Goal: Contribute content: Contribute content

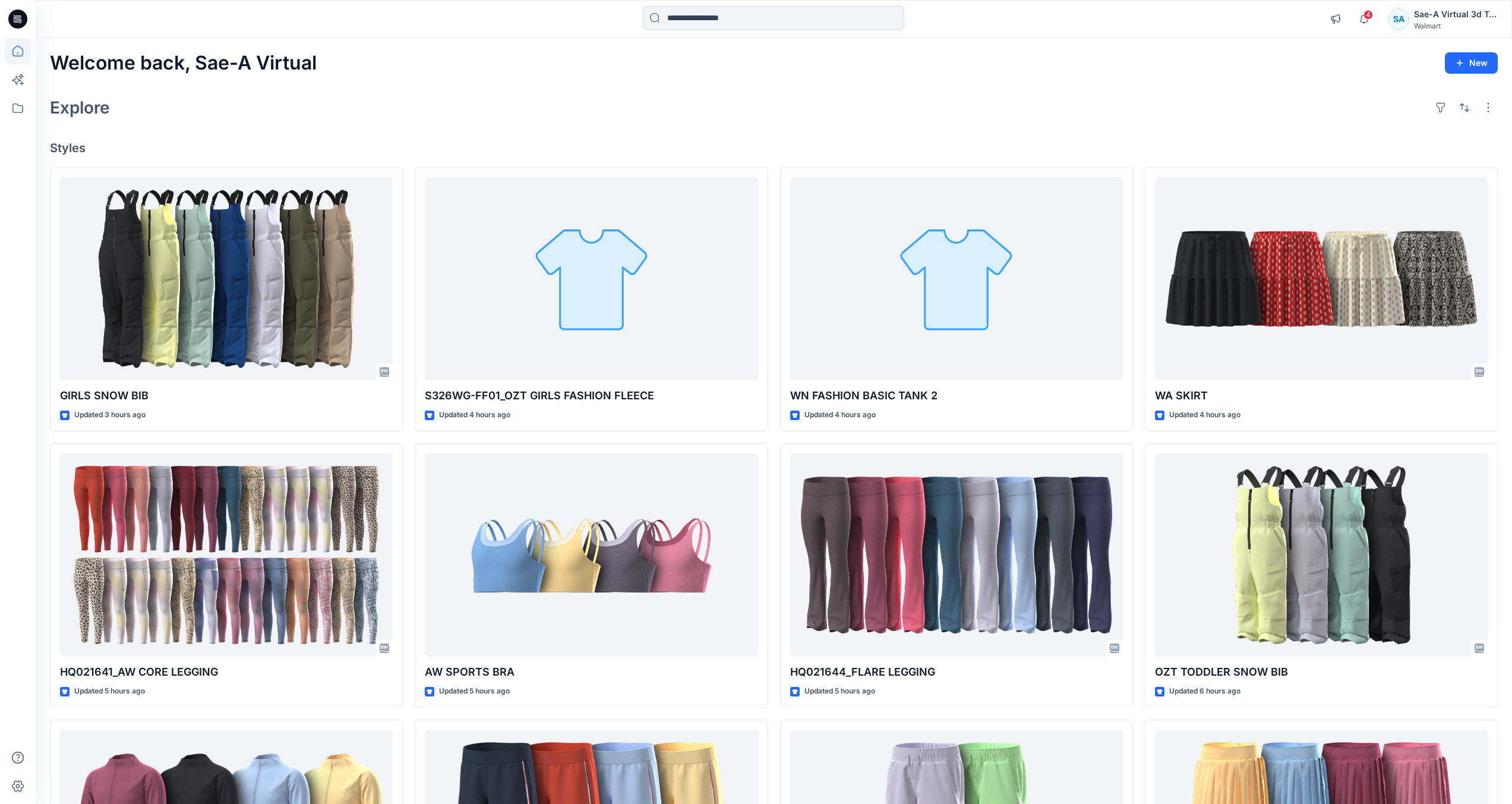
click at [822, 26] on input at bounding box center [773, 18] width 261 height 24
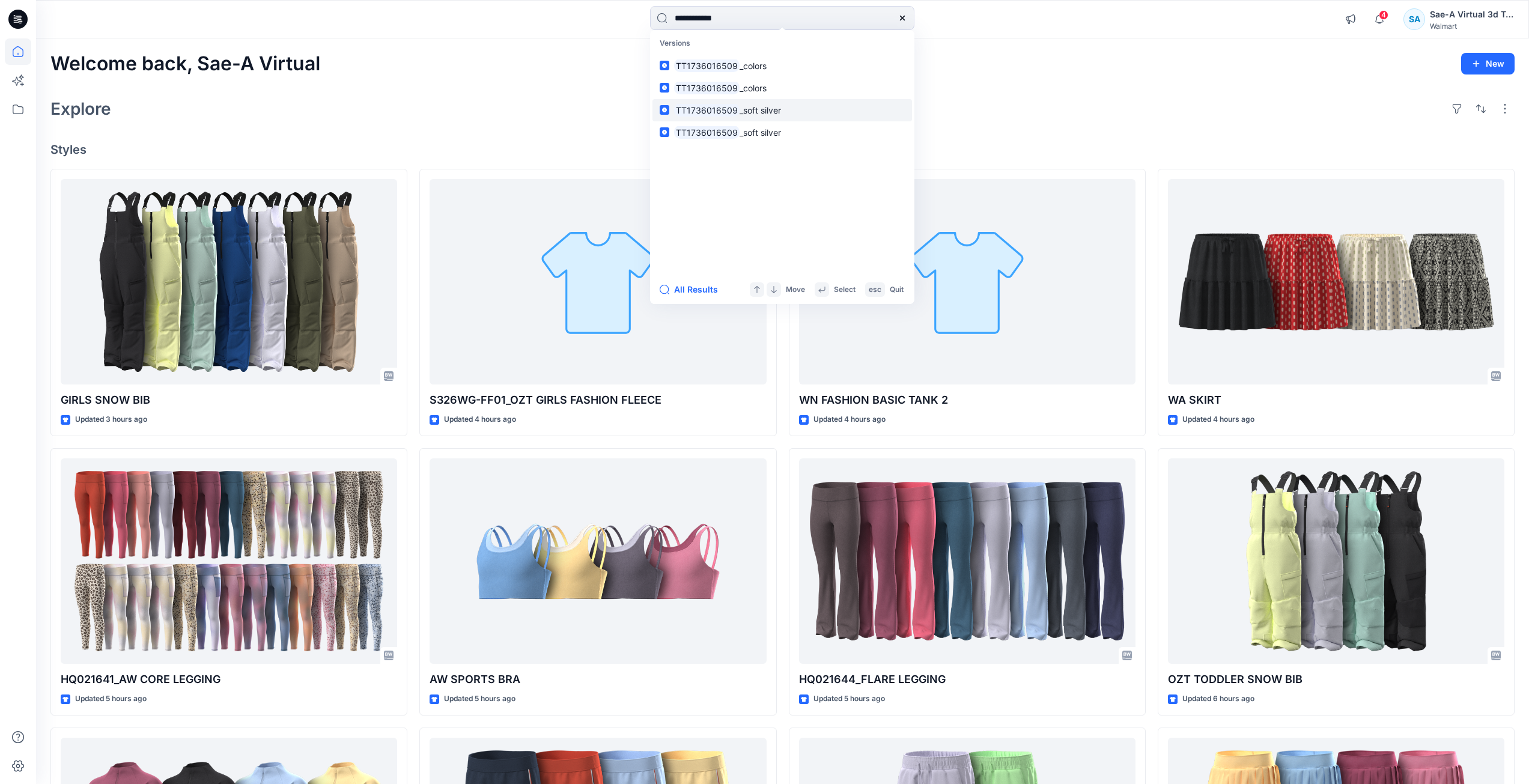
type input "**********"
click at [740, 111] on span "_soft silver" at bounding box center [760, 110] width 41 height 10
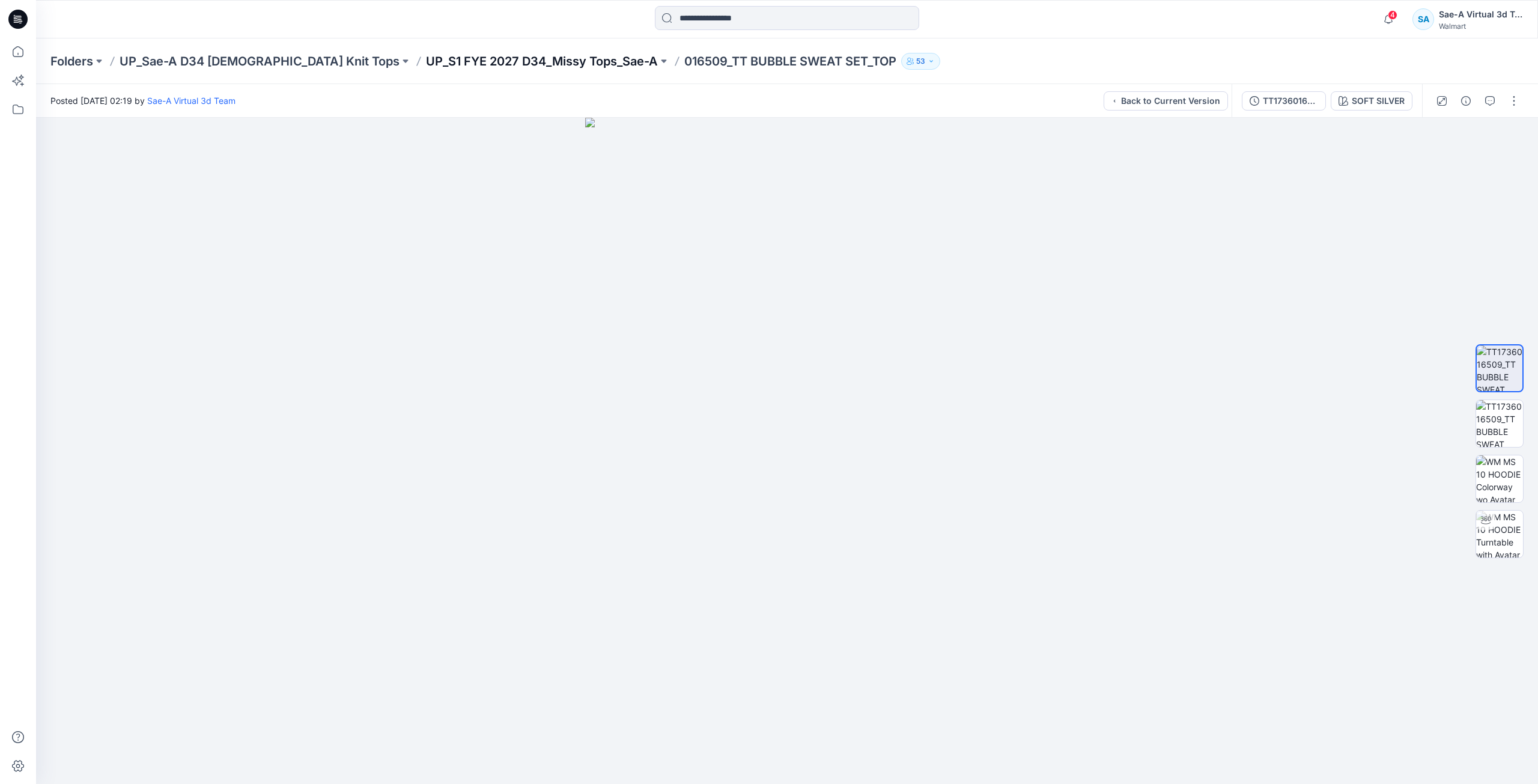
click at [426, 58] on p "UP_S1 FYE 2027 D34_Missy Tops_Sae-A" at bounding box center [541, 62] width 232 height 17
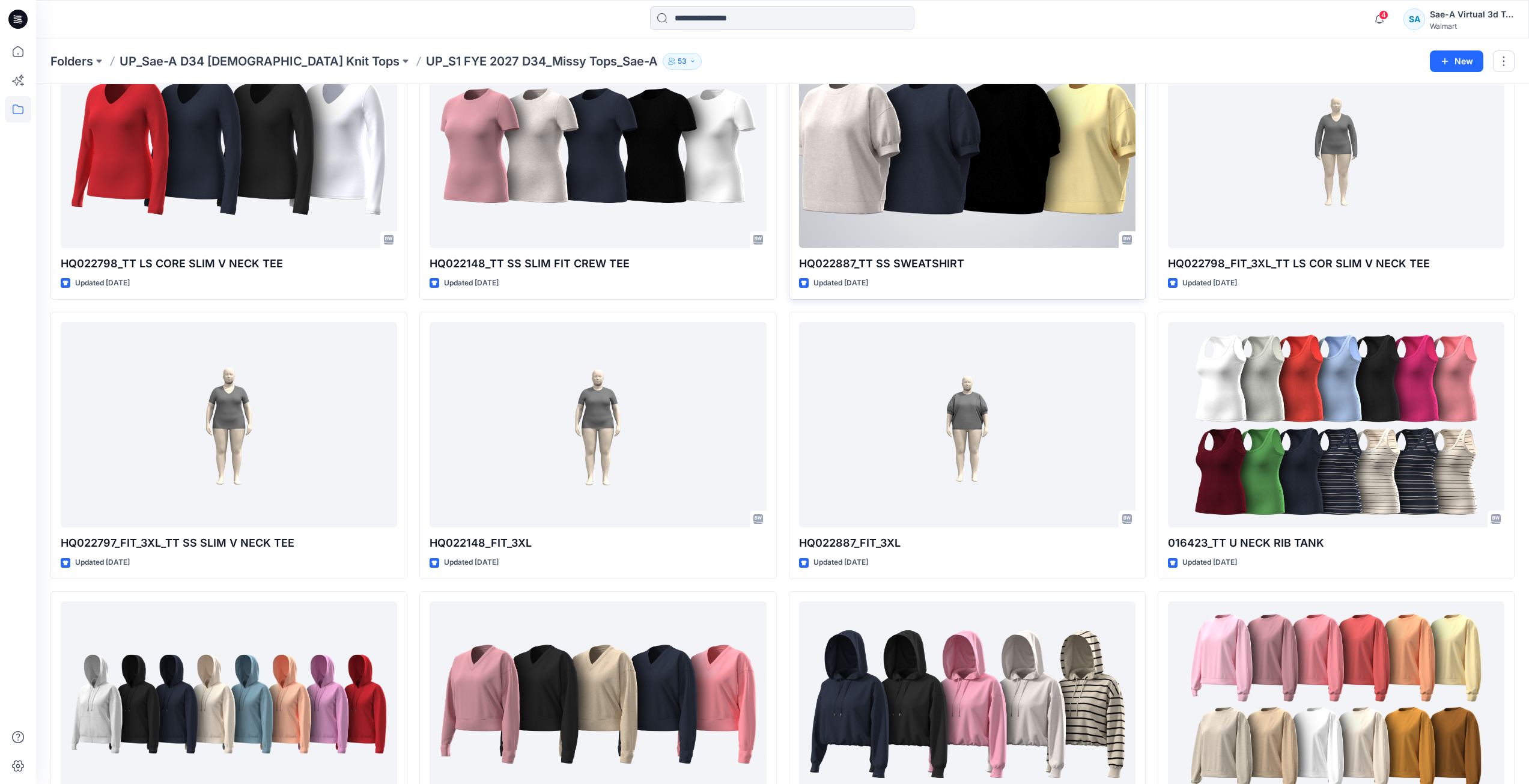
scroll to position [661, 0]
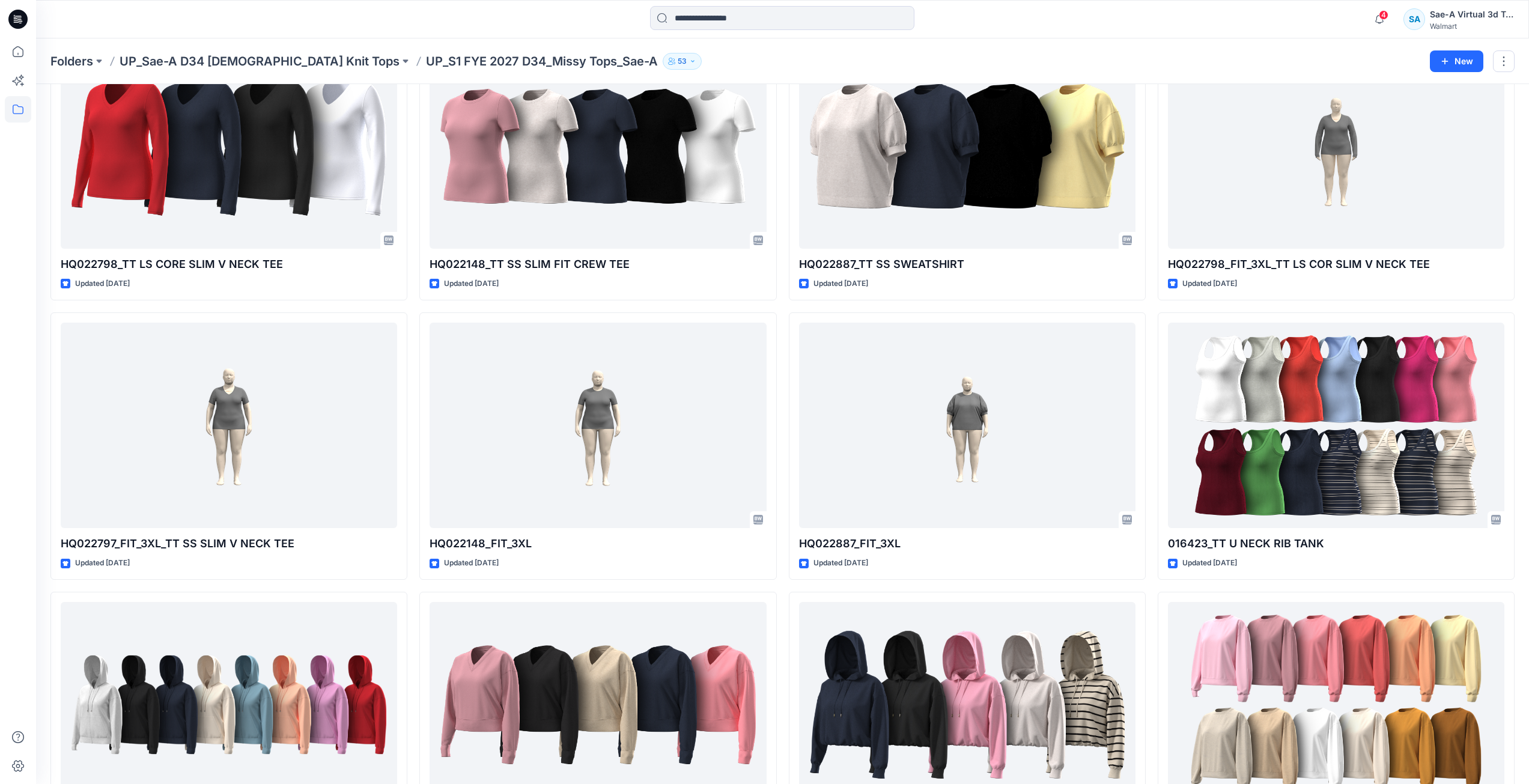
click at [1055, 22] on div at bounding box center [782, 20] width 746 height 27
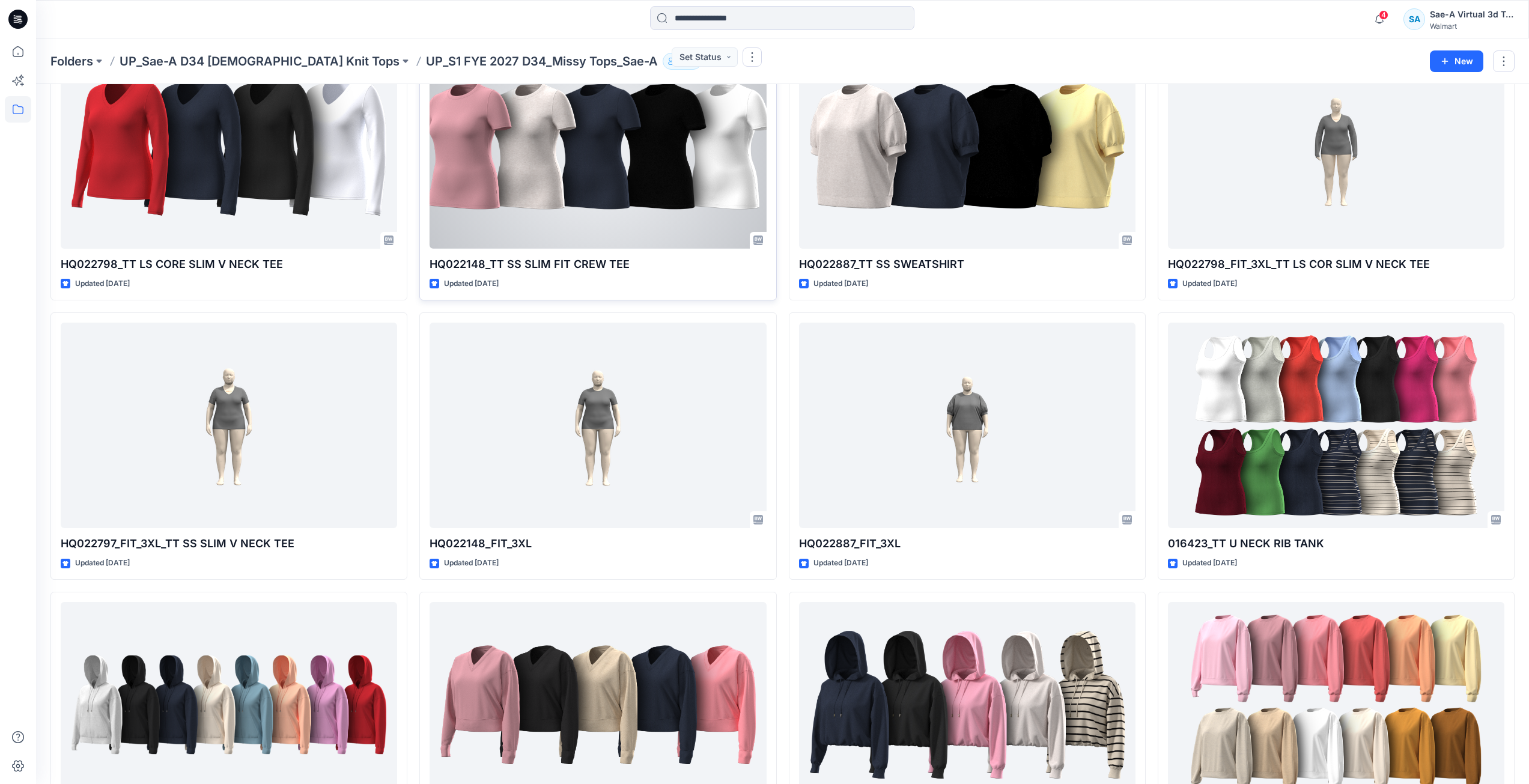
click at [604, 190] on div at bounding box center [597, 146] width 337 height 206
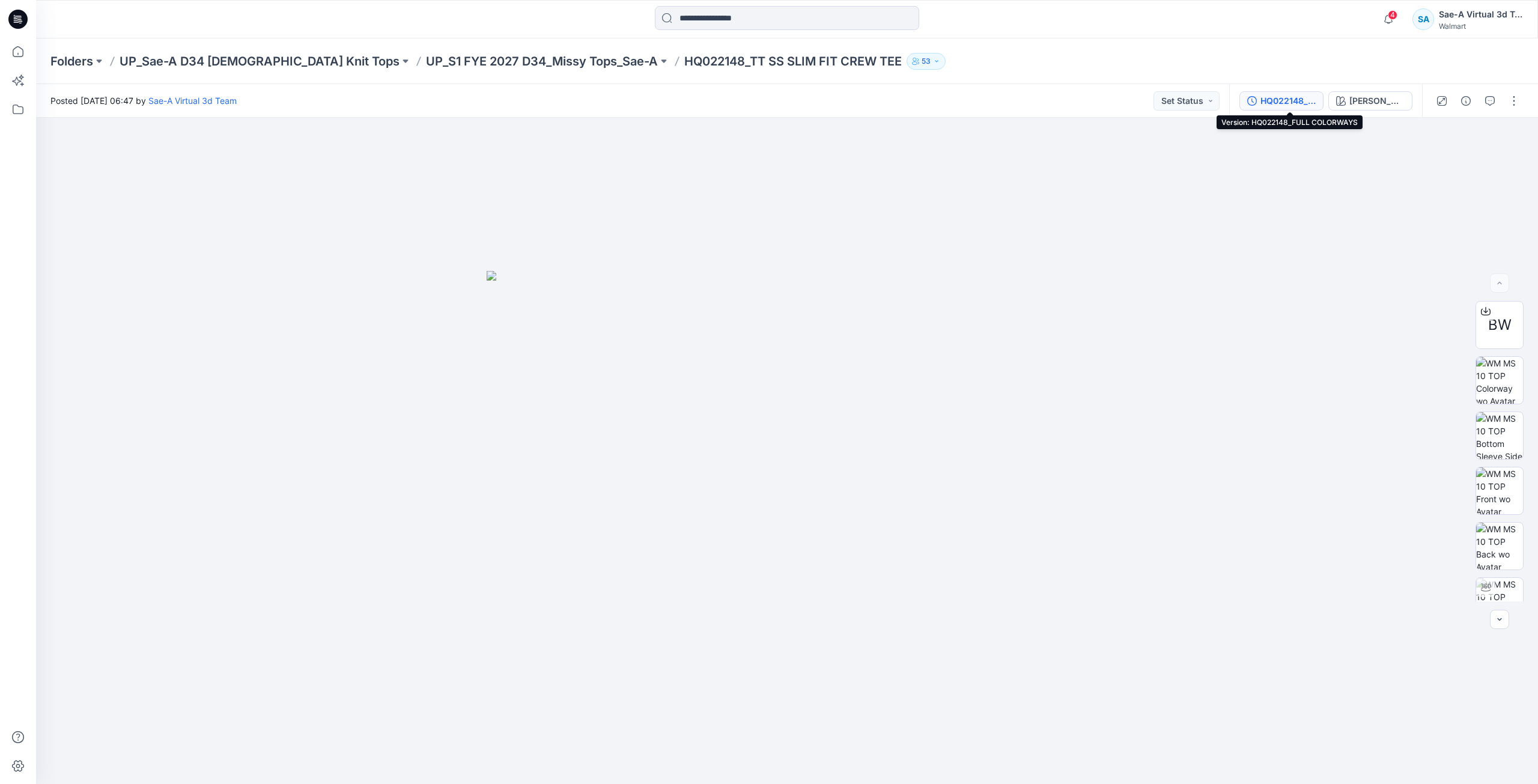
click at [1294, 106] on div "HQ022148_FULL COLORWAYS" at bounding box center [1288, 101] width 55 height 13
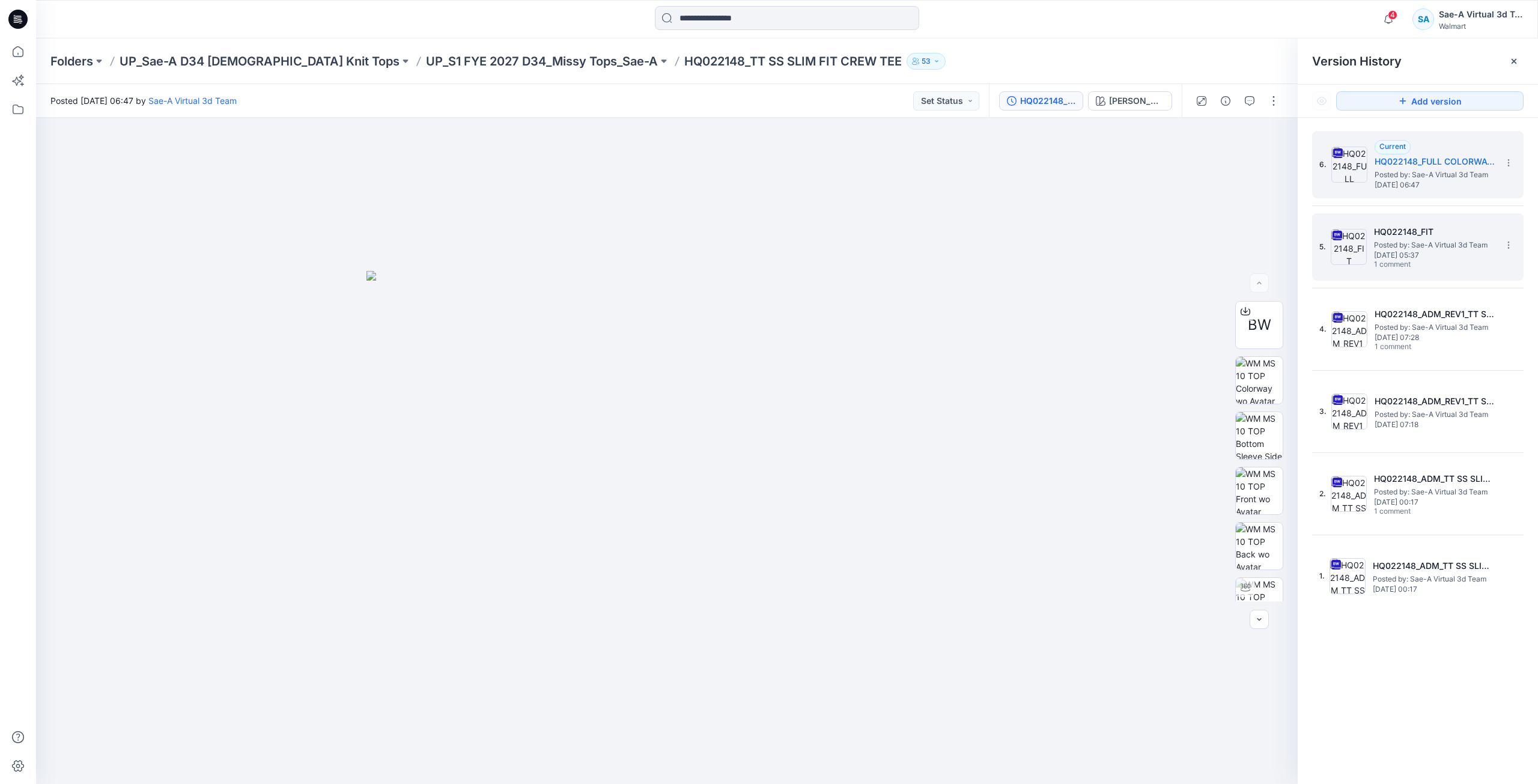
click at [1465, 269] on div "5. HQ022148_FIT Posted by: Sae-A Virtual 3d Team Friday, September 05, 2025 05:…" at bounding box center [1409, 247] width 180 height 58
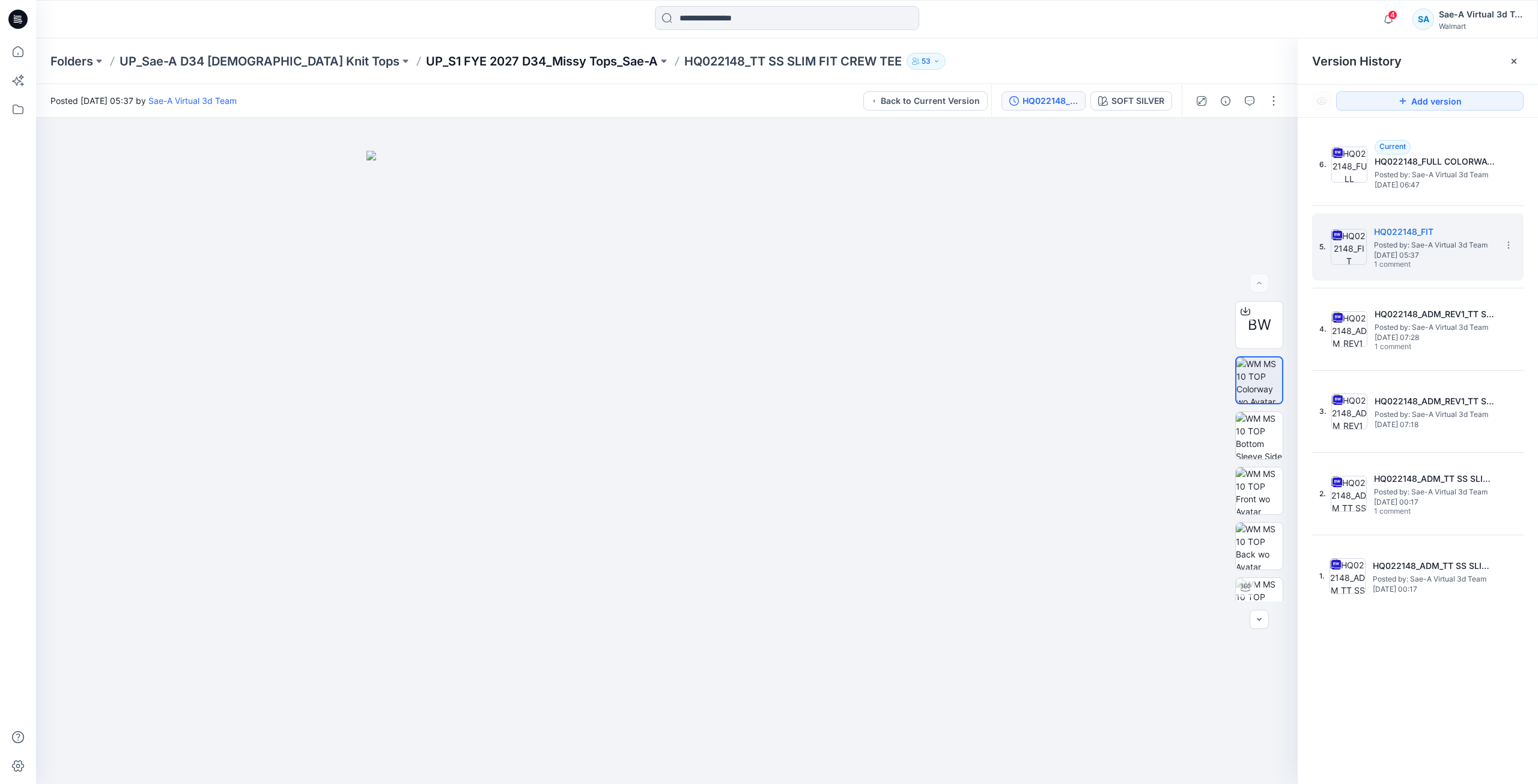
click at [441, 63] on p "UP_S1 FYE 2027 D34_Missy Tops_Sae-A" at bounding box center [541, 62] width 232 height 17
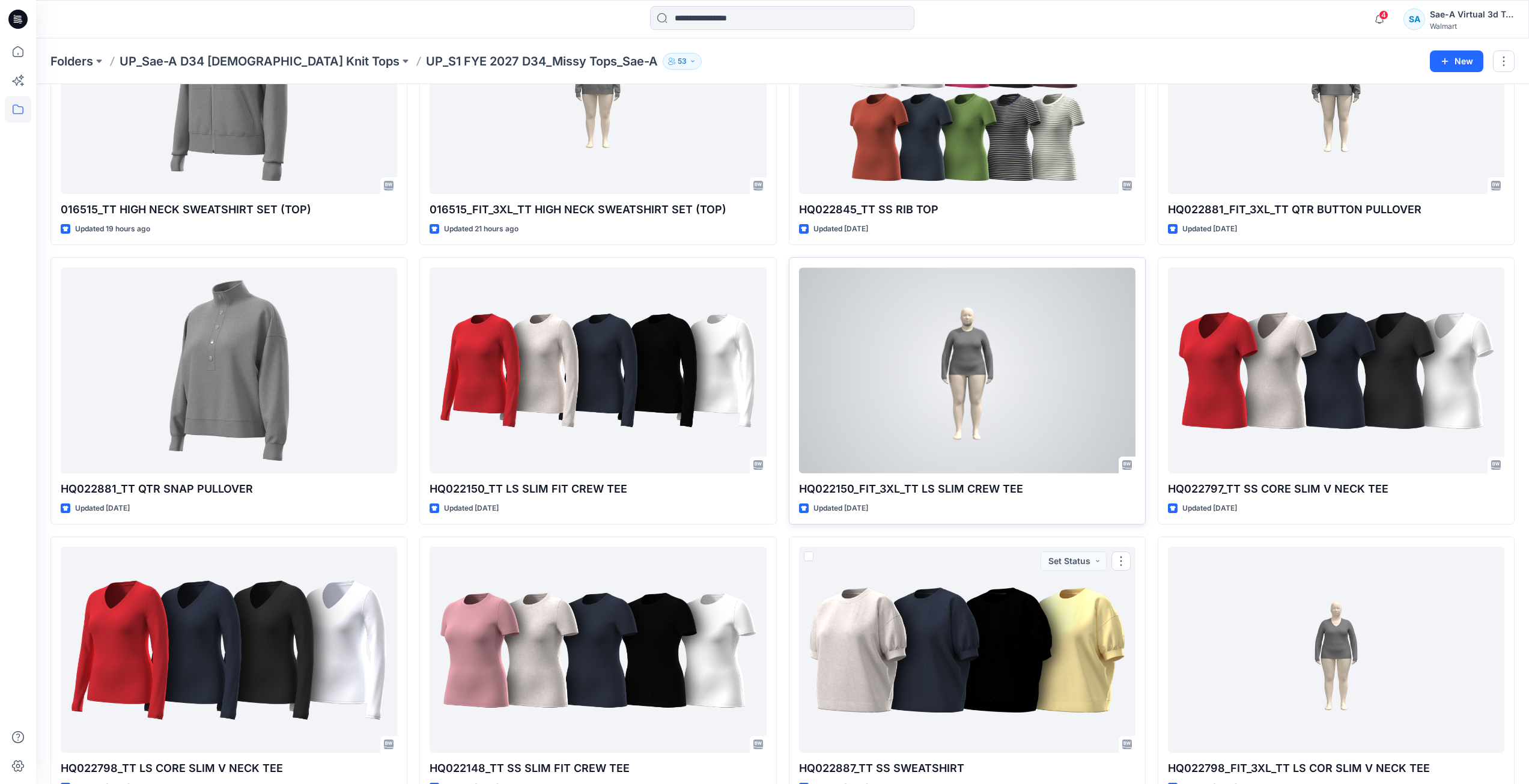
scroll to position [55, 0]
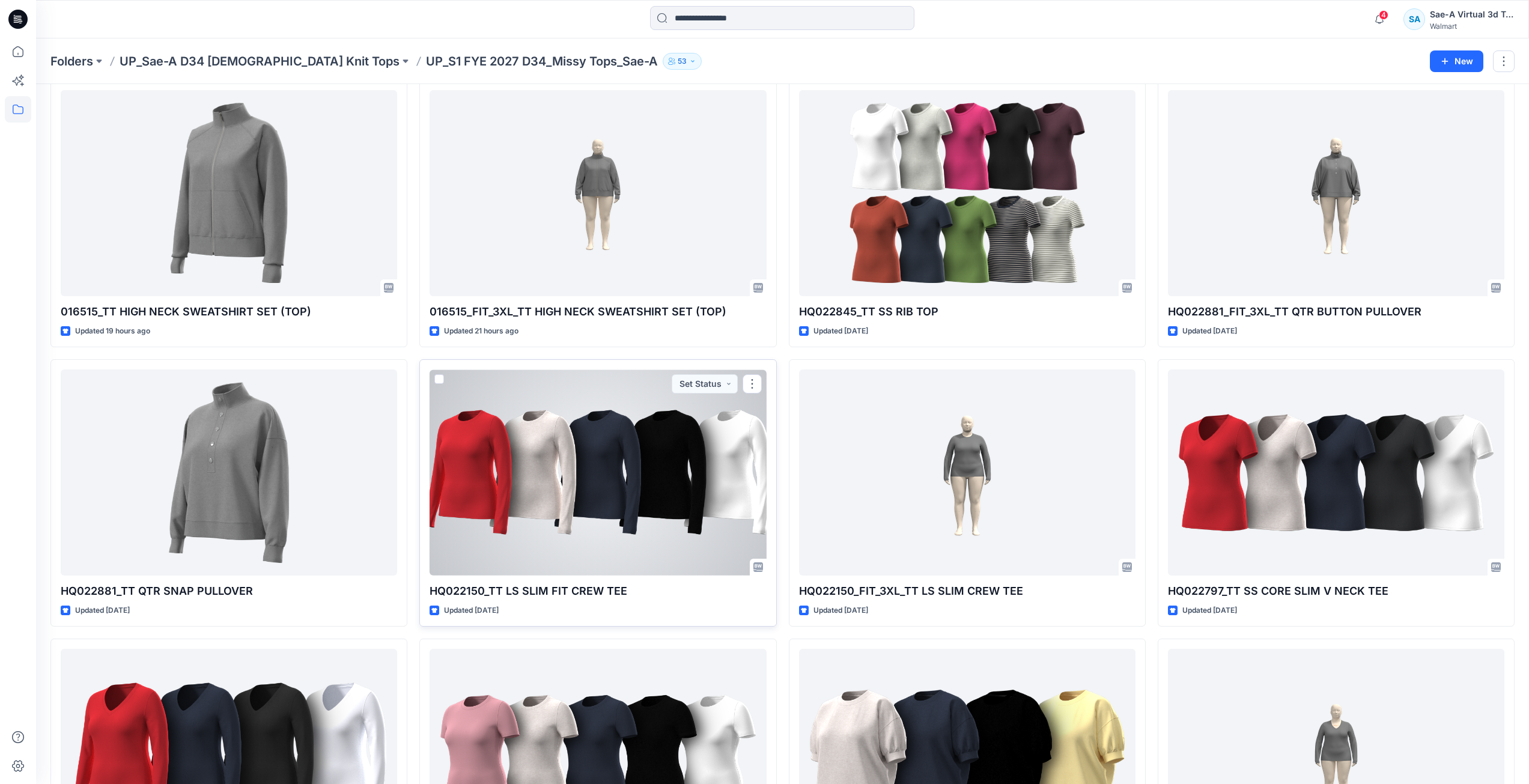
click at [686, 547] on div at bounding box center [597, 472] width 337 height 206
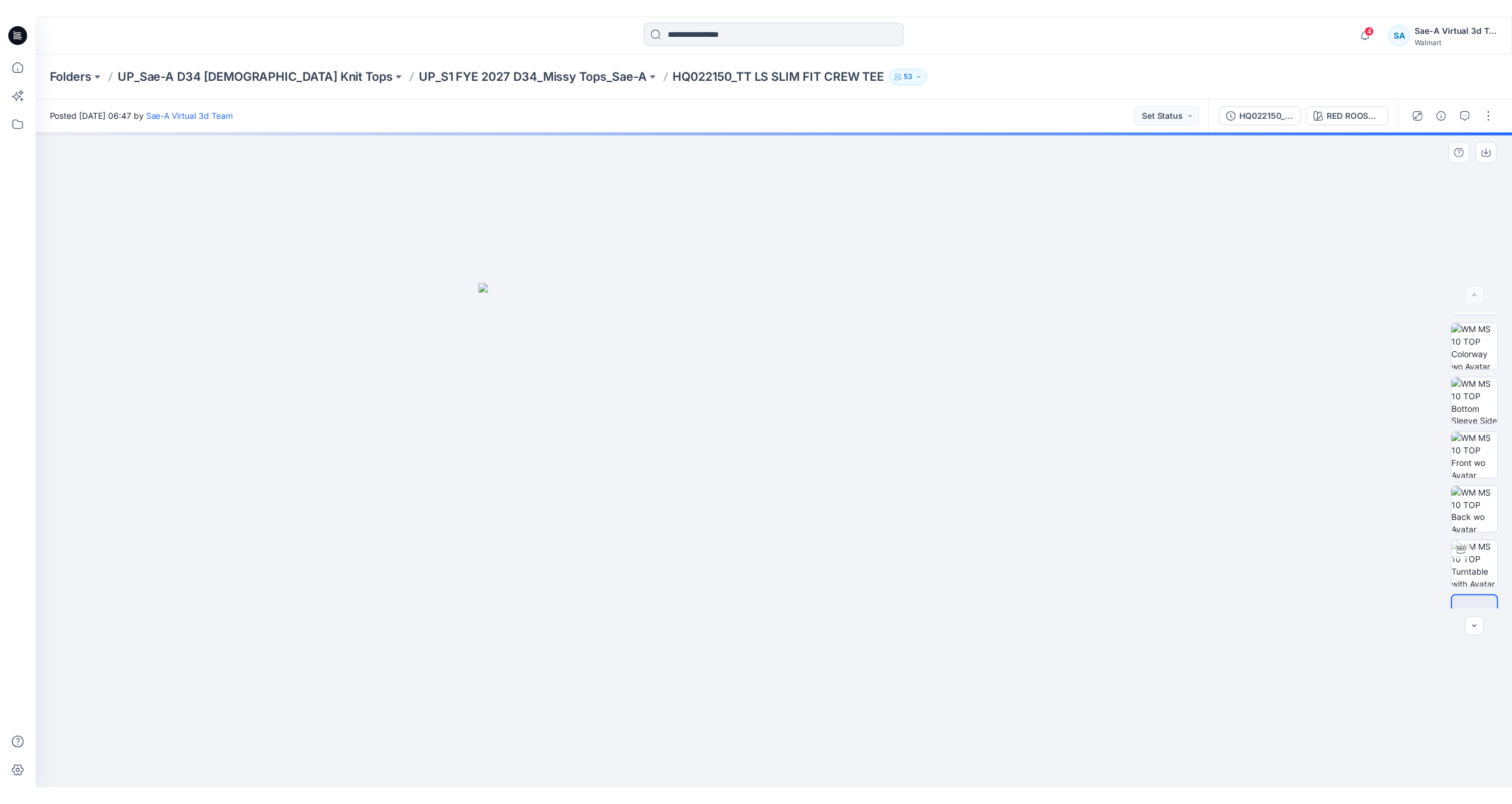
scroll to position [79, 0]
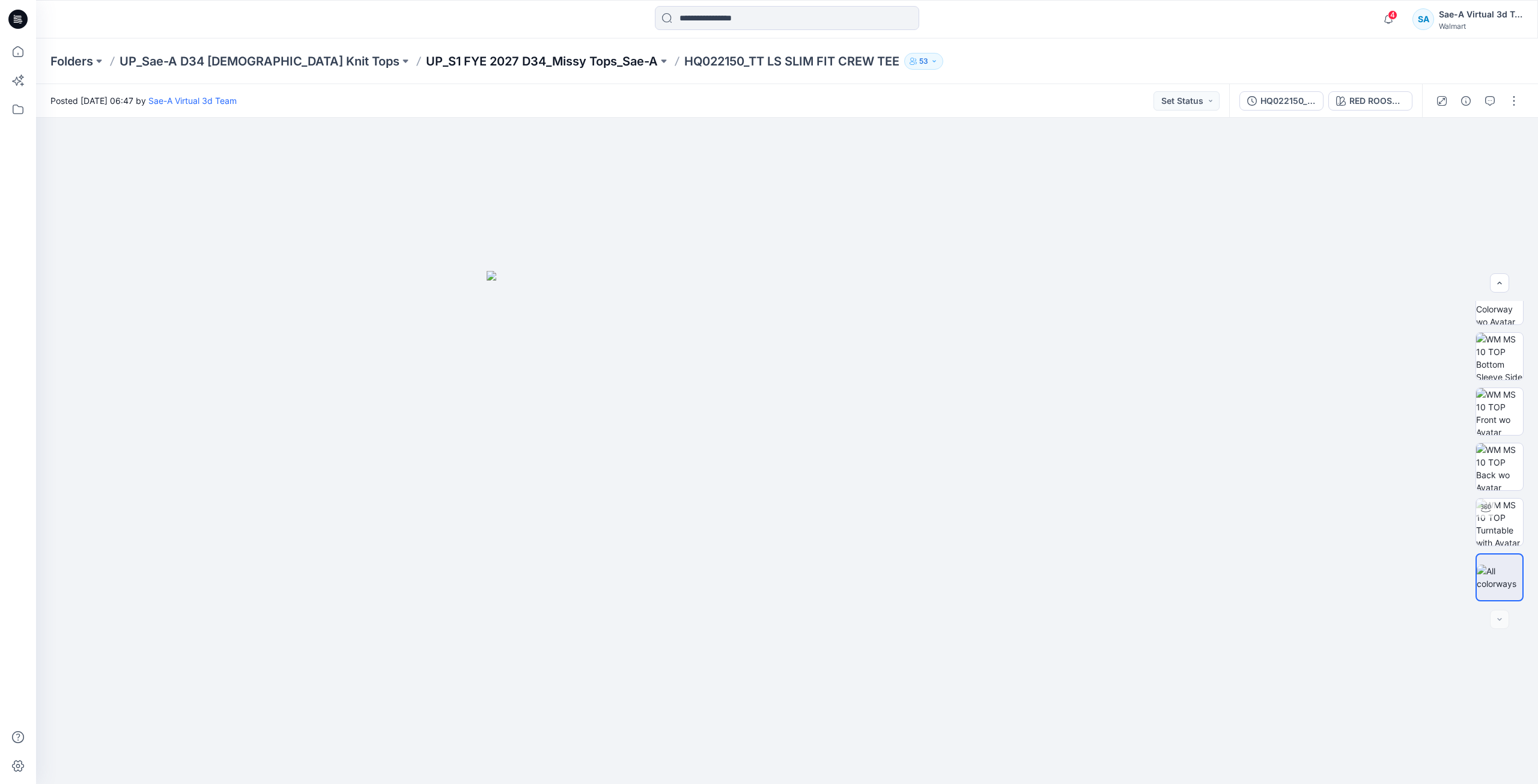
click at [502, 62] on p "UP_S1 FYE 2027 D34_Missy Tops_Sae-A" at bounding box center [541, 62] width 232 height 17
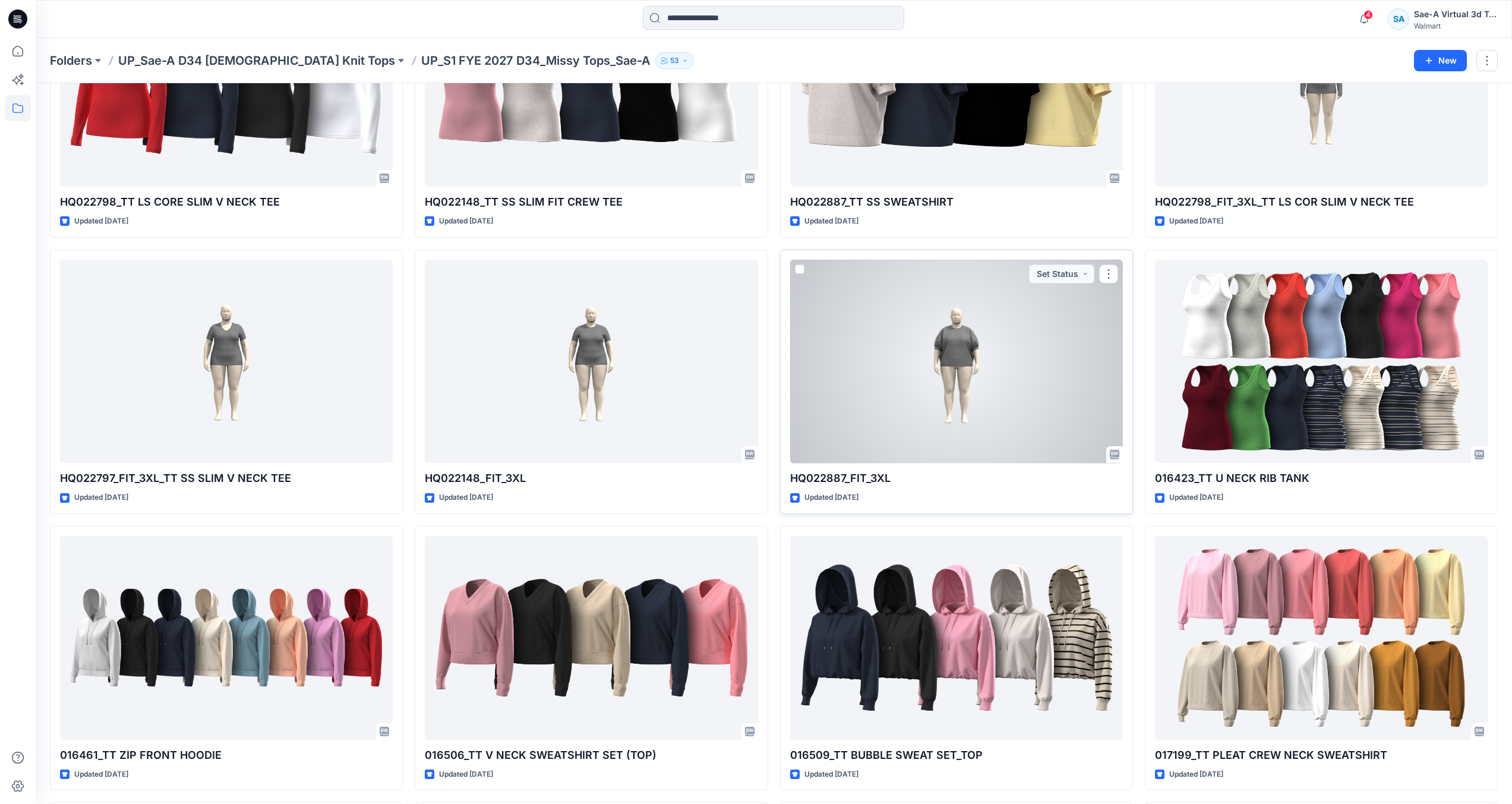
scroll to position [951, 0]
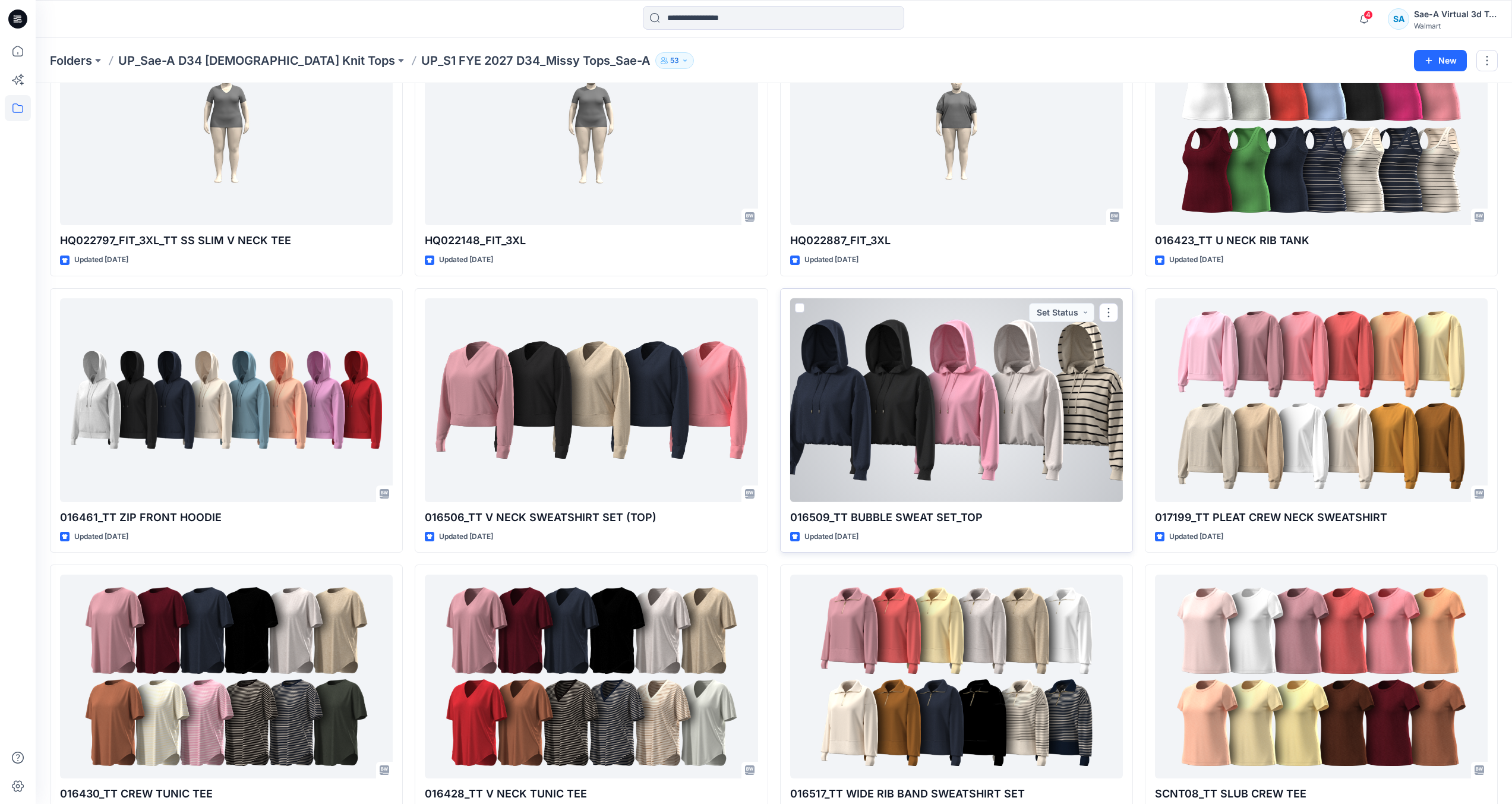
click at [926, 460] on div at bounding box center [956, 400] width 333 height 204
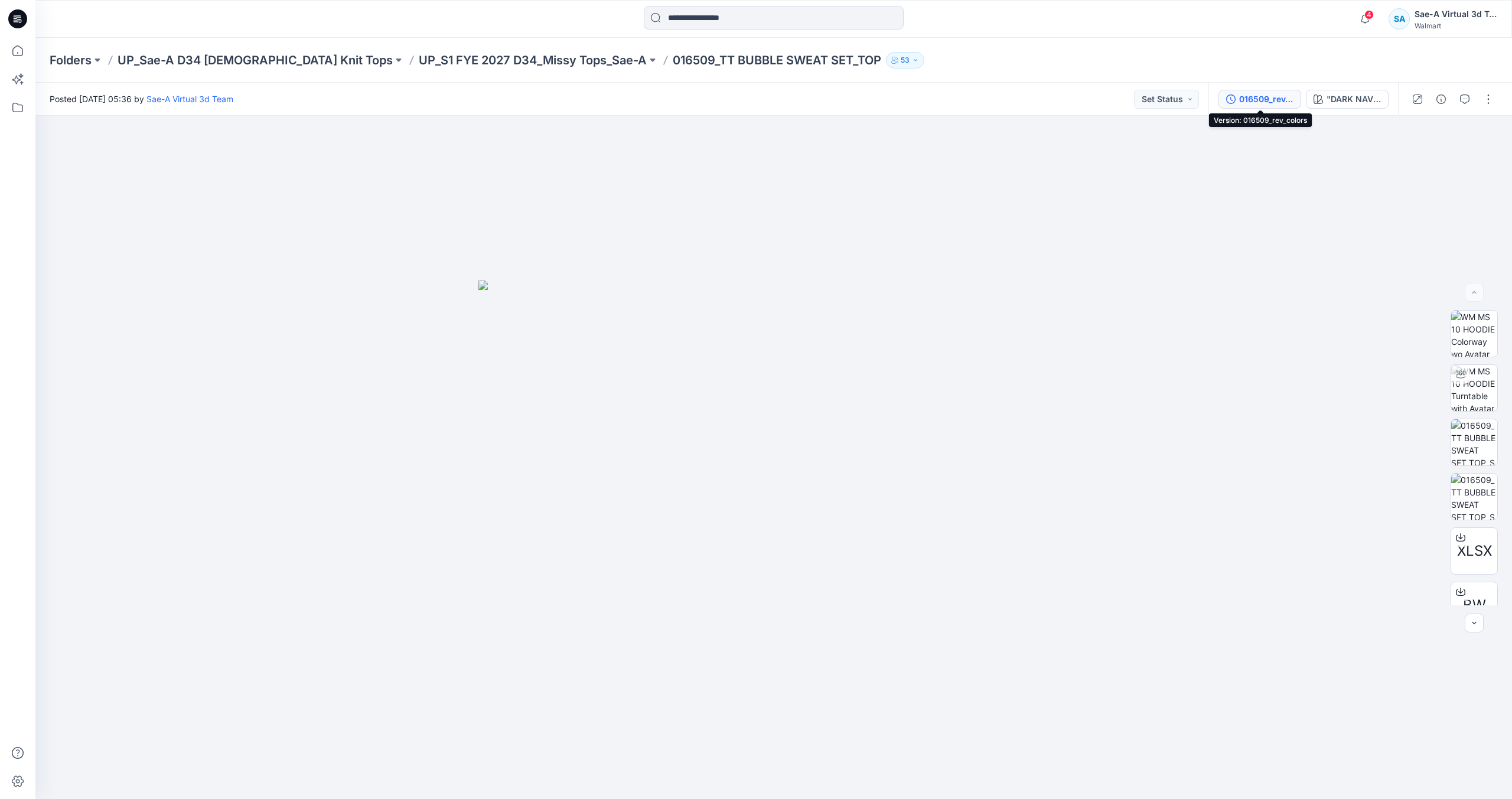
click at [1259, 93] on div "016509_rev_colors" at bounding box center [1266, 99] width 55 height 13
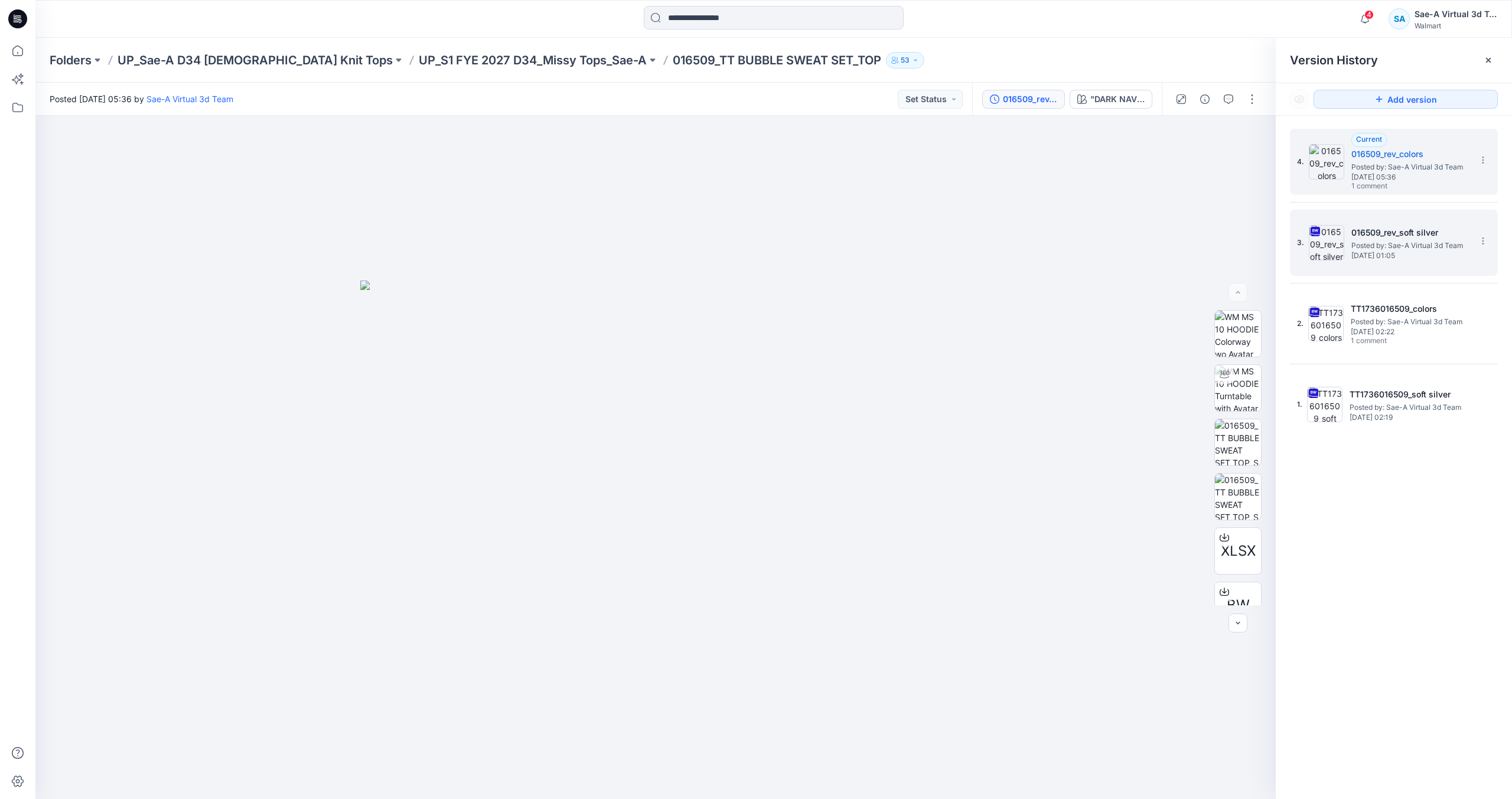
click at [1378, 227] on h5 "016509_rev_soft silver" at bounding box center [1411, 233] width 118 height 14
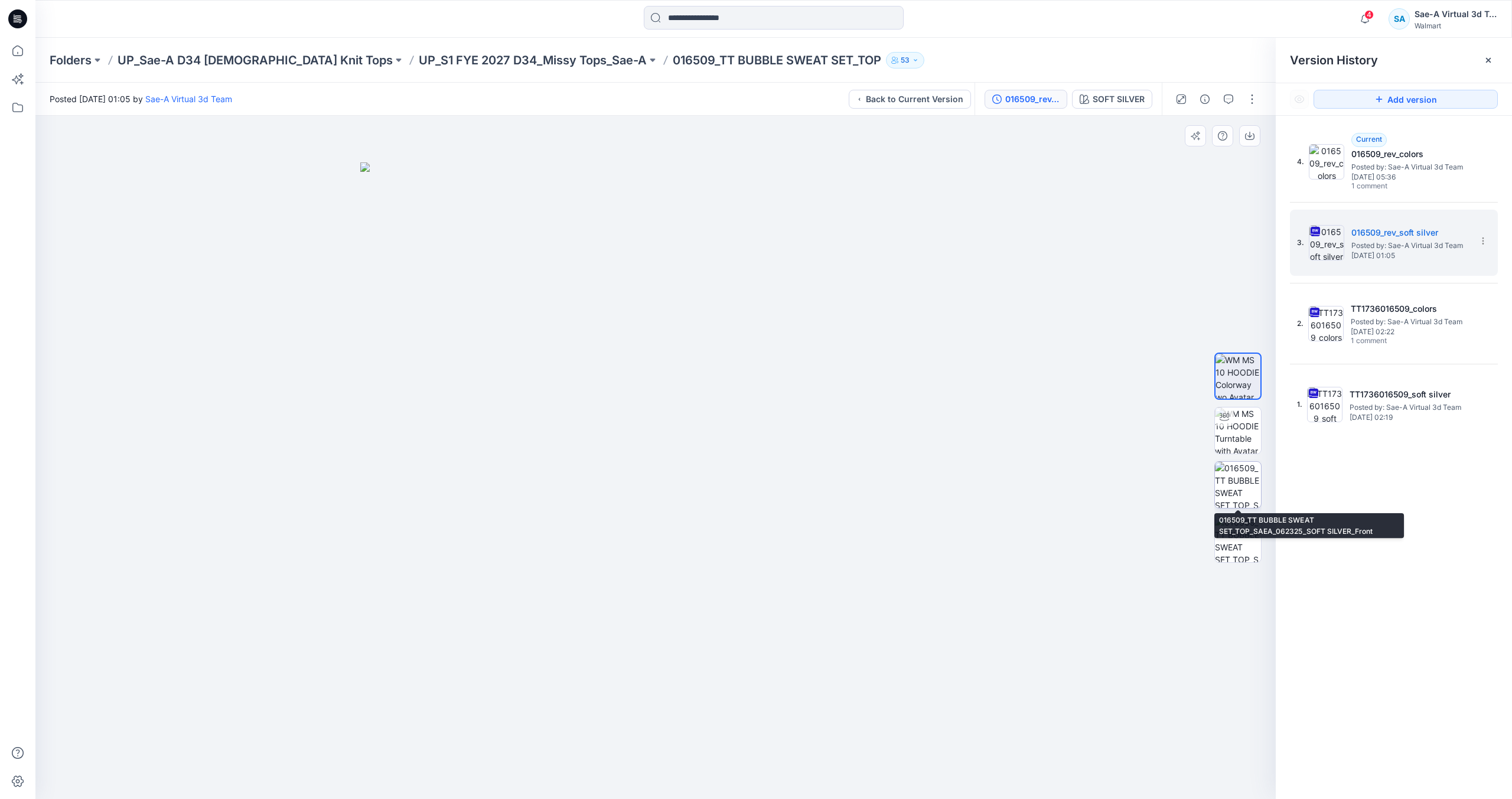
click at [1242, 493] on img at bounding box center [1238, 485] width 46 height 46
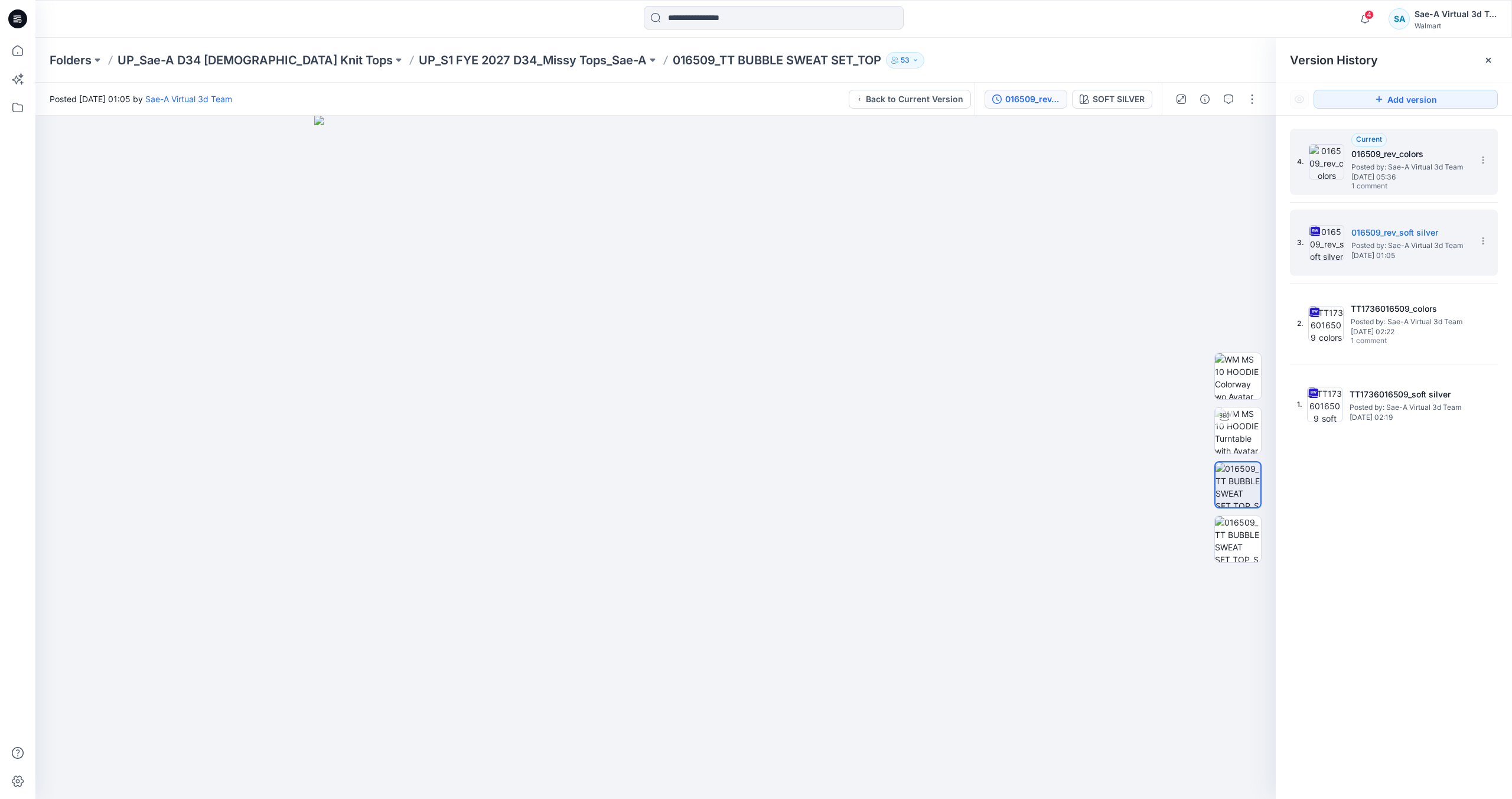
click at [1368, 175] on span "[DATE] 05:36" at bounding box center [1411, 177] width 118 height 8
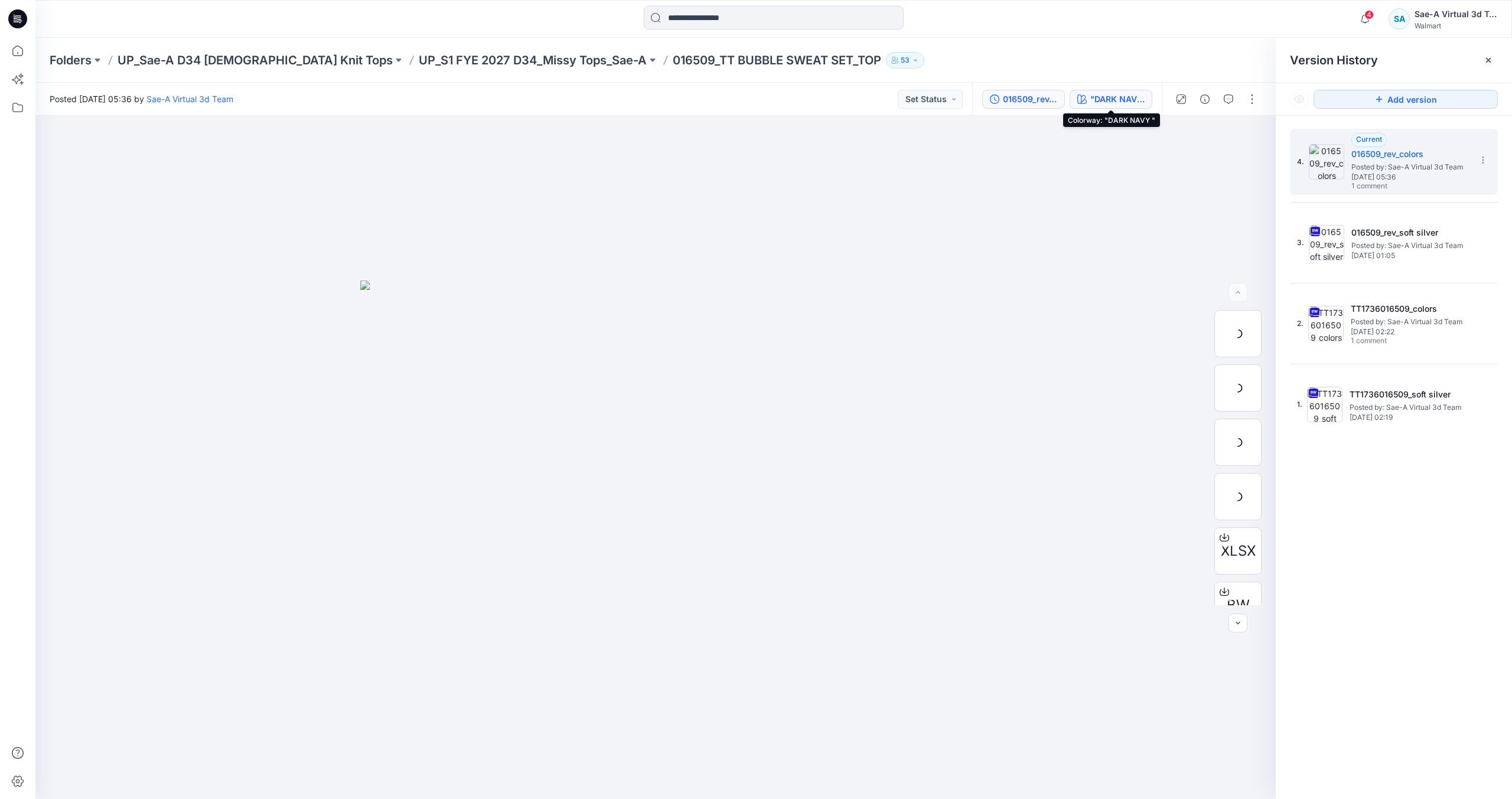
click at [1103, 97] on div ""DARK NAVY "" at bounding box center [1117, 99] width 55 height 13
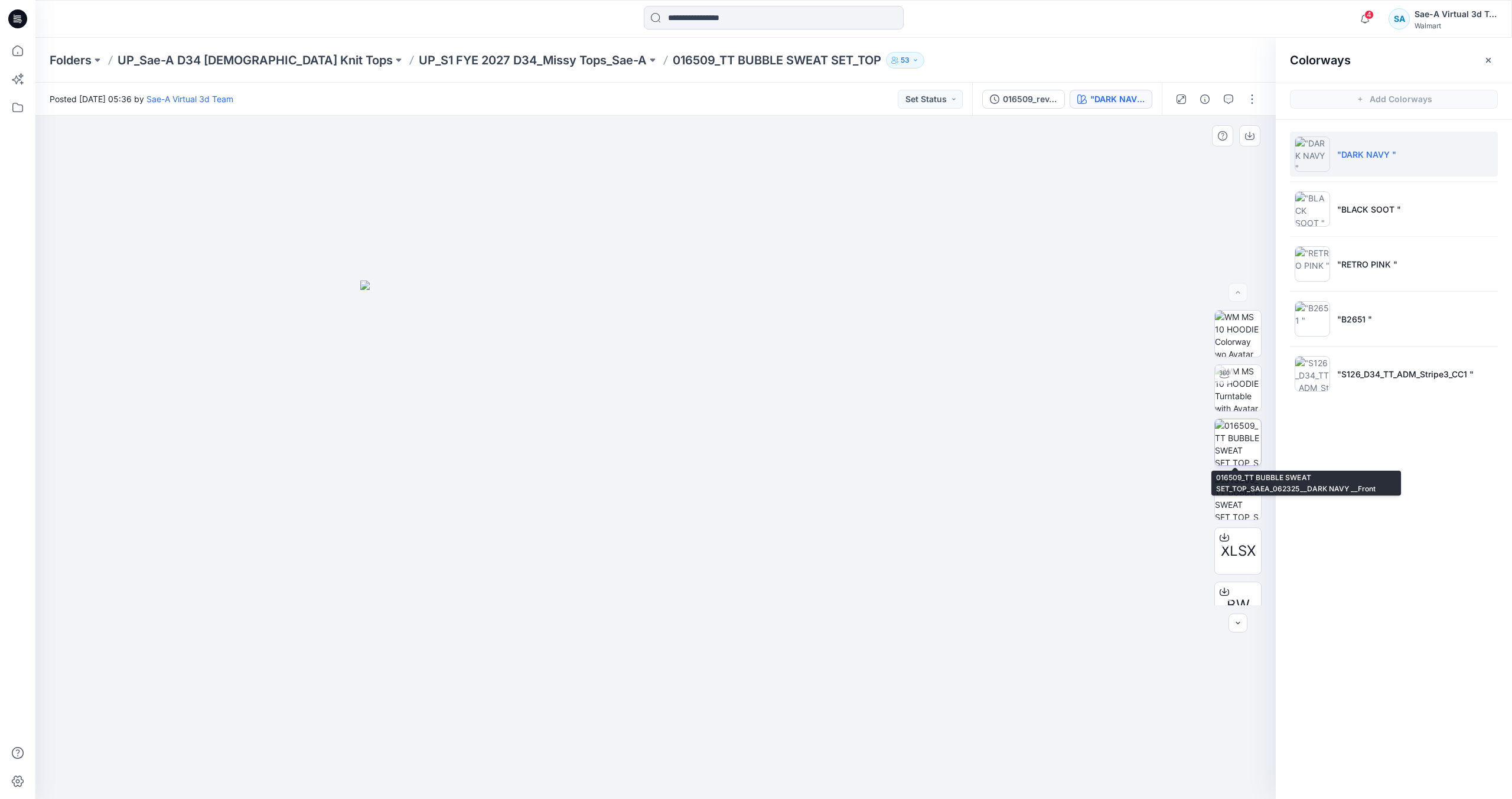
click at [1247, 444] on img at bounding box center [1238, 442] width 46 height 46
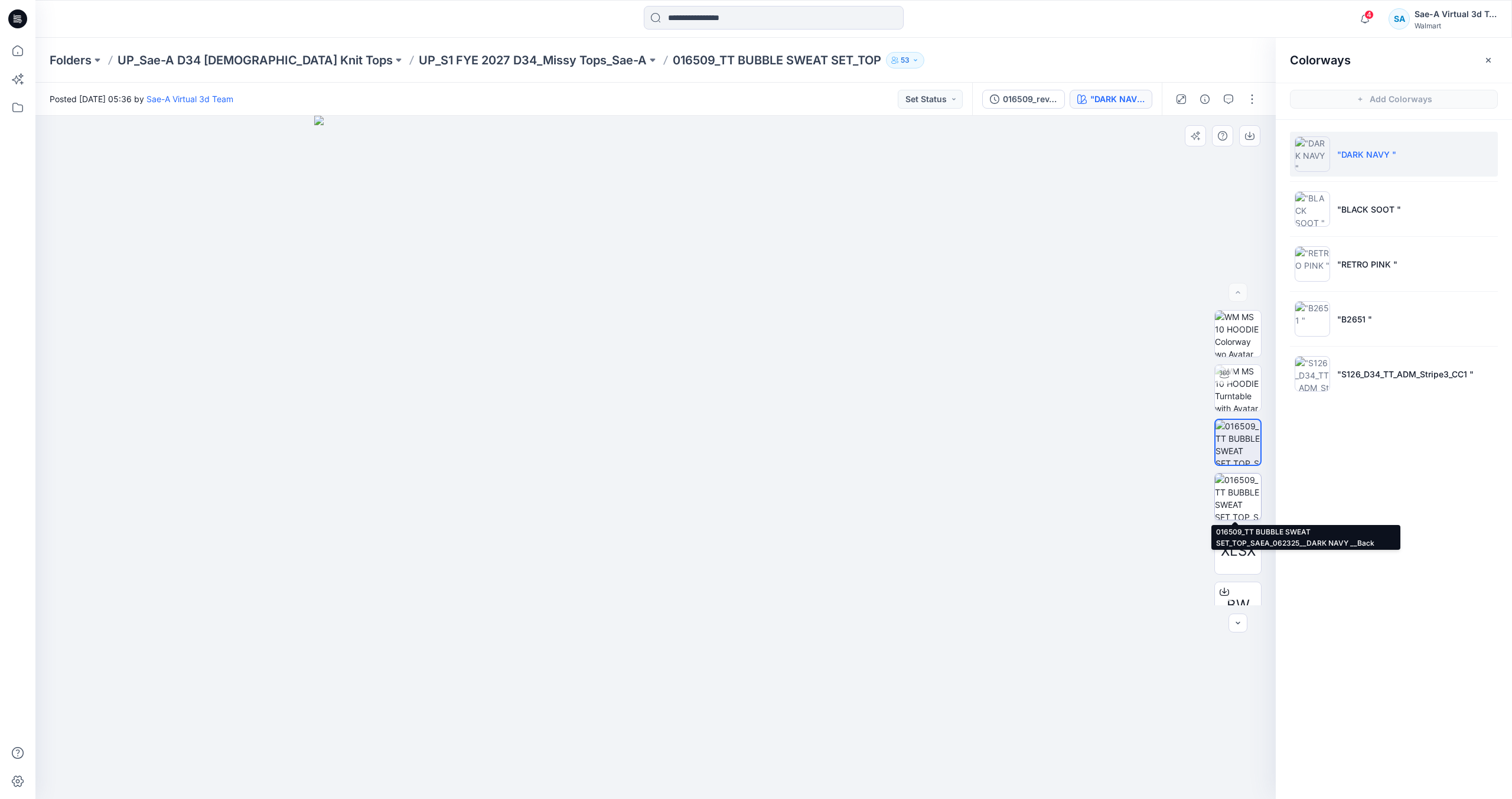
click at [1237, 496] on img at bounding box center [1238, 497] width 46 height 46
click at [520, 60] on p "UP_S1 FYE 2027 D34_Missy Tops_Sae-A" at bounding box center [532, 61] width 228 height 17
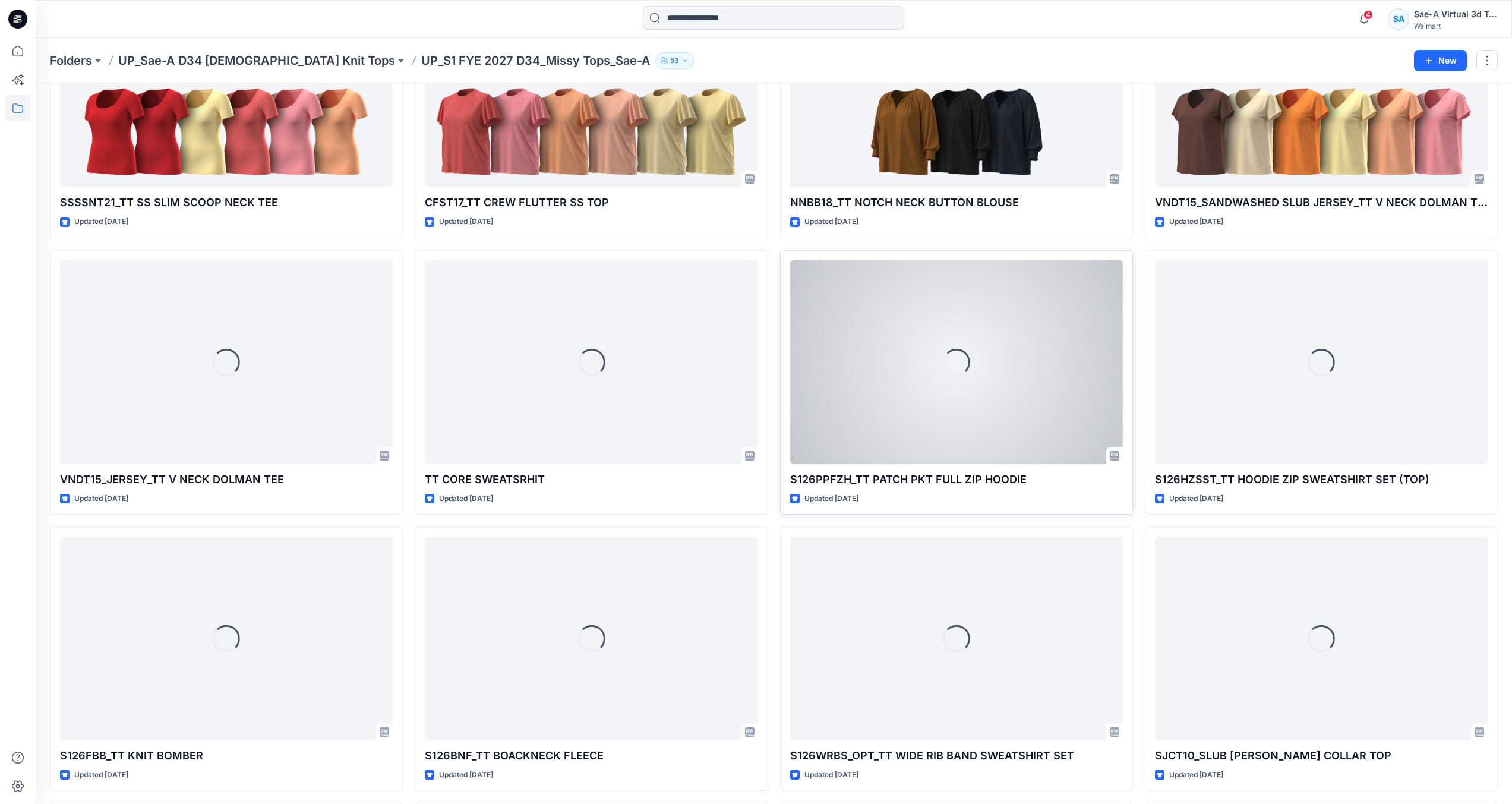
scroll to position [2575, 0]
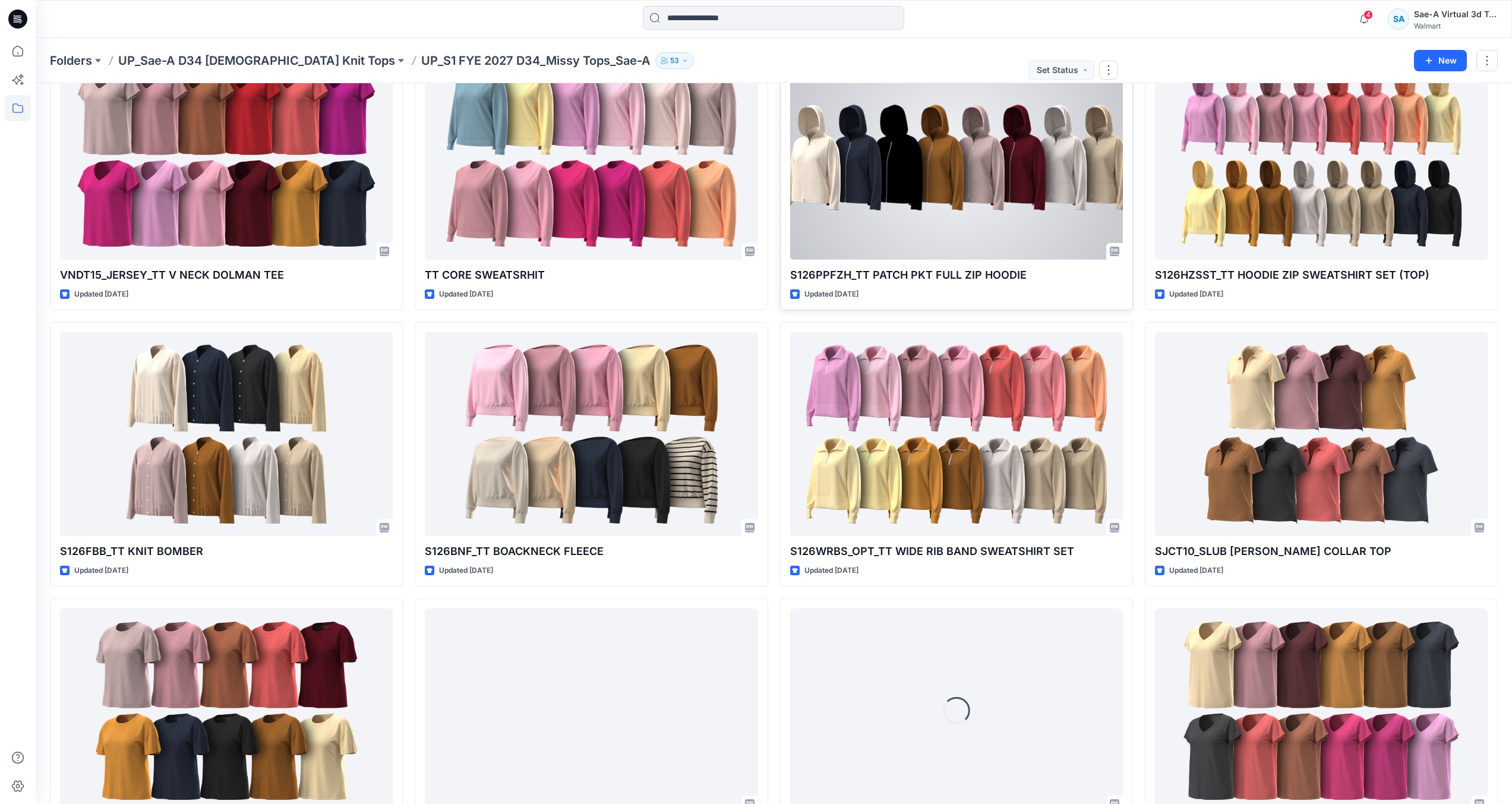
click at [847, 137] on div at bounding box center [956, 158] width 333 height 204
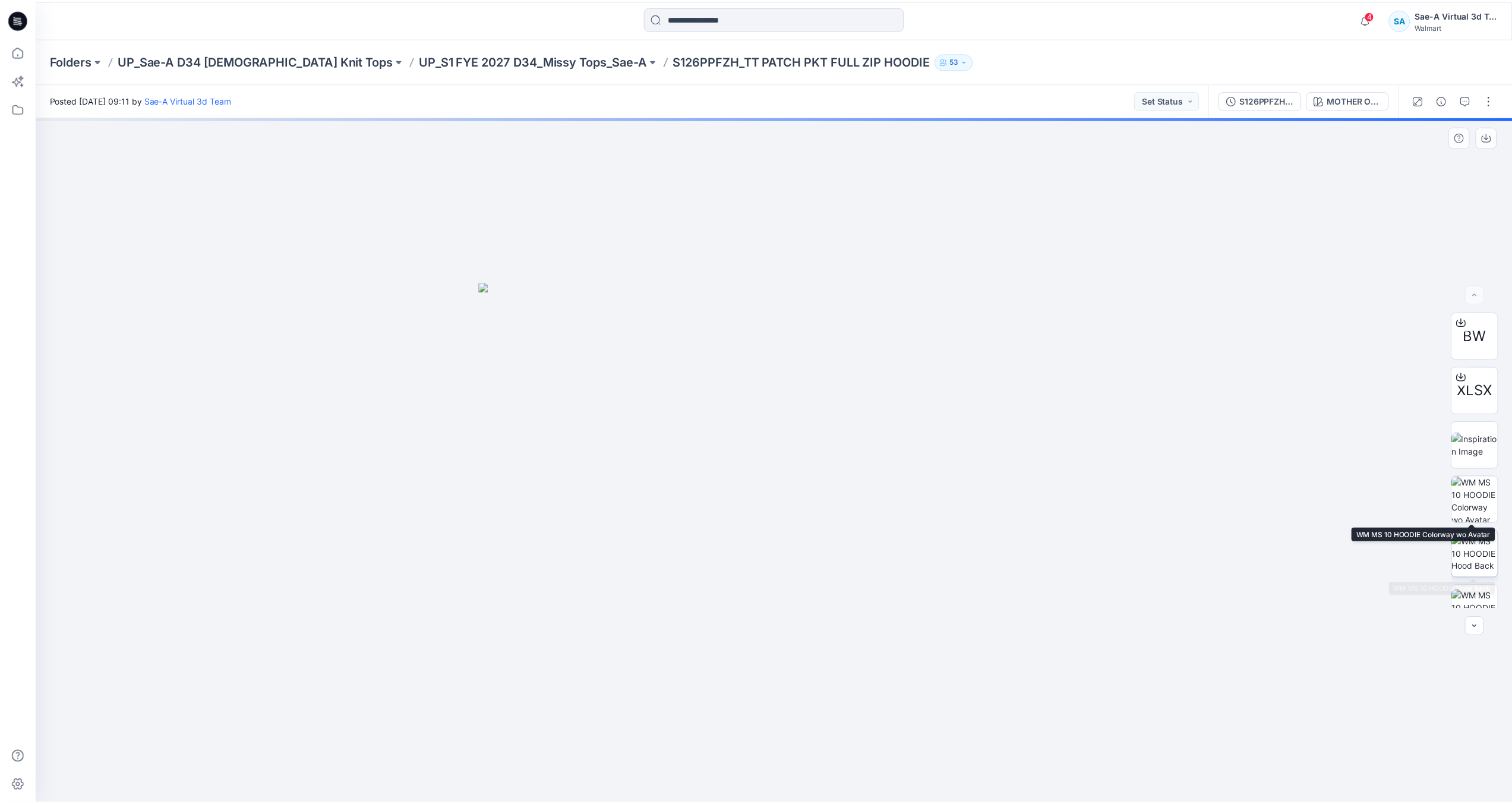
scroll to position [238, 0]
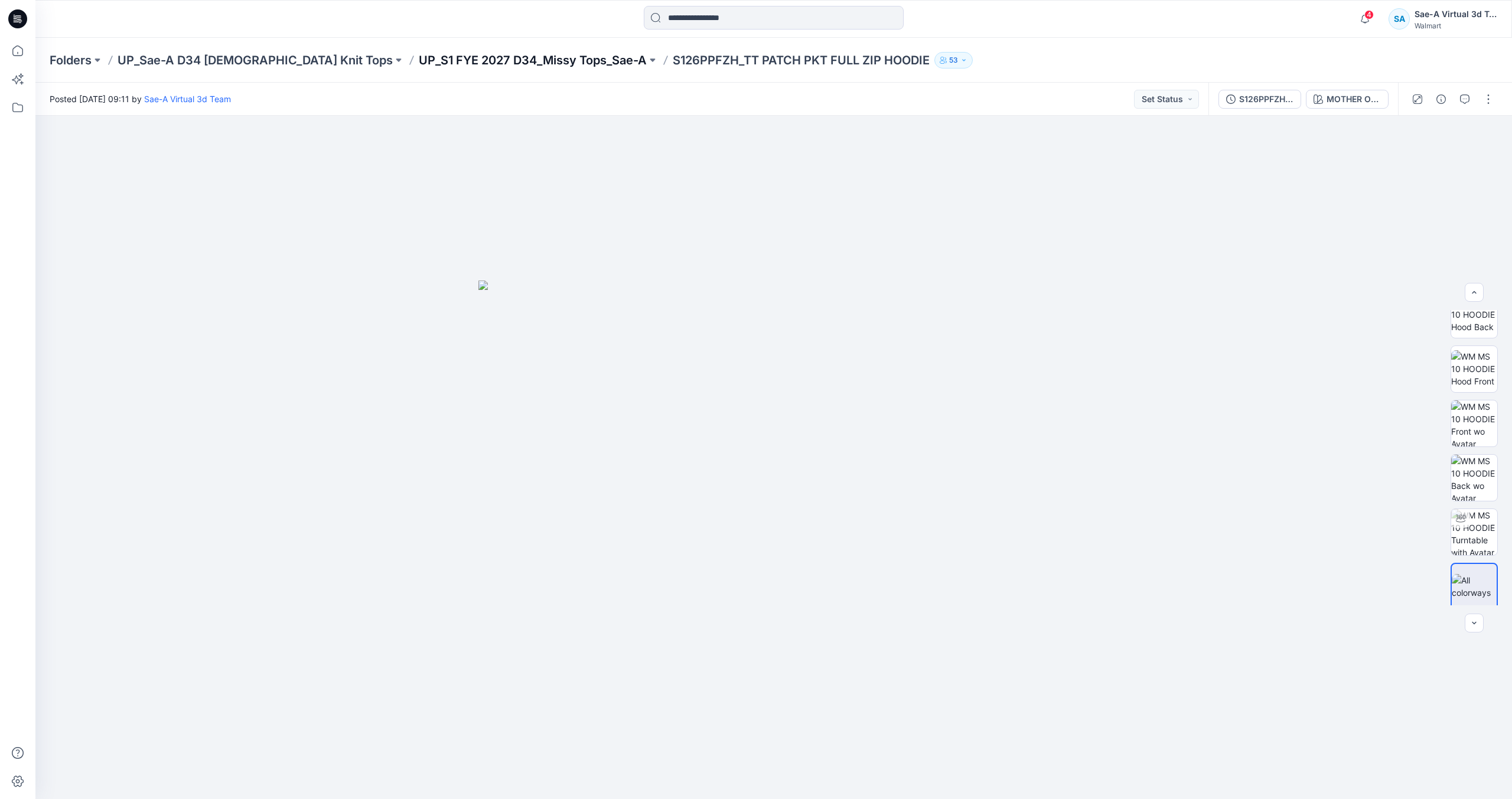
click at [487, 57] on p "UP_S1 FYE 2027 D34_Missy Tops_Sae-A" at bounding box center [532, 61] width 228 height 17
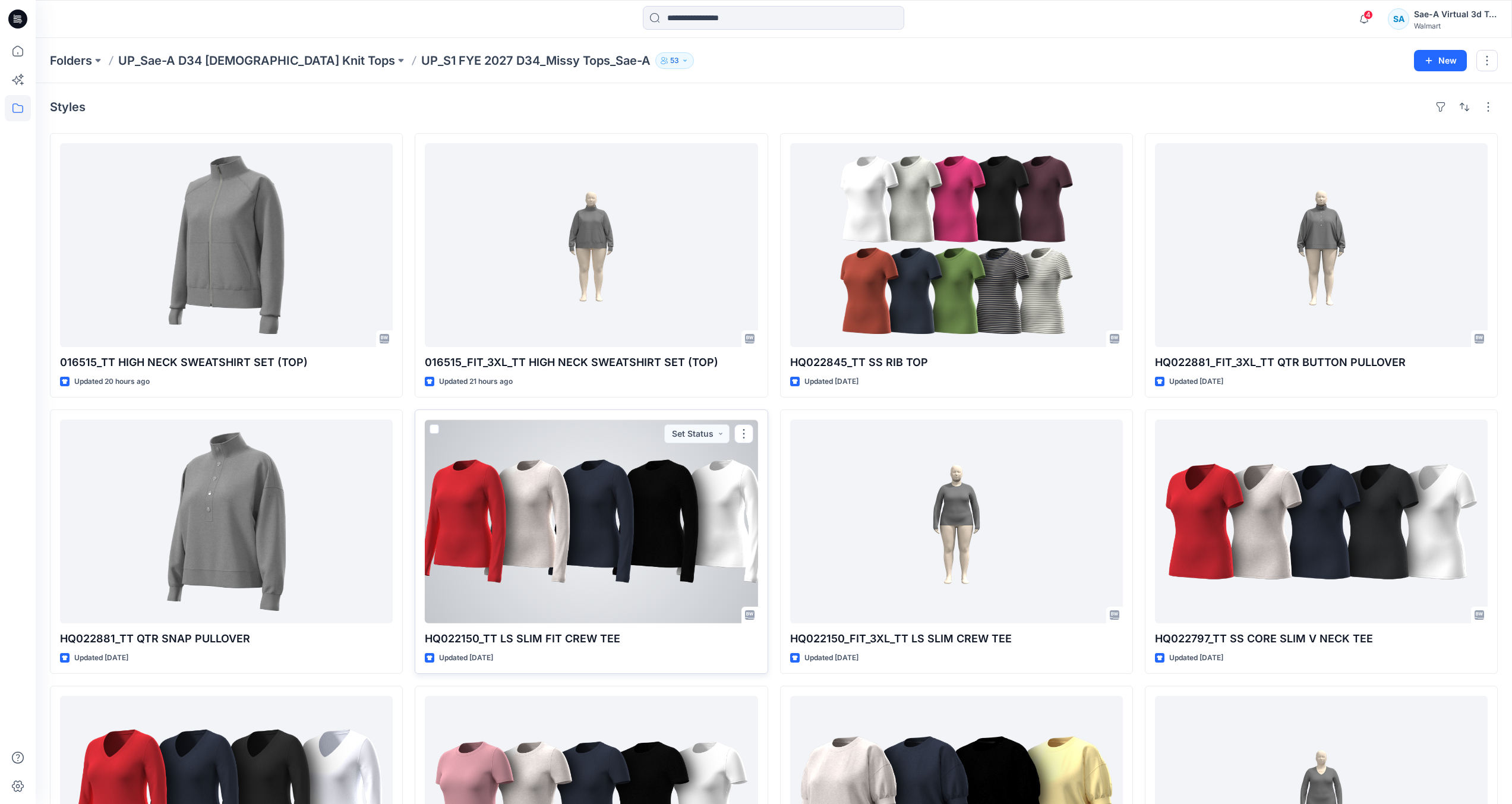
click at [632, 510] on div at bounding box center [591, 521] width 333 height 204
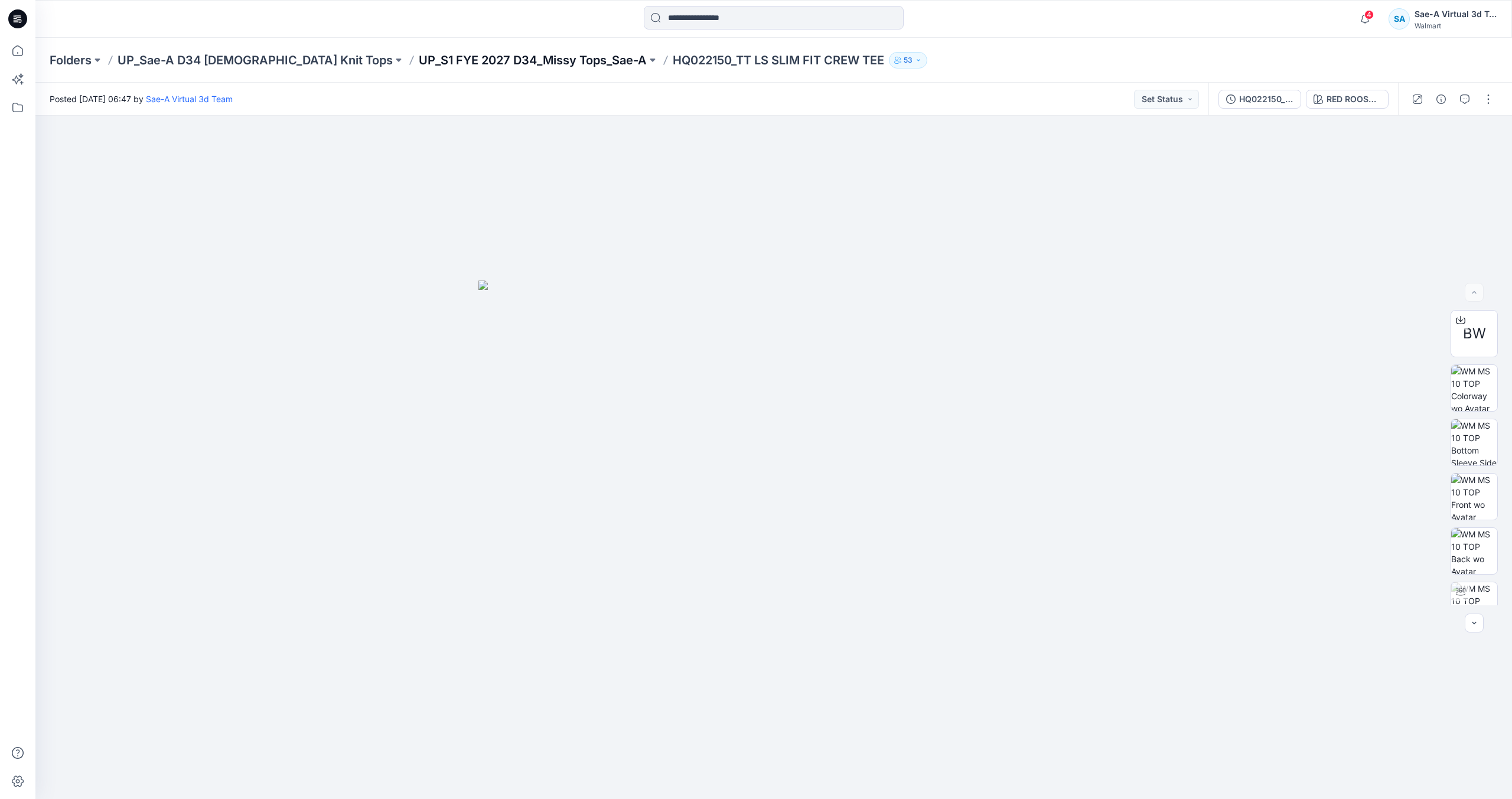
click at [441, 60] on p "UP_S1 FYE 2027 D34_Missy Tops_Sae-A" at bounding box center [532, 61] width 228 height 17
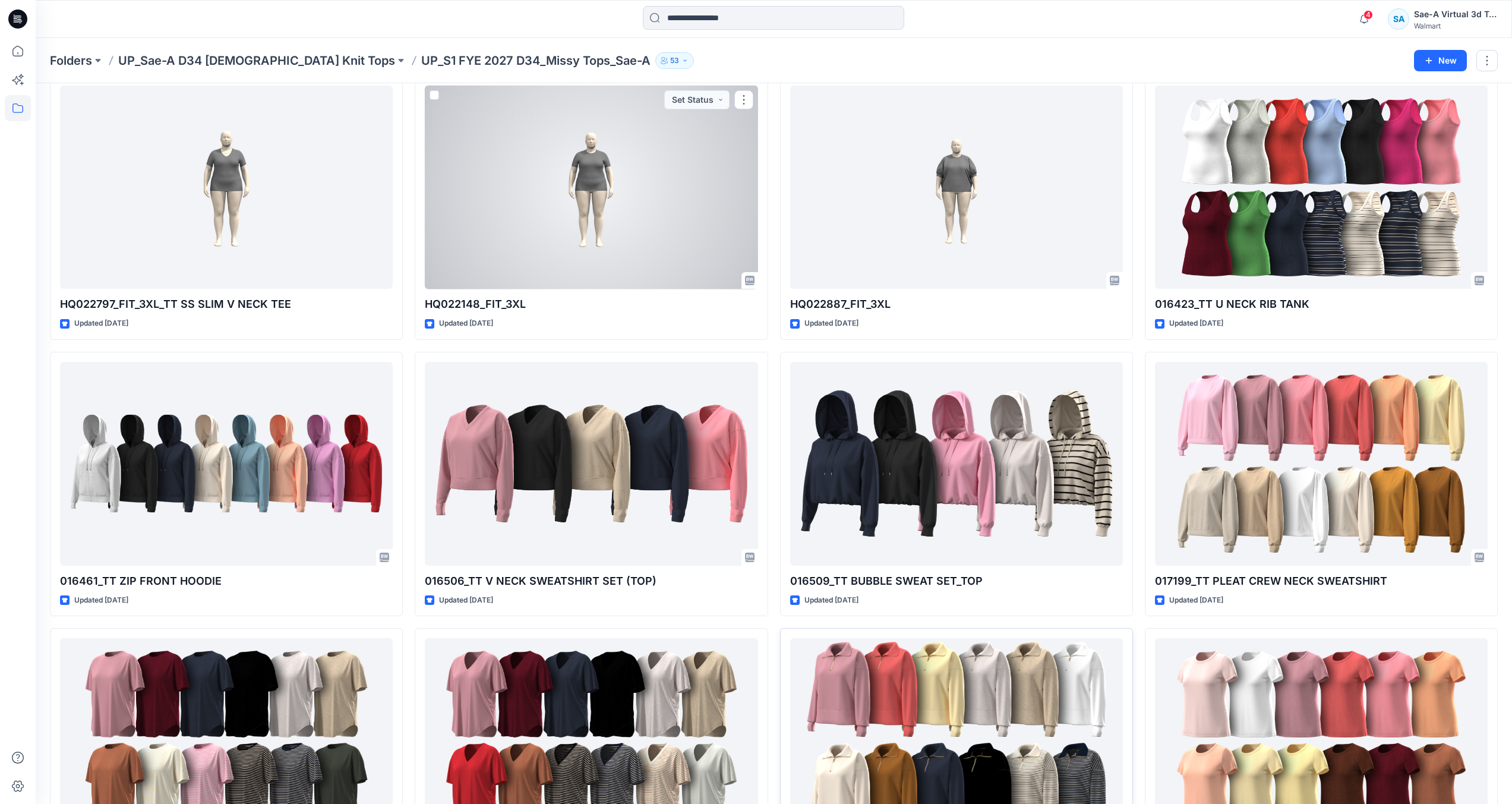
scroll to position [1010, 0]
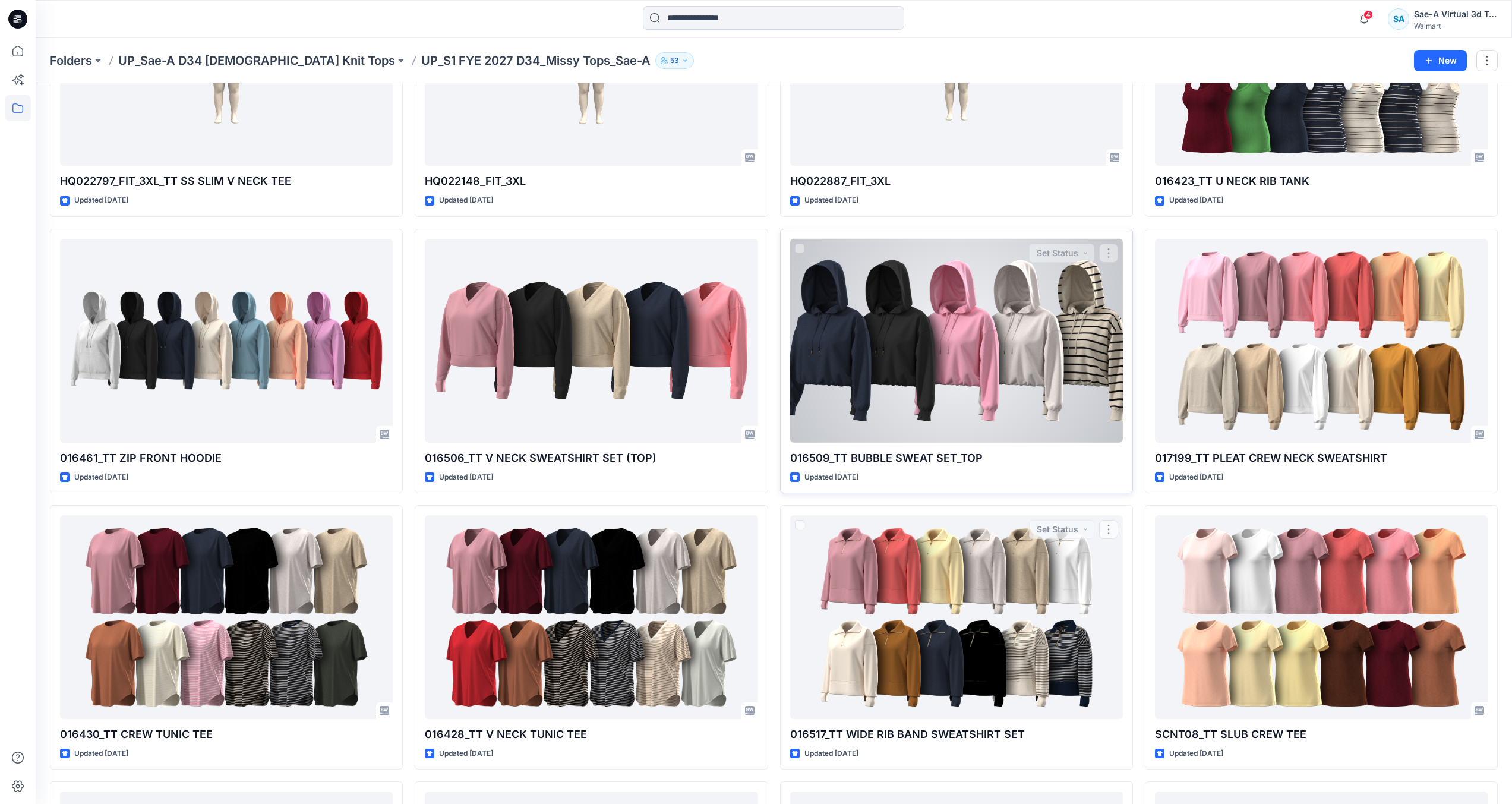
click at [937, 382] on div at bounding box center [956, 341] width 333 height 204
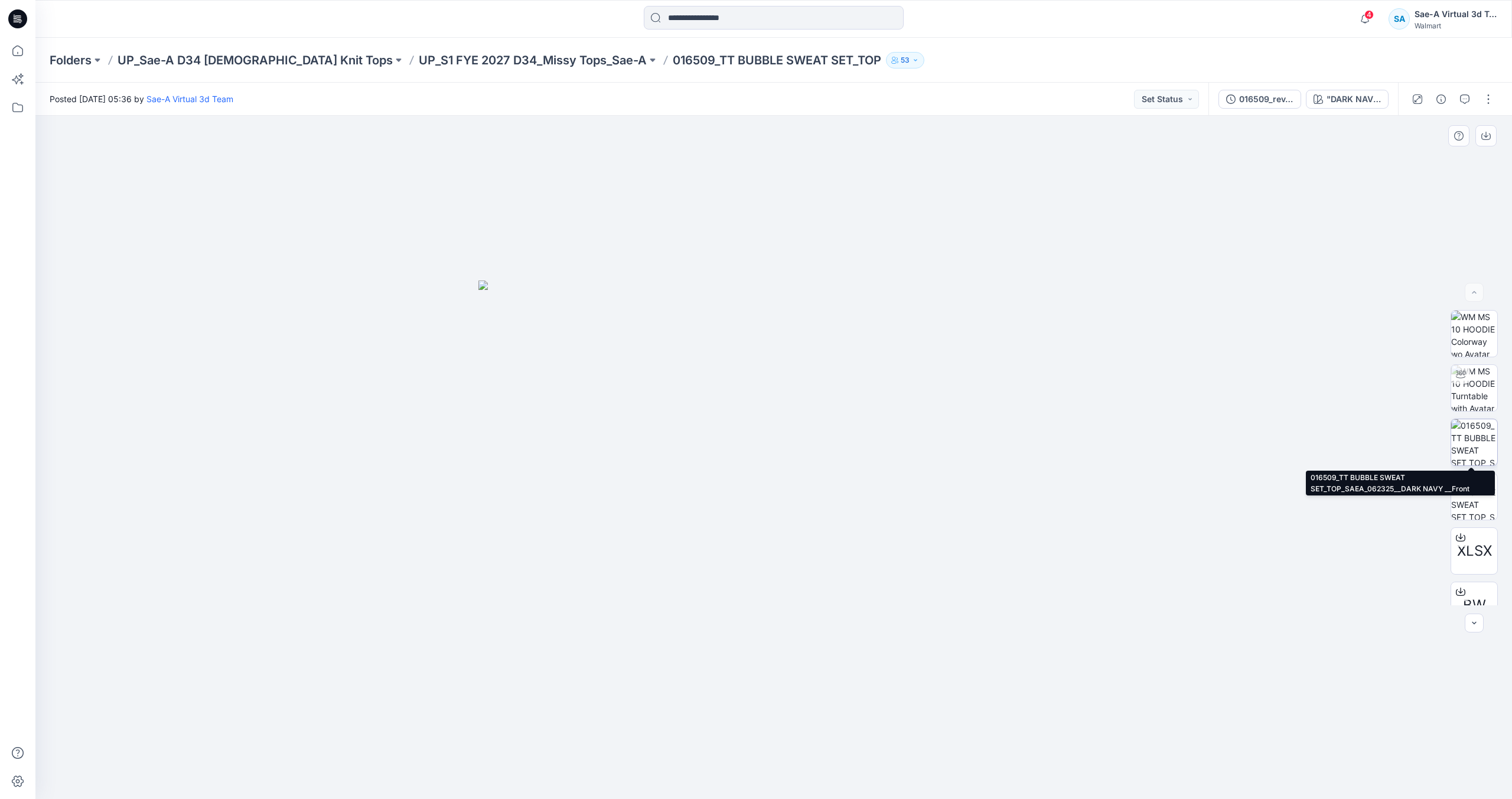
click at [1484, 452] on img at bounding box center [1474, 442] width 46 height 46
click at [1458, 385] on img at bounding box center [1474, 388] width 46 height 46
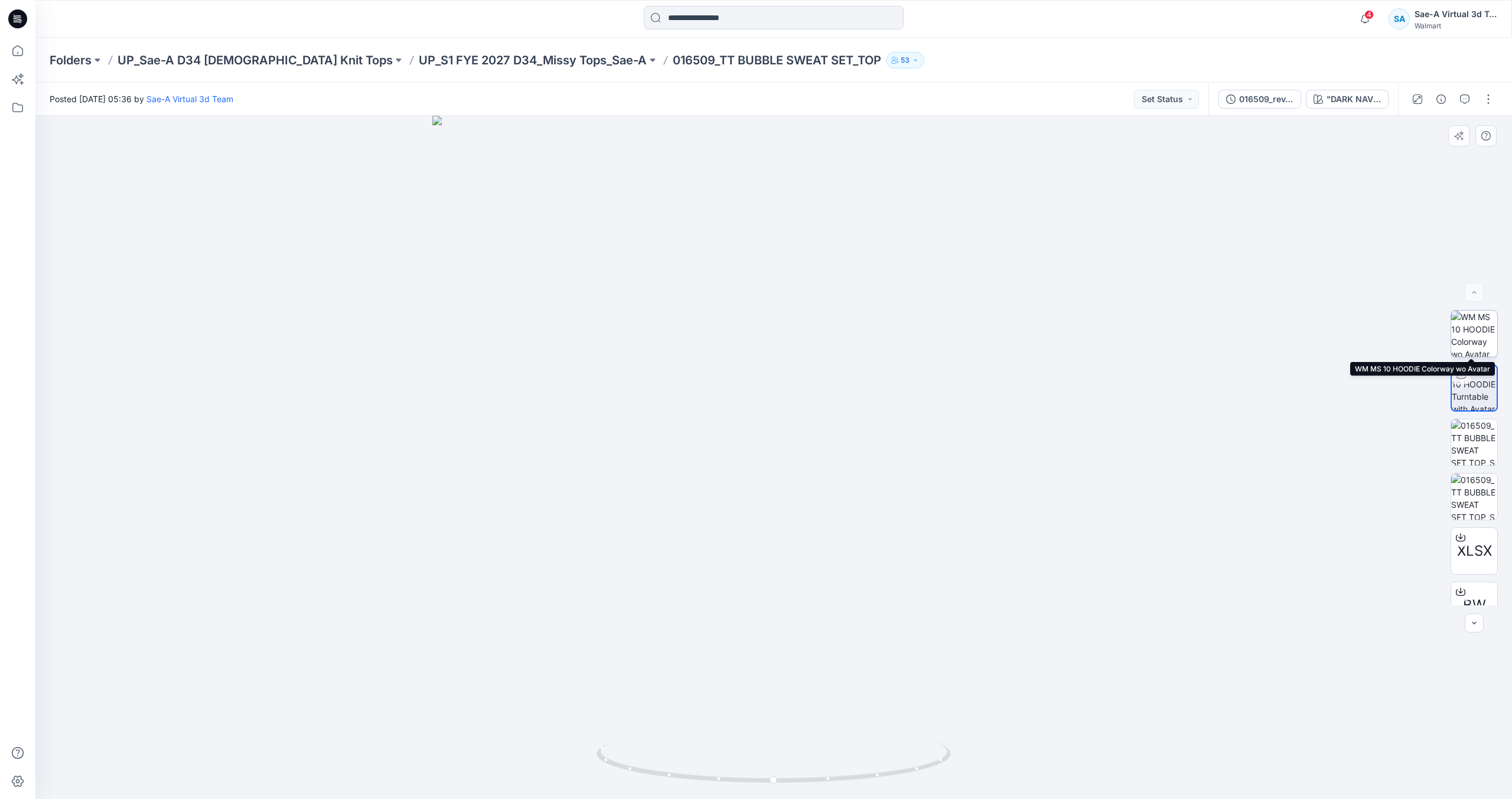
click at [1479, 342] on img at bounding box center [1474, 334] width 46 height 46
click at [472, 68] on p "UP_S1 FYE 2027 D34_Missy Tops_Sae-A" at bounding box center [532, 61] width 228 height 17
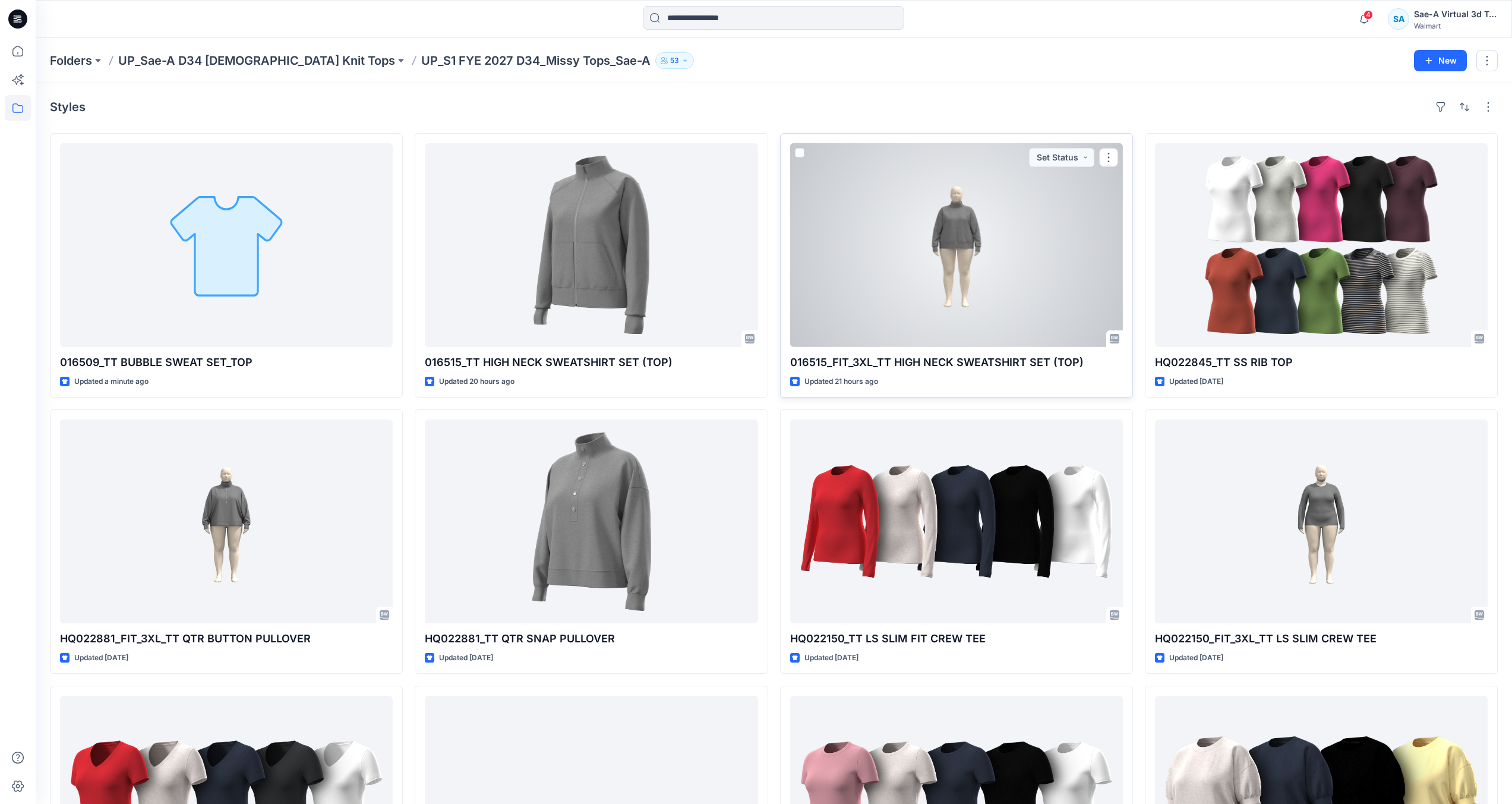
click at [958, 271] on div at bounding box center [956, 245] width 333 height 204
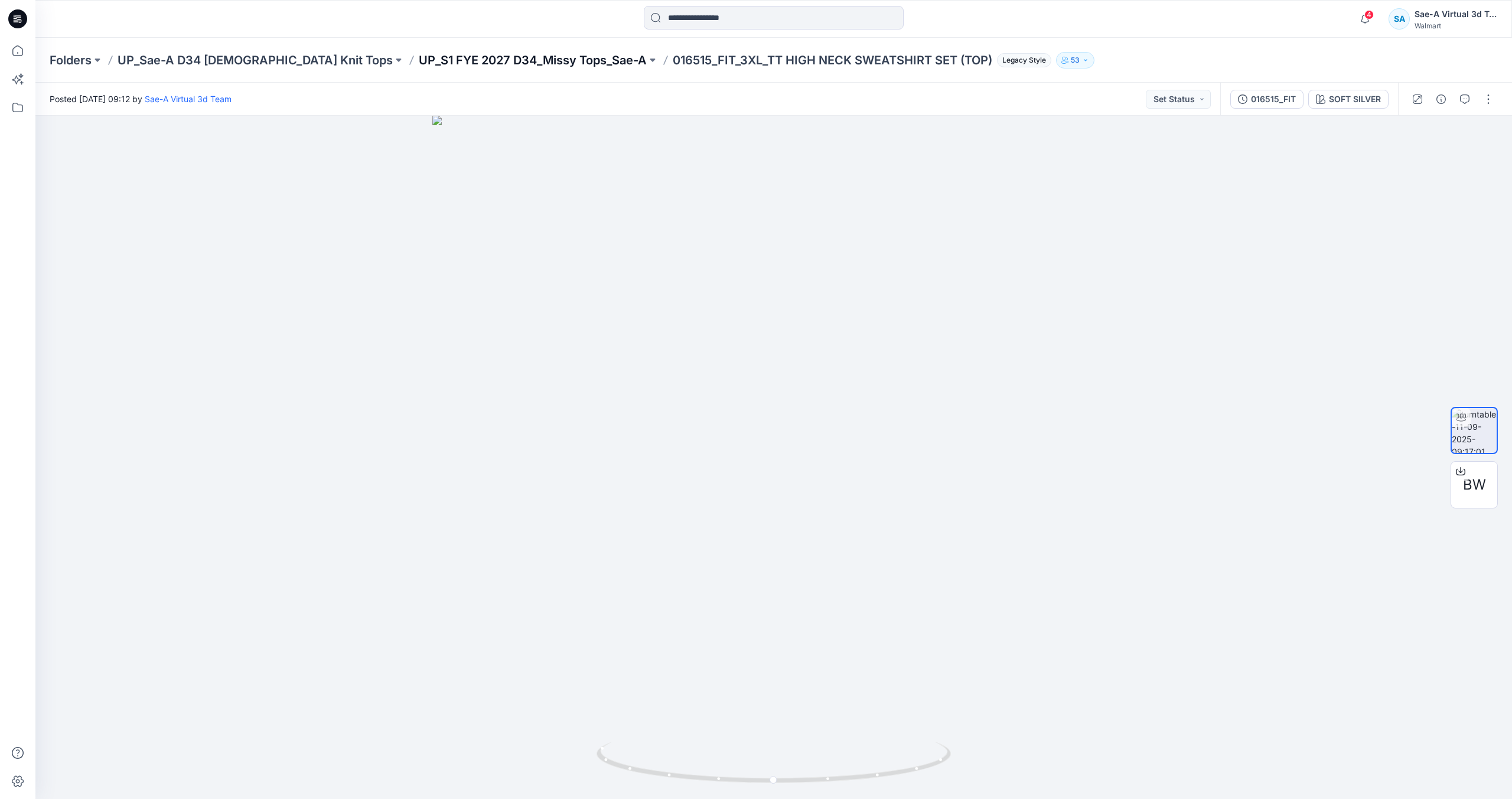
click at [429, 55] on p "UP_S1 FYE 2027 D34_Missy Tops_Sae-A" at bounding box center [532, 61] width 228 height 17
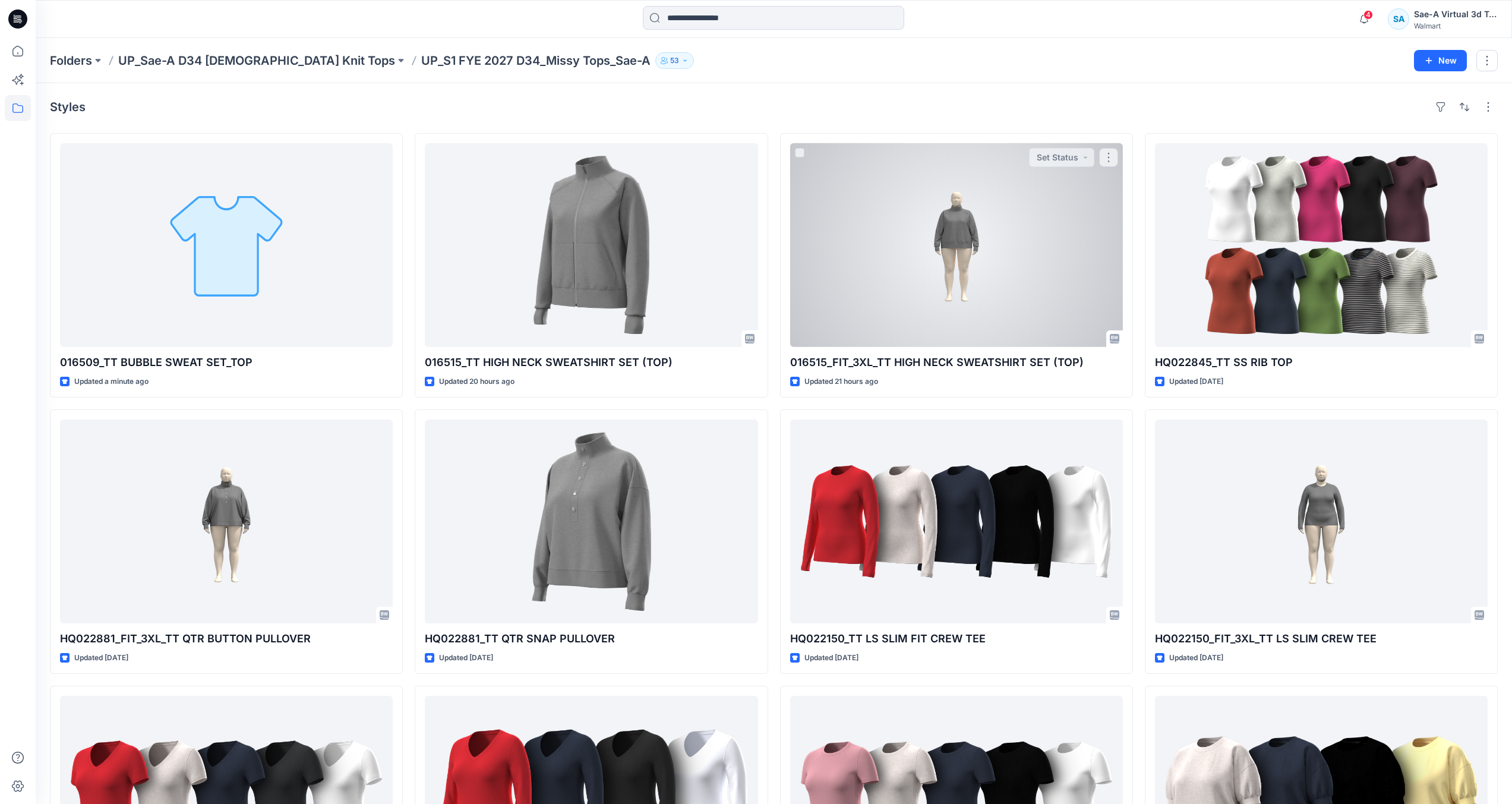
drag, startPoint x: 1011, startPoint y: 256, endPoint x: 1005, endPoint y: 260, distance: 7.2
click at [1009, 258] on div at bounding box center [956, 245] width 333 height 204
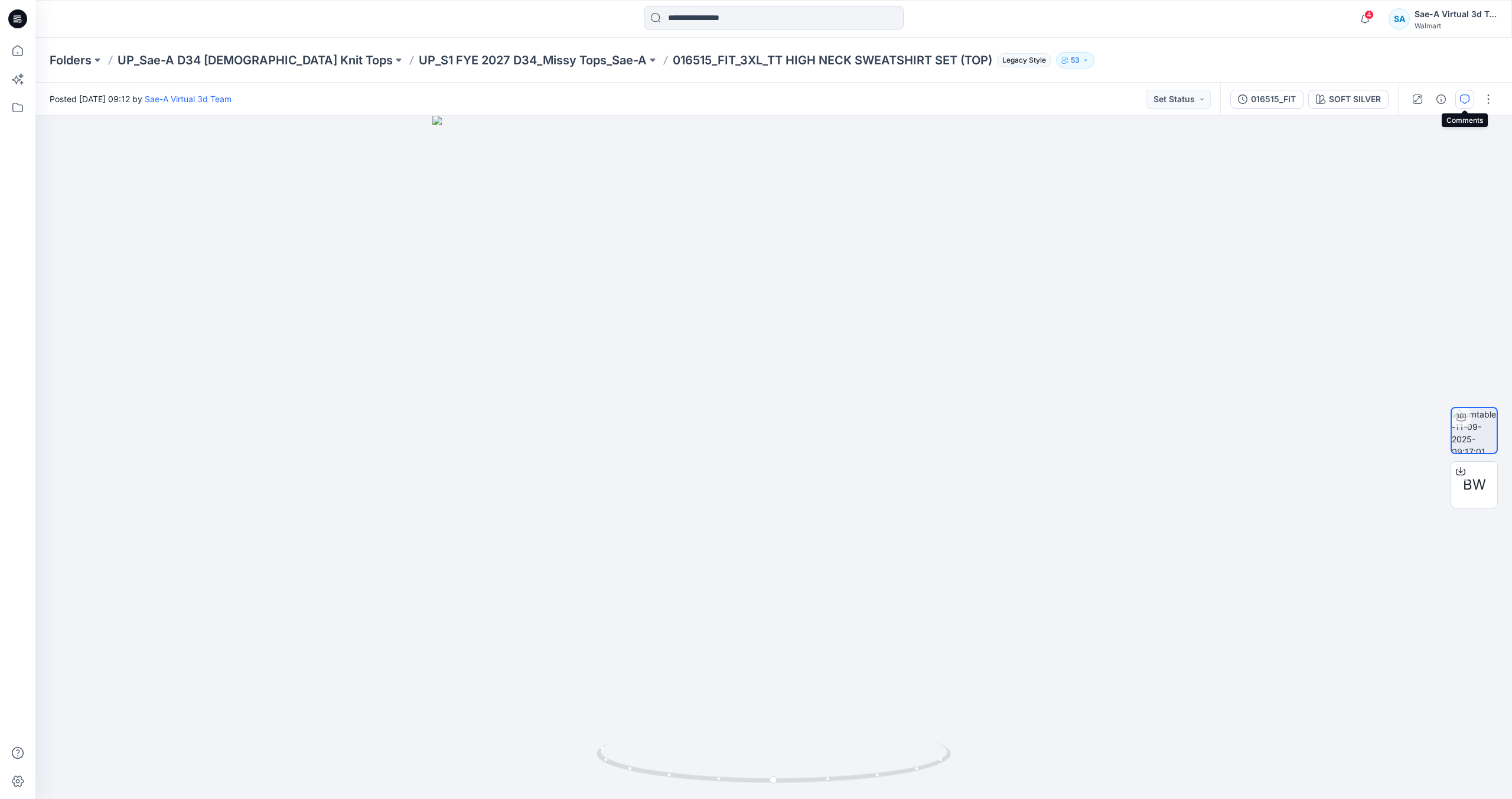
click at [1463, 98] on icon "button" at bounding box center [1465, 99] width 9 height 9
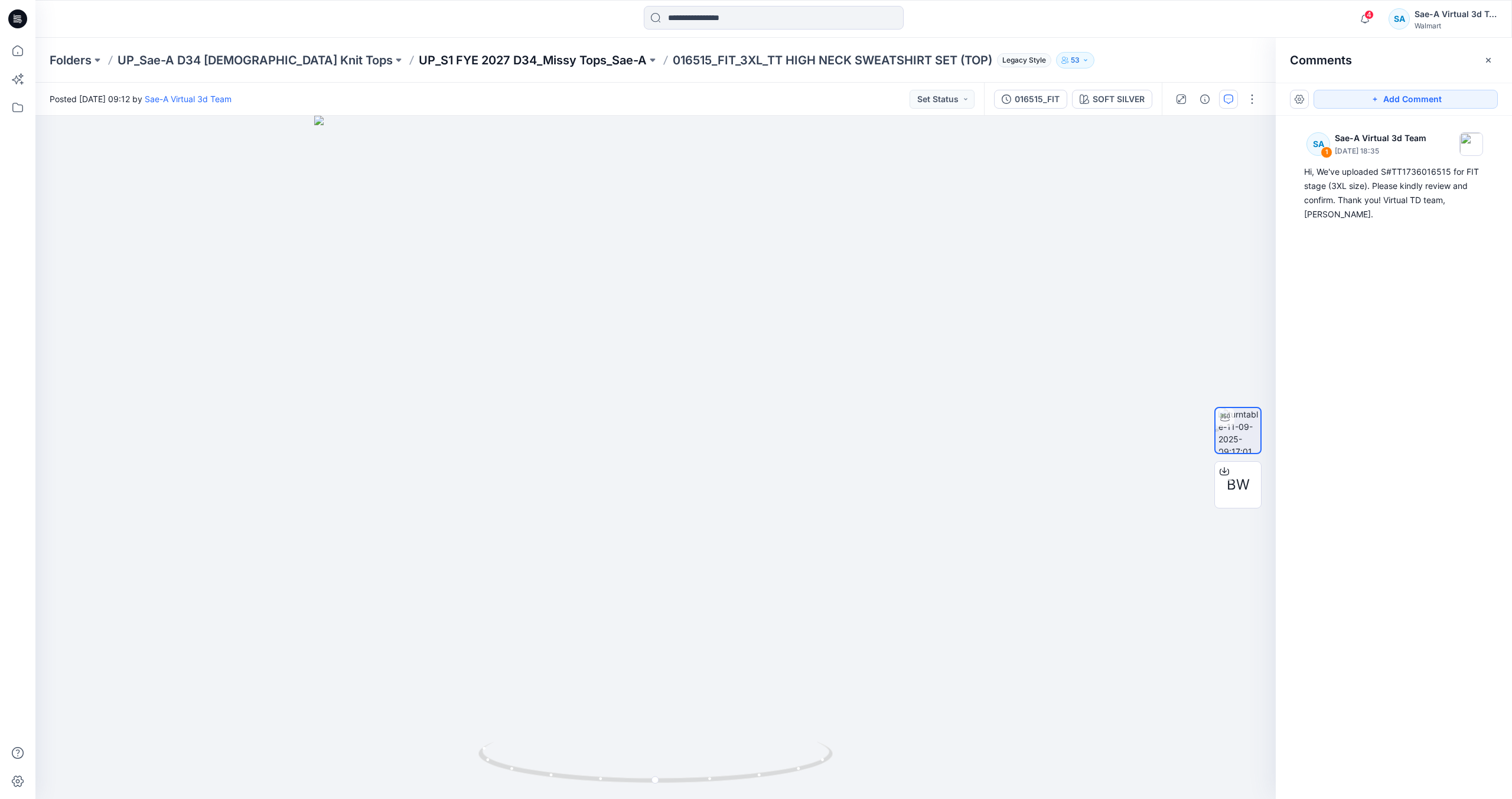
click at [508, 62] on p "UP_S1 FYE 2027 D34_Missy Tops_Sae-A" at bounding box center [532, 61] width 228 height 17
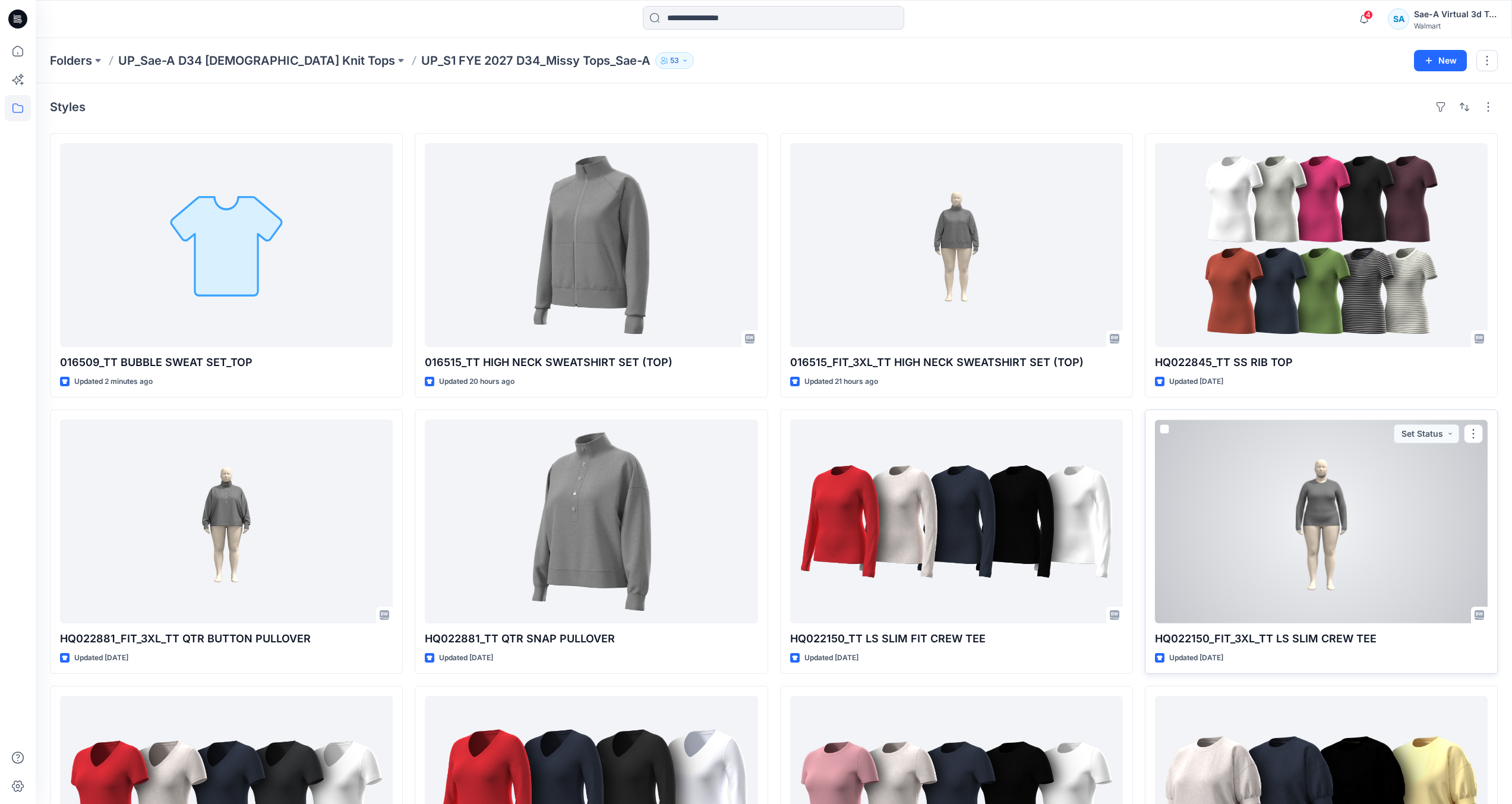
click at [1302, 489] on div at bounding box center [1321, 521] width 333 height 204
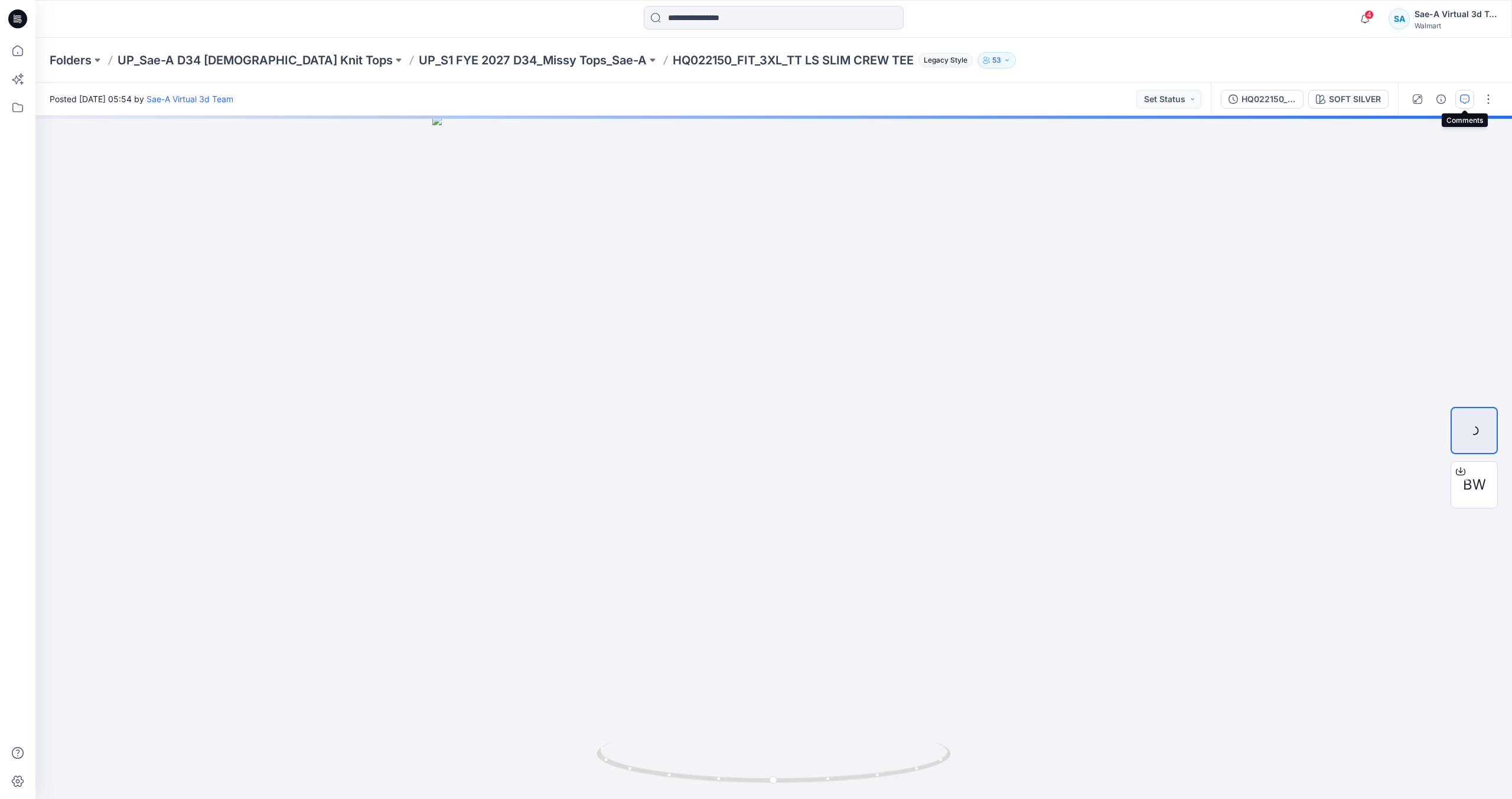
click at [1464, 102] on icon "button" at bounding box center [1465, 99] width 9 height 9
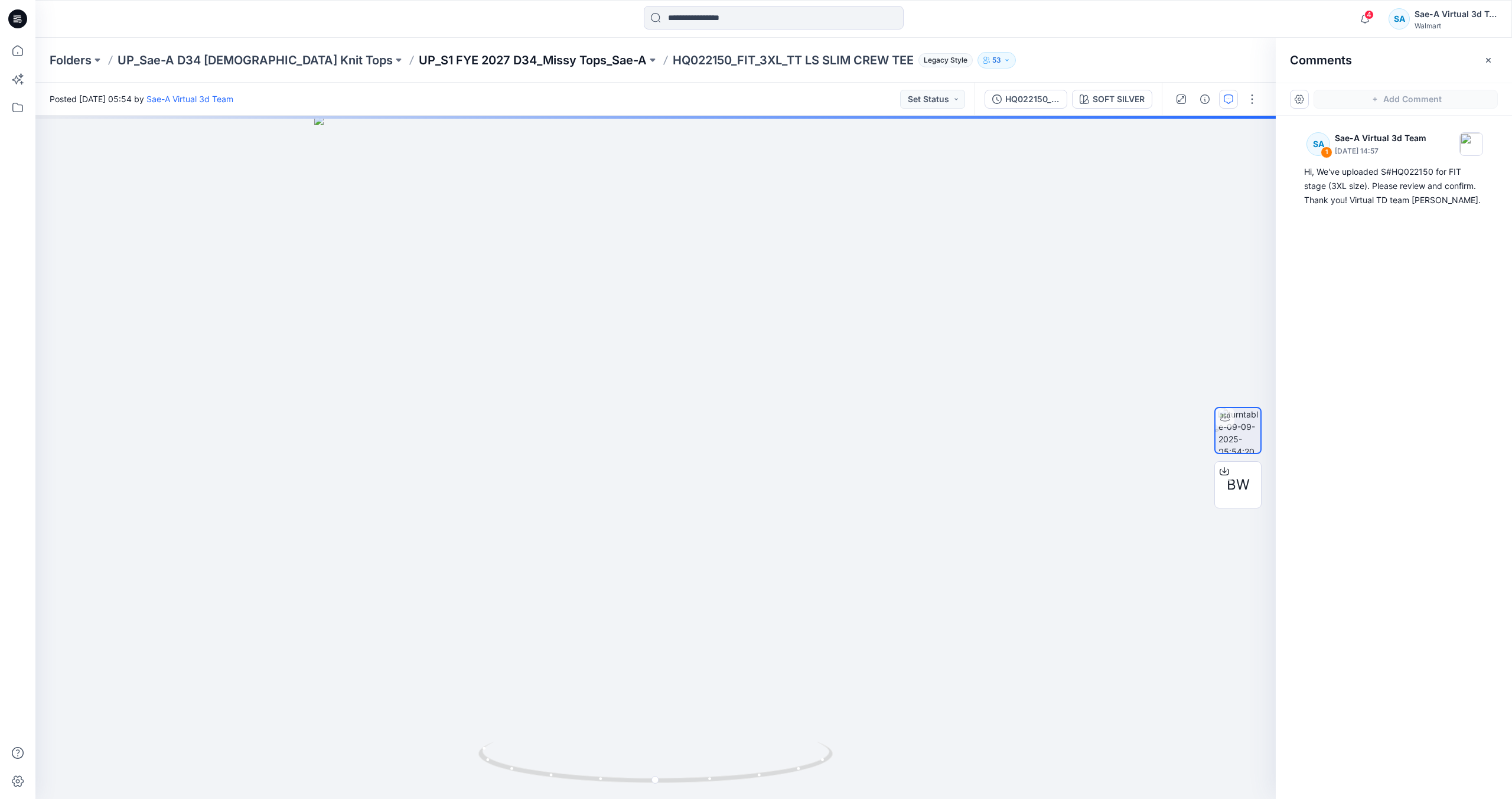
click at [478, 58] on p "UP_S1 FYE 2027 D34_Missy Tops_Sae-A" at bounding box center [532, 61] width 228 height 17
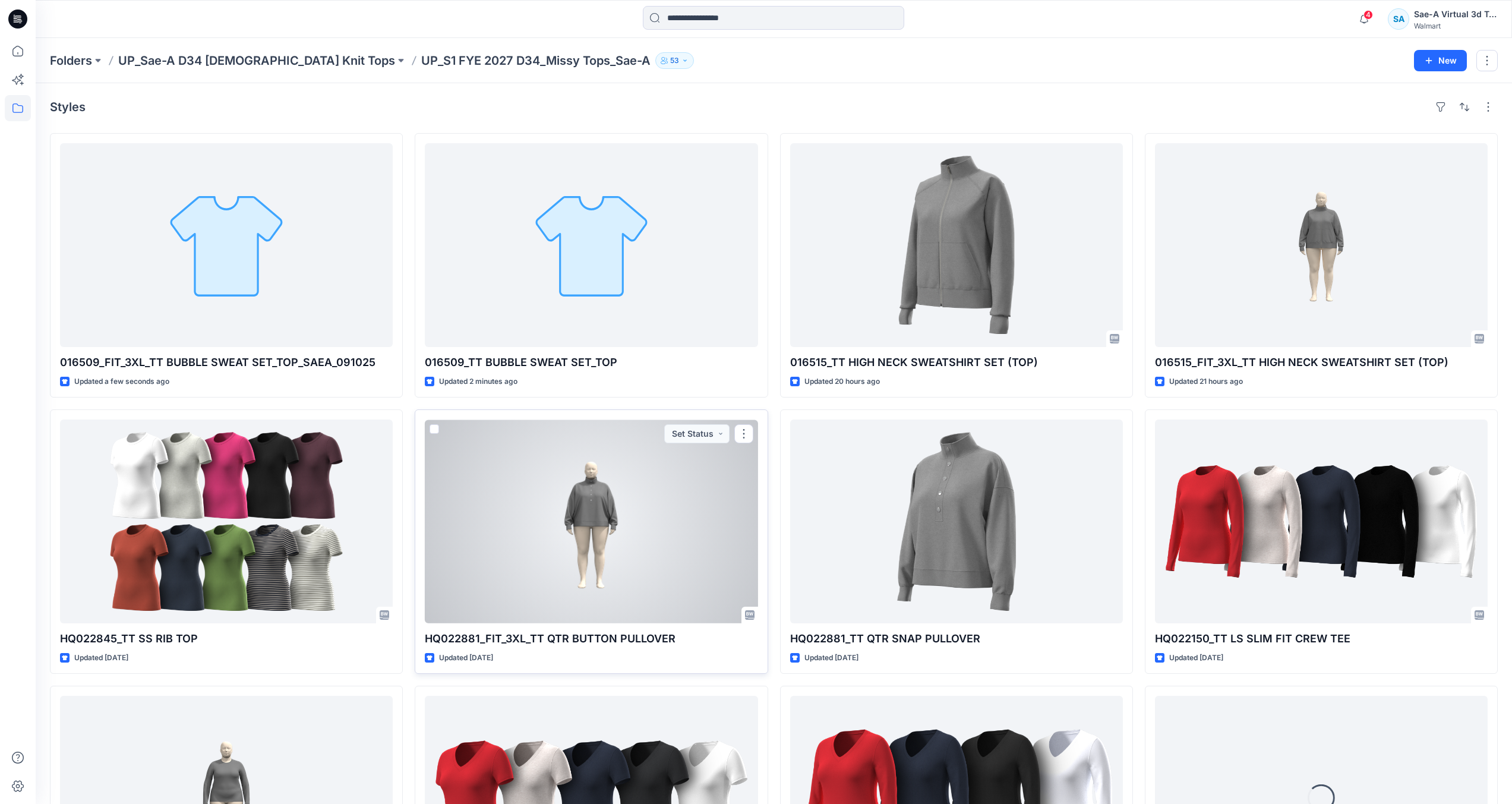
click at [585, 634] on p "HQ022881_FIT_3XL_TT QTR BUTTON PULLOVER" at bounding box center [591, 639] width 333 height 17
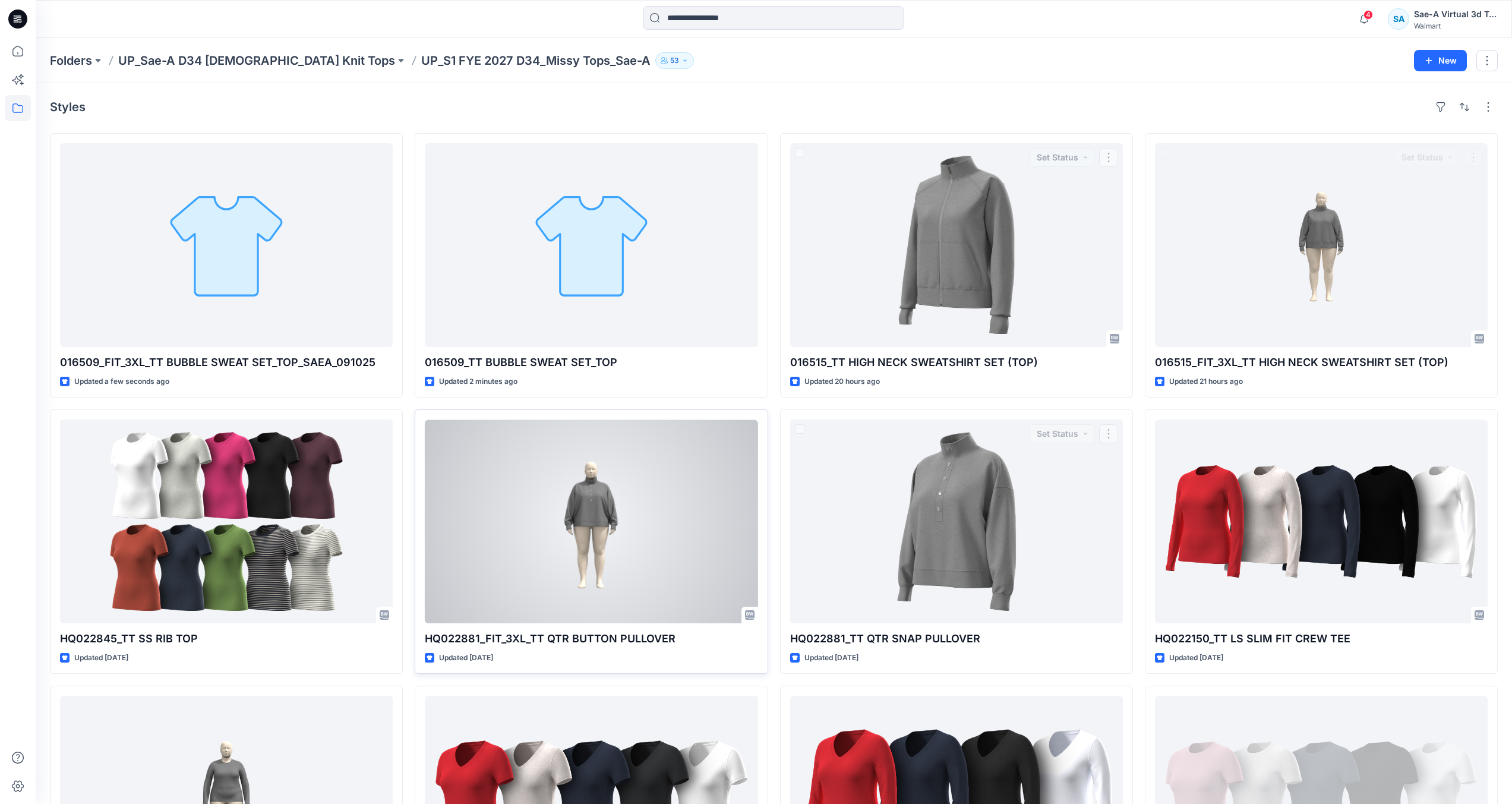
click at [606, 538] on div at bounding box center [591, 521] width 333 height 204
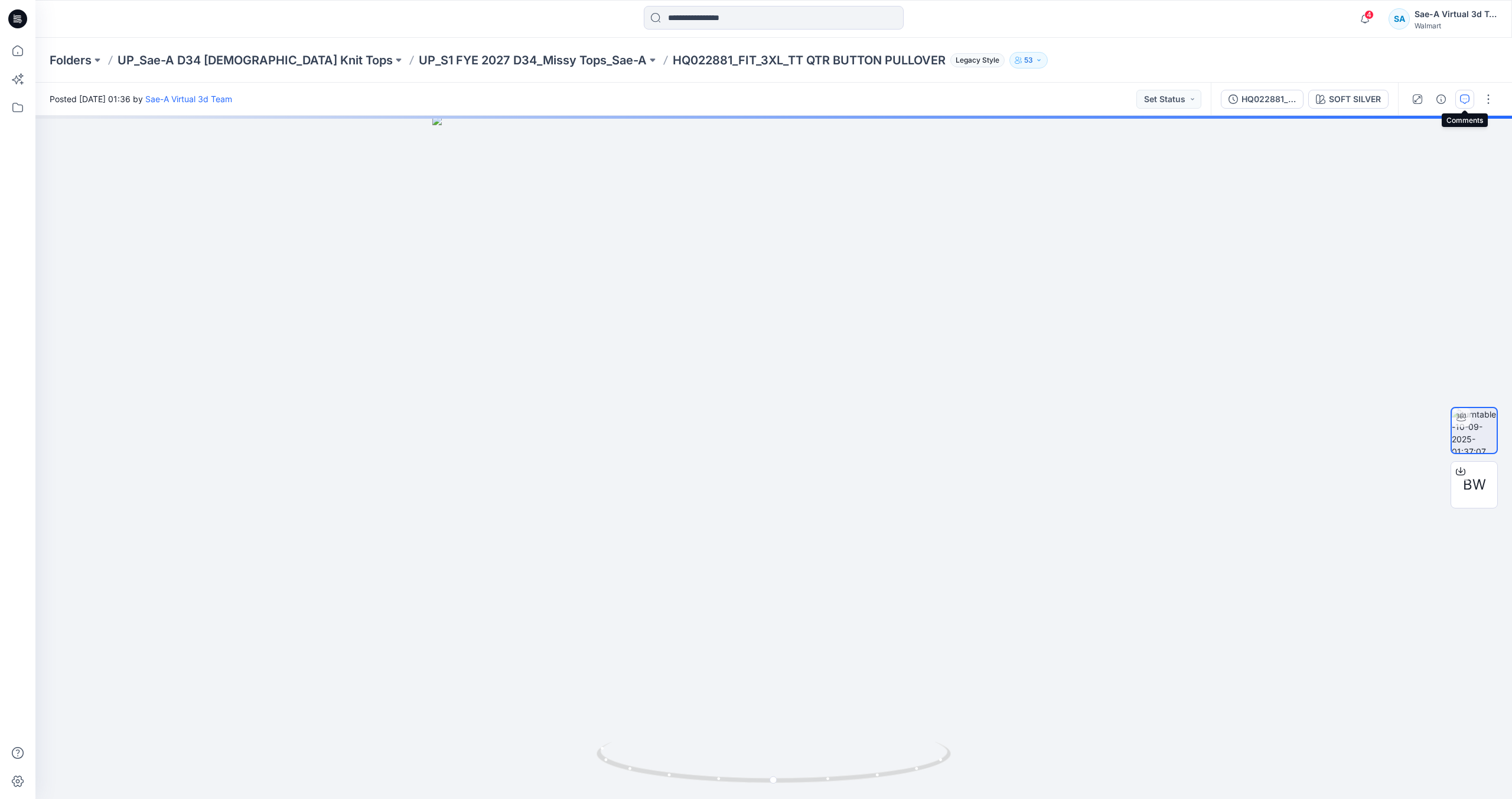
click at [1458, 96] on button "button" at bounding box center [1465, 99] width 19 height 19
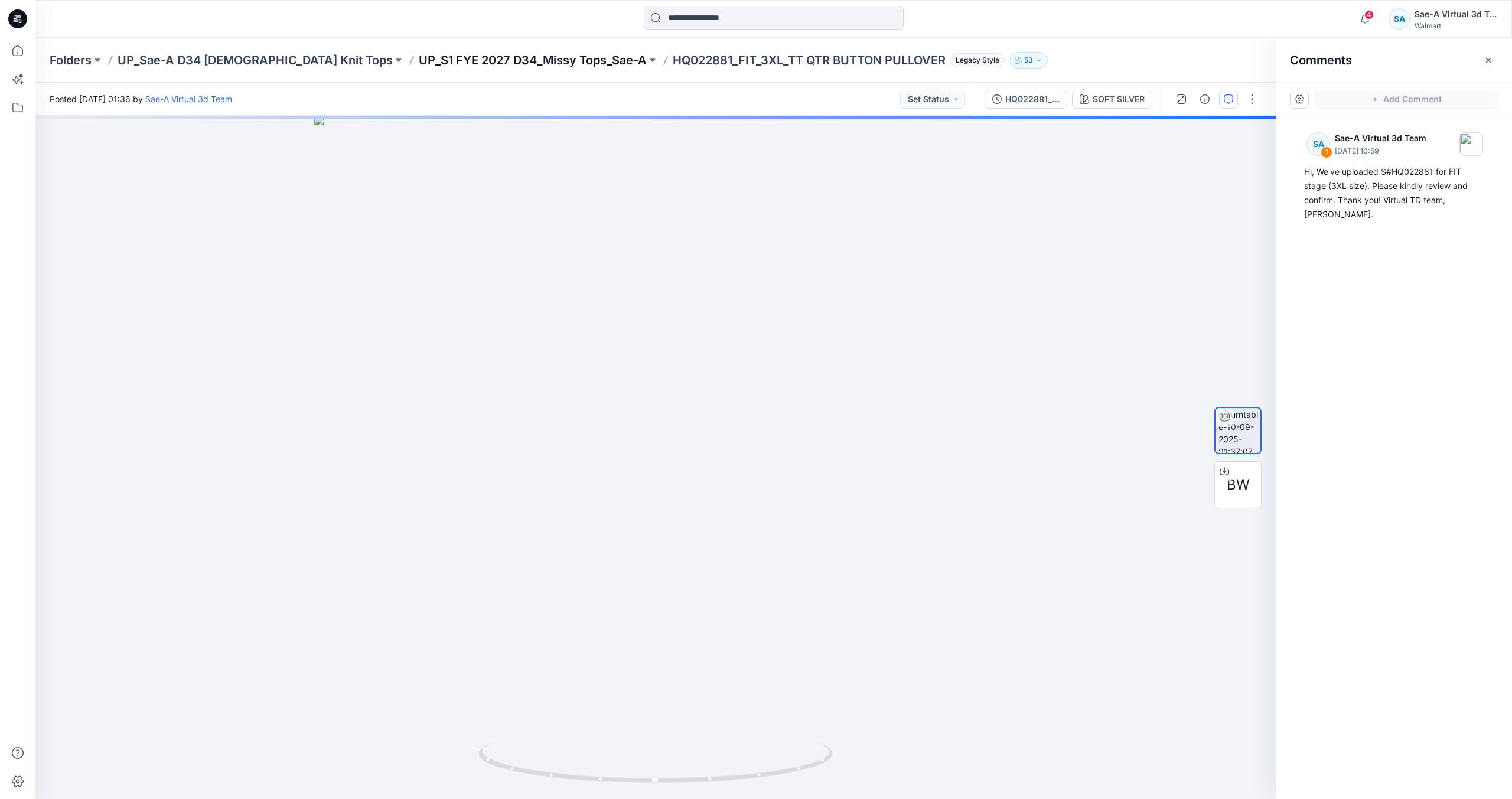
click at [488, 58] on p "UP_S1 FYE 2027 D34_Missy Tops_Sae-A" at bounding box center [532, 61] width 228 height 17
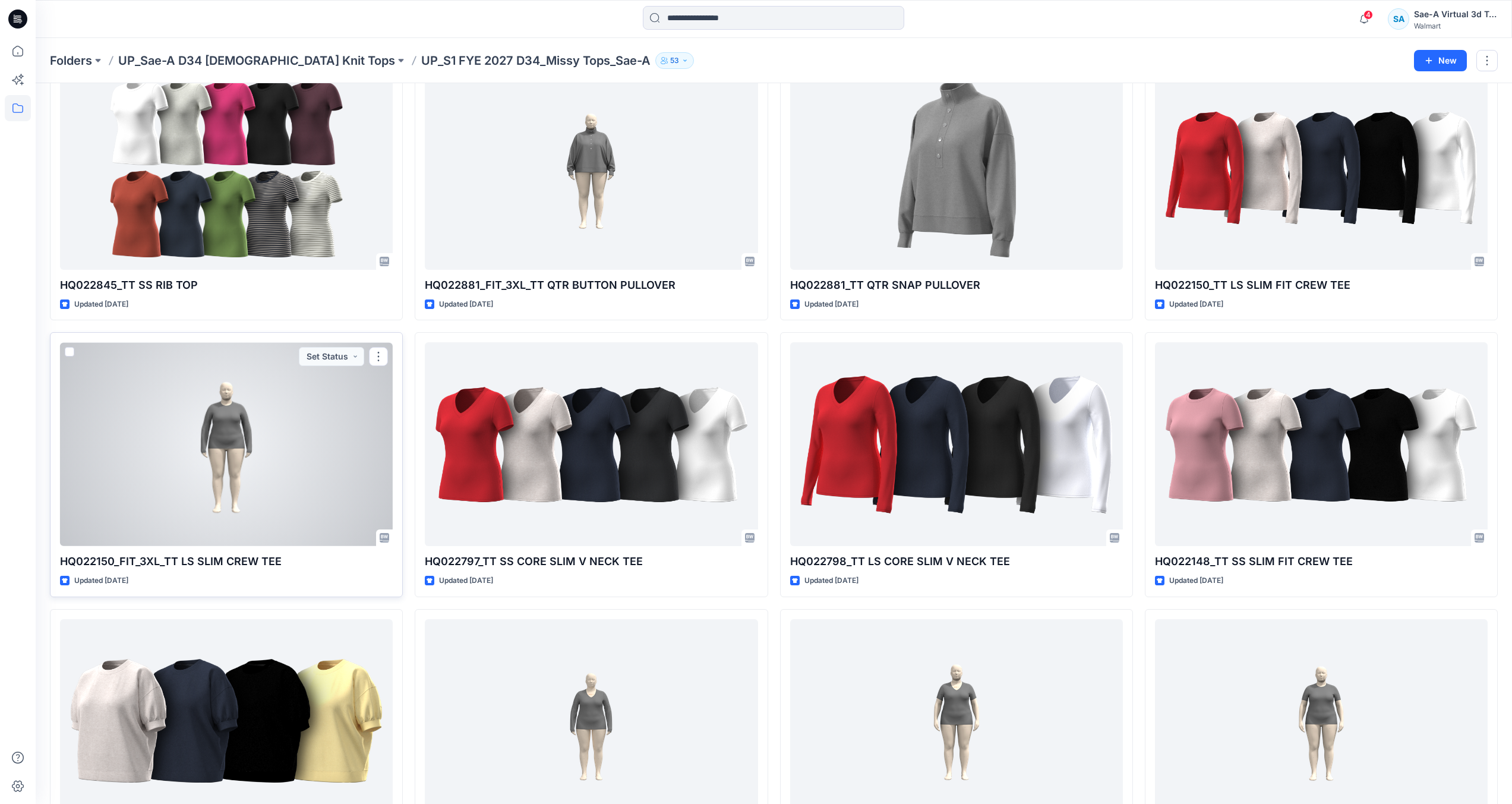
scroll to position [416, 0]
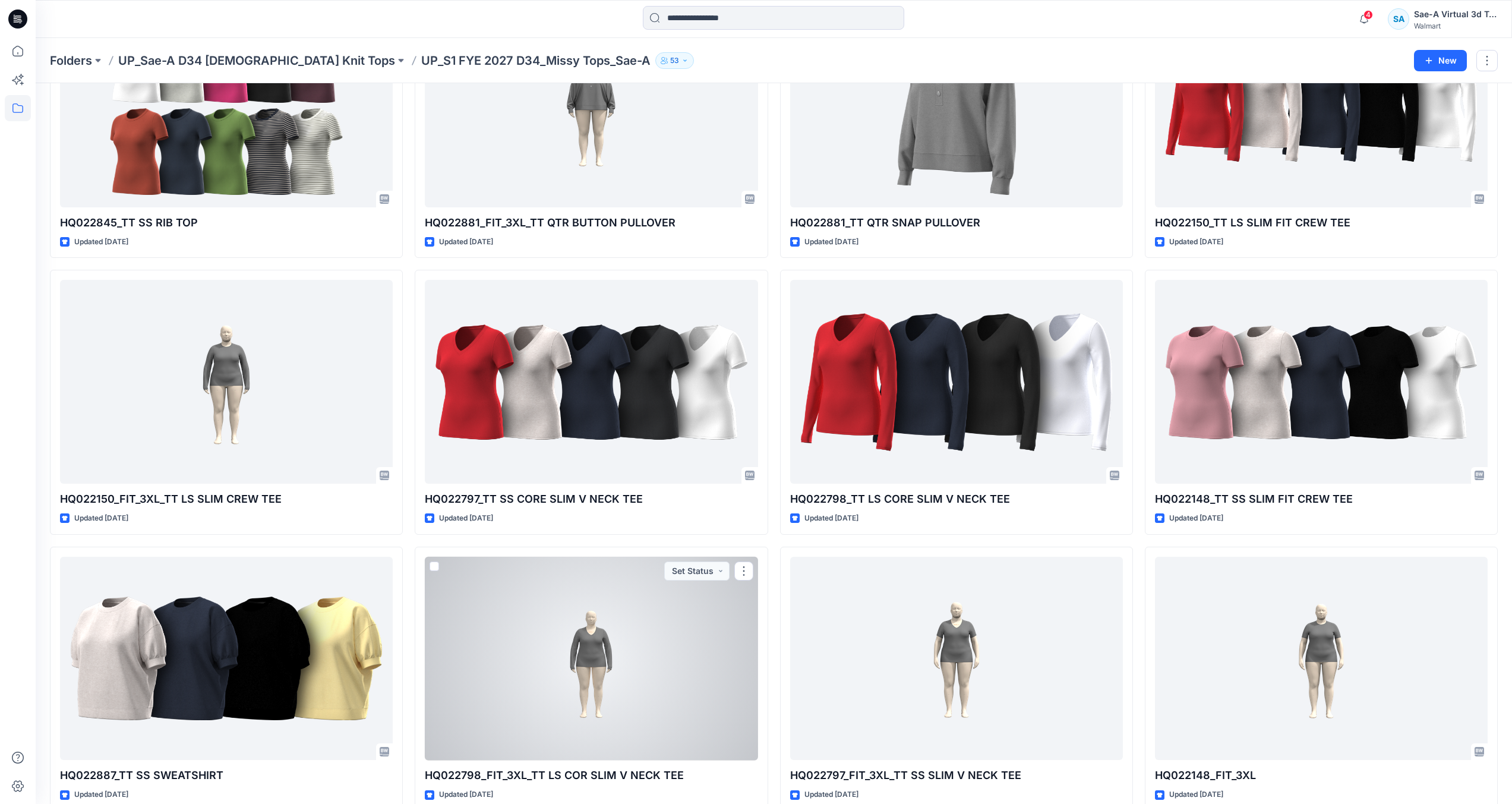
click at [637, 633] on div at bounding box center [591, 659] width 333 height 204
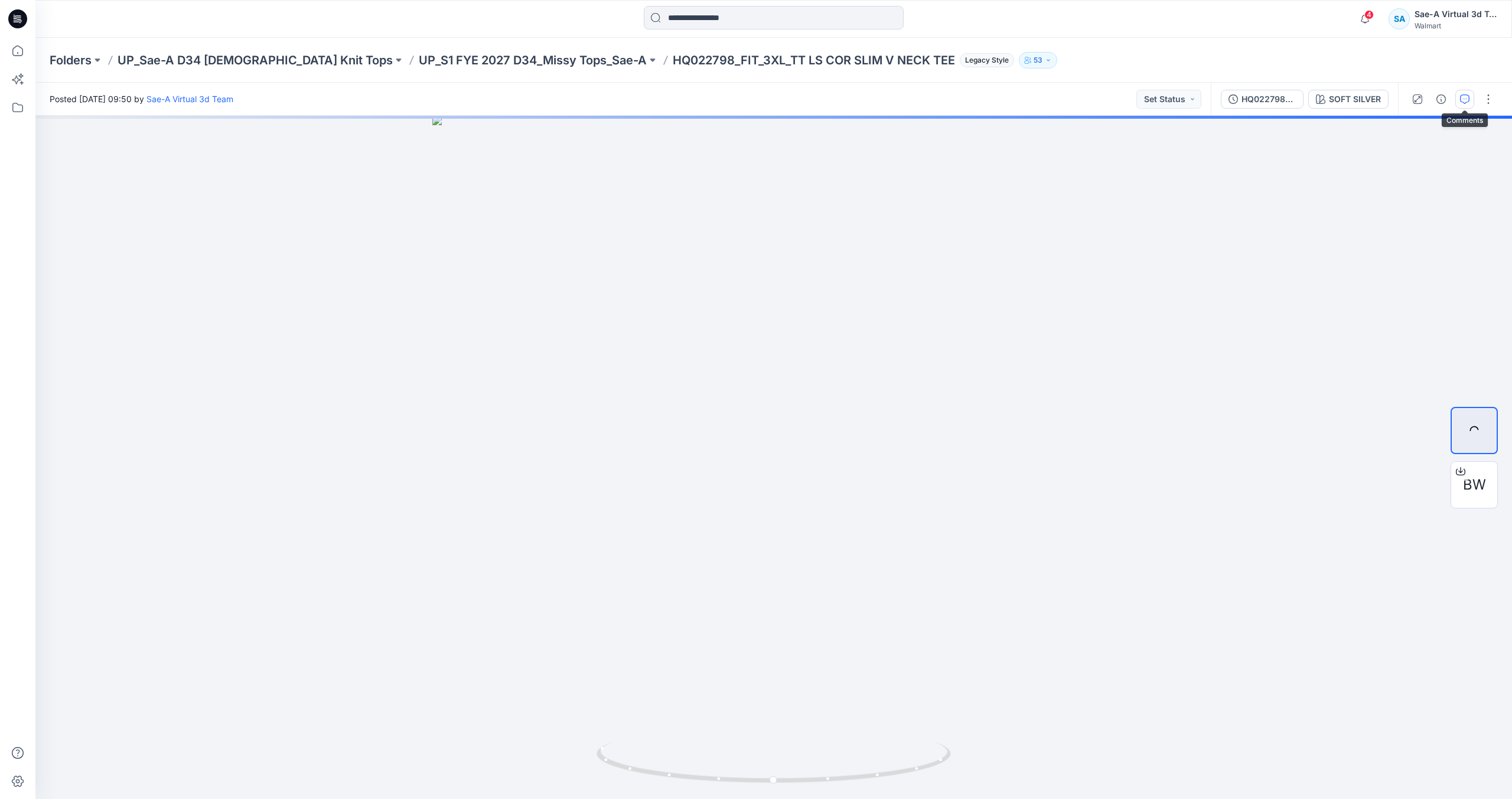
click at [1461, 96] on icon "button" at bounding box center [1465, 99] width 9 height 9
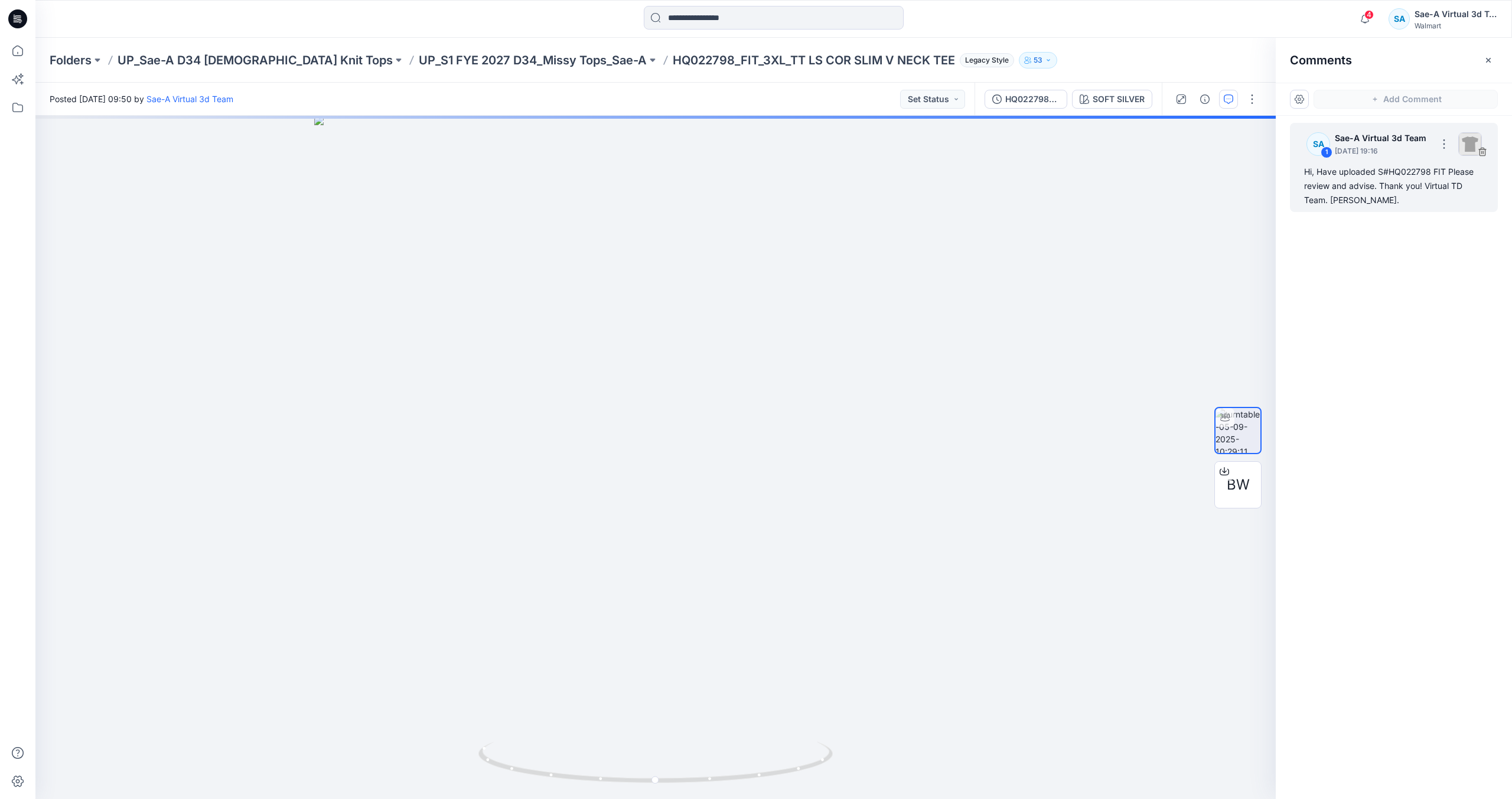
click at [1441, 183] on div "Hi, Have uploaded S#HQ022798 FIT Please review and advise. Thank you! Virtual T…" at bounding box center [1395, 186] width 180 height 42
click at [1362, 193] on div "Hi, Have uploaded S#HQ022798 FIT Please review and advise. Thank you! Virtual T…" at bounding box center [1395, 186] width 180 height 42
click at [1348, 190] on div "Hi, Have uploaded S#HQ022798 FIT Please review and advise. Thank you! Virtual T…" at bounding box center [1395, 186] width 180 height 42
click at [1464, 197] on div "Hi, Have uploaded S#HQ022798 FIT Please review and advise. Thank you! Virtual T…" at bounding box center [1395, 186] width 180 height 42
click at [1372, 171] on div "Hi, Have uploaded S#HQ022798 FIT Please review and advise. Thank you! Virtual T…" at bounding box center [1395, 186] width 180 height 42
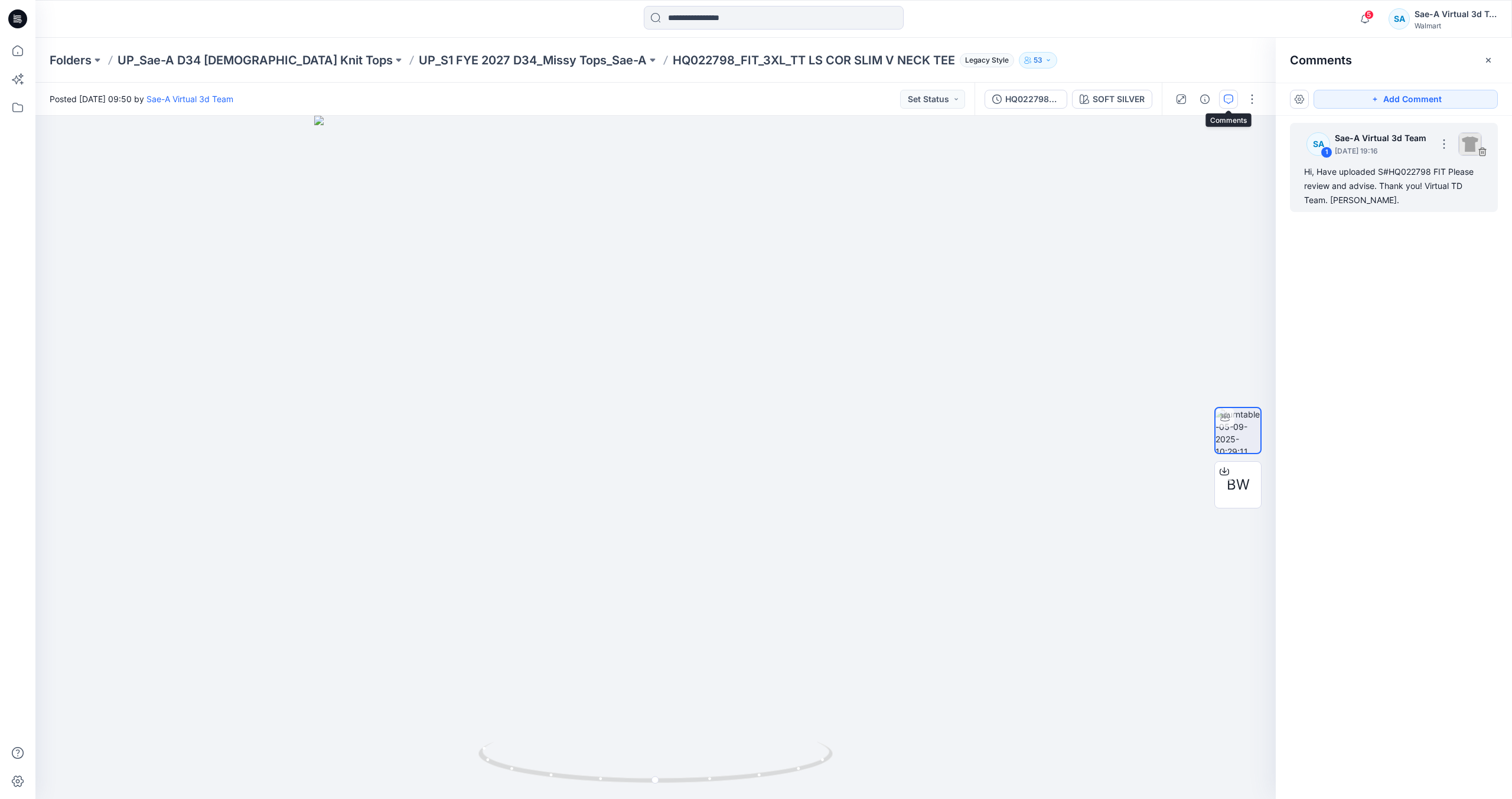
click at [1360, 196] on div "Hi, Have uploaded S#HQ022798 FIT Please review and advise. Thank you! Virtual T…" at bounding box center [1395, 186] width 180 height 42
click at [1360, 193] on div "Hi, Have uploaded S#HQ022798 FIT Please review and advise. Thank you! Virtual T…" at bounding box center [1395, 186] width 180 height 42
click at [1420, 203] on div "Hi, Have uploaded S#HQ022798 FIT Please review and advise. Thank you! Virtual T…" at bounding box center [1395, 186] width 180 height 42
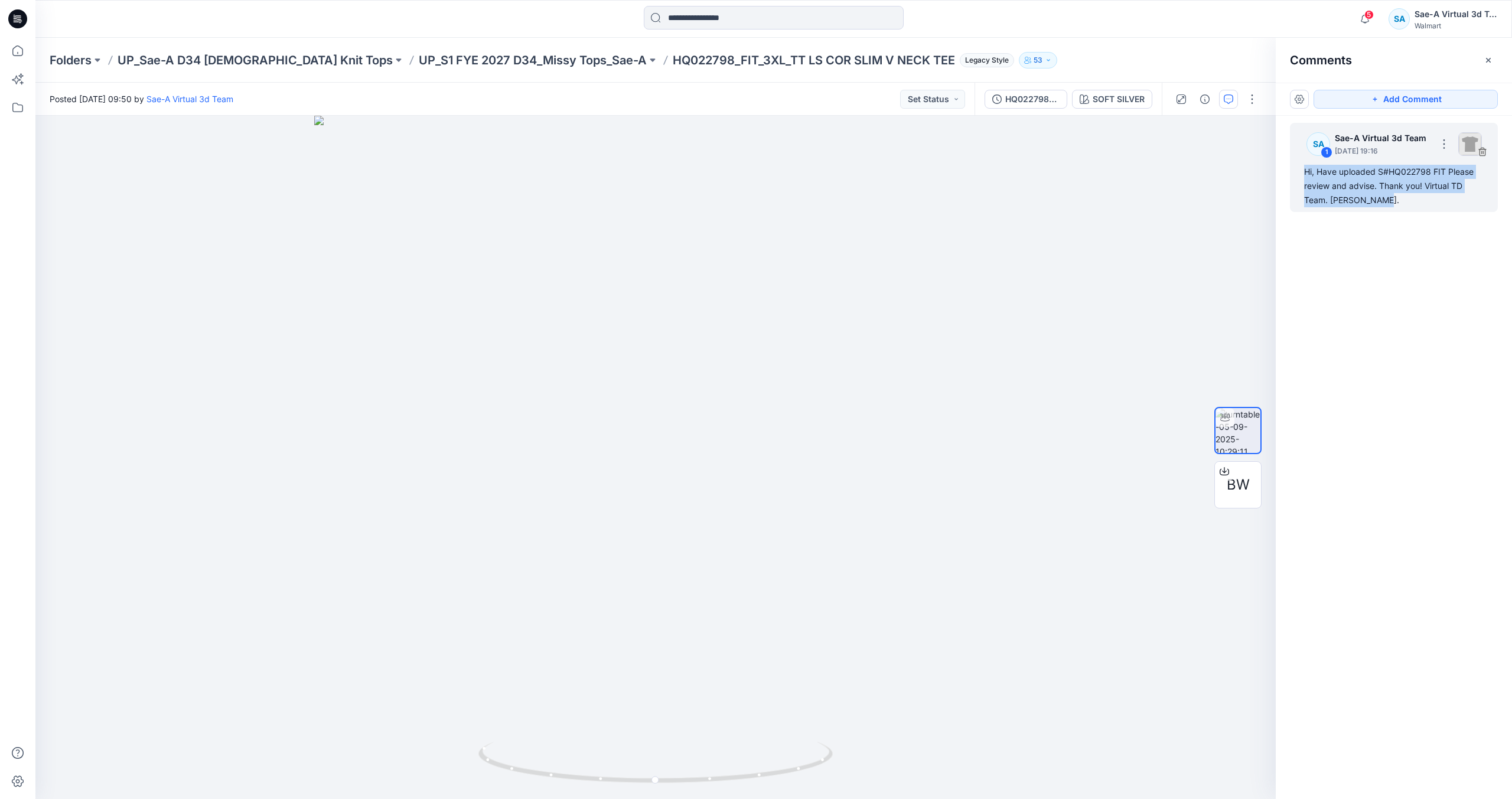
drag, startPoint x: 1385, startPoint y: 196, endPoint x: 1300, endPoint y: 172, distance: 88.3
click at [1300, 172] on div "SA 1 Sae-A Virtual 3d Team September 05, 2025 19:16 Hi, Have uploaded S#HQ02279…" at bounding box center [1394, 167] width 208 height 89
copy div "Hi, Have uploaded S#HQ022798 FIT Please review and advise. Thank you! Virtual T…"
click at [1011, 45] on div "Folders UP_Sae-A D34 Ladies Knit Tops UP_S1 FYE 2027 D34_Missy Tops_Sae-A HQ022…" at bounding box center [773, 60] width 1477 height 45
click at [488, 56] on p "UP_S1 FYE 2027 D34_Missy Tops_Sae-A" at bounding box center [532, 61] width 228 height 17
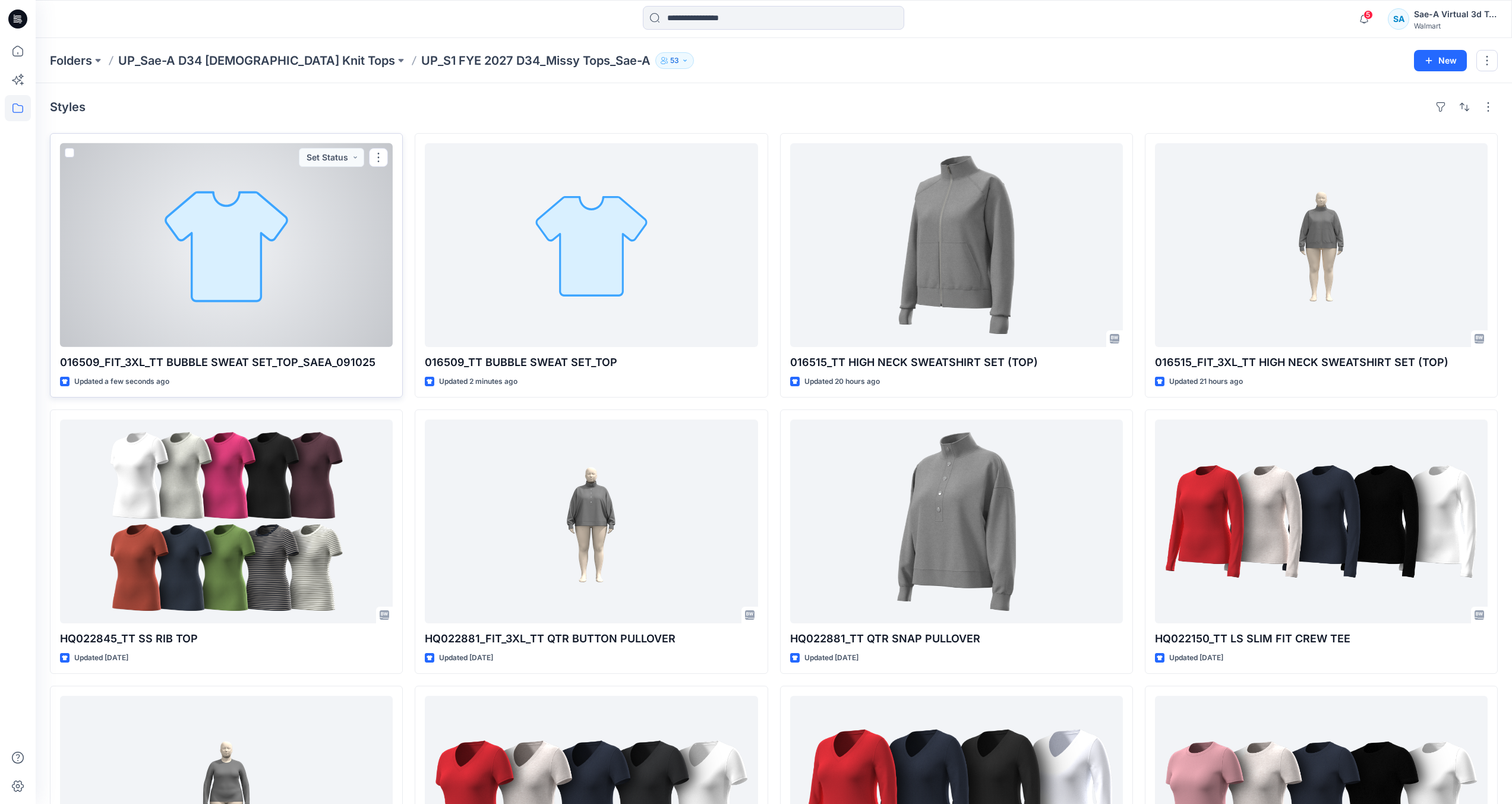
click at [328, 256] on div at bounding box center [226, 245] width 333 height 204
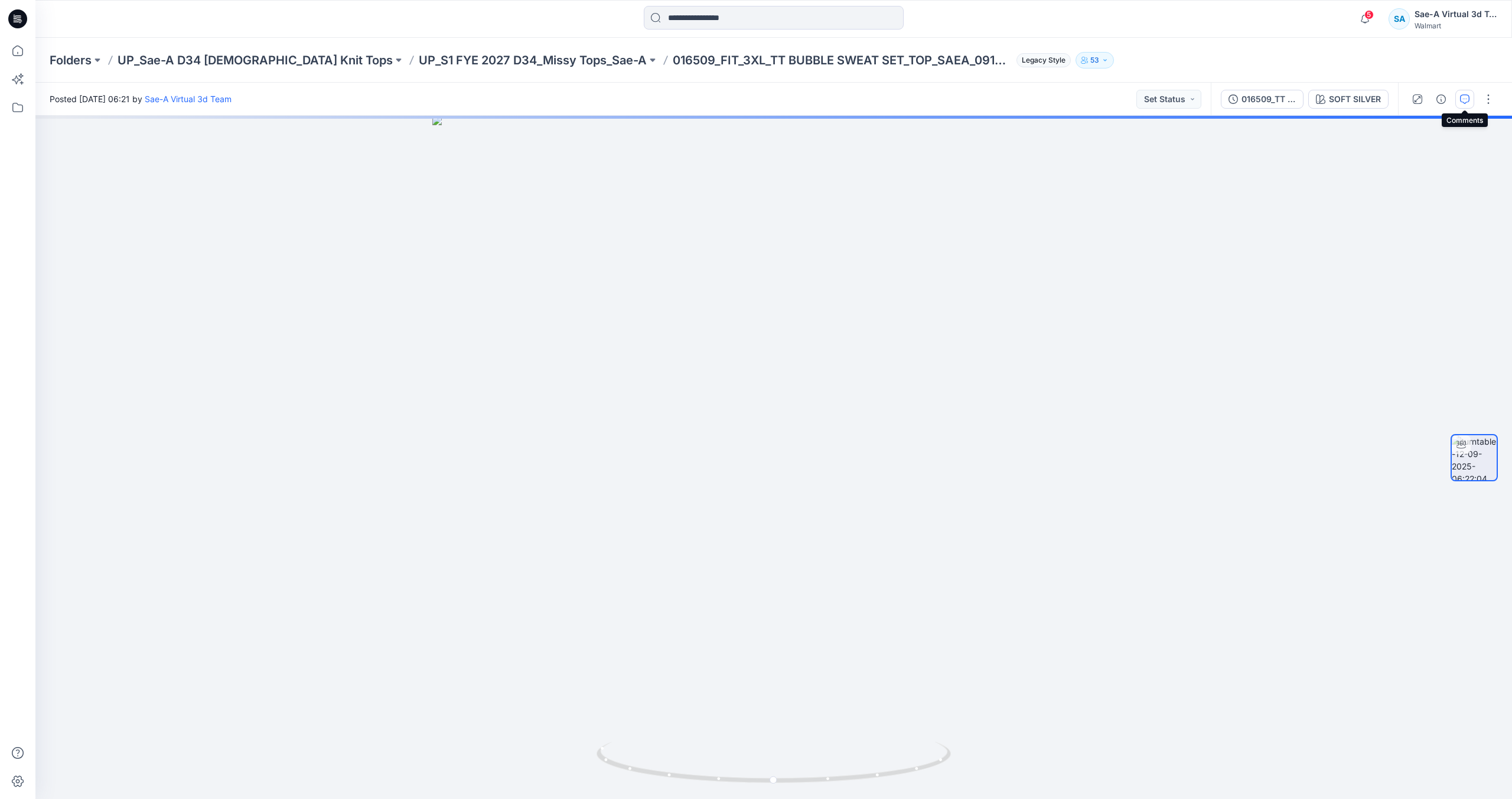
click at [1464, 98] on icon "button" at bounding box center [1465, 99] width 9 height 9
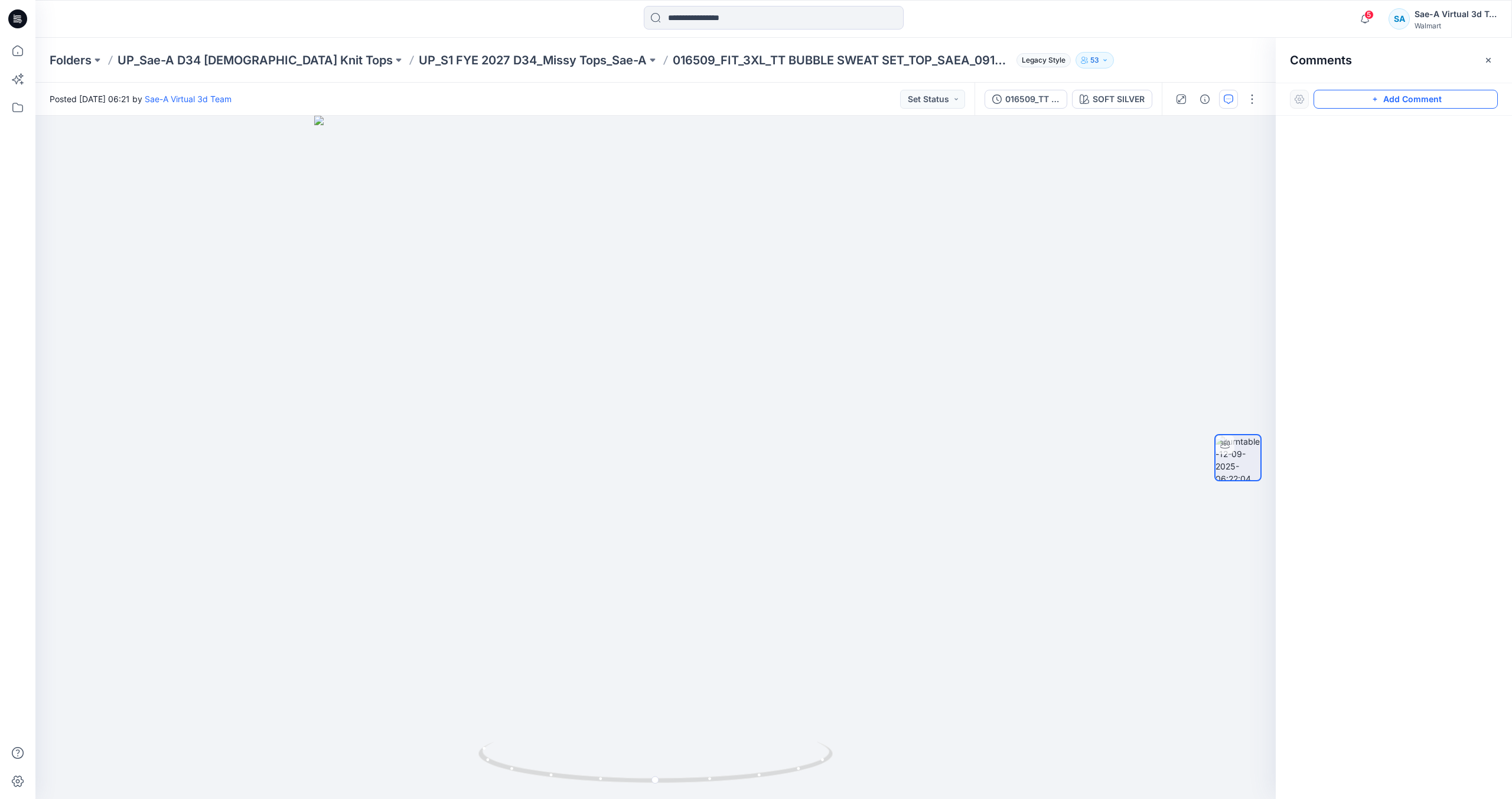
click at [1386, 101] on button "Add Comment" at bounding box center [1406, 99] width 184 height 19
click at [869, 188] on div "1" at bounding box center [656, 457] width 1241 height 683
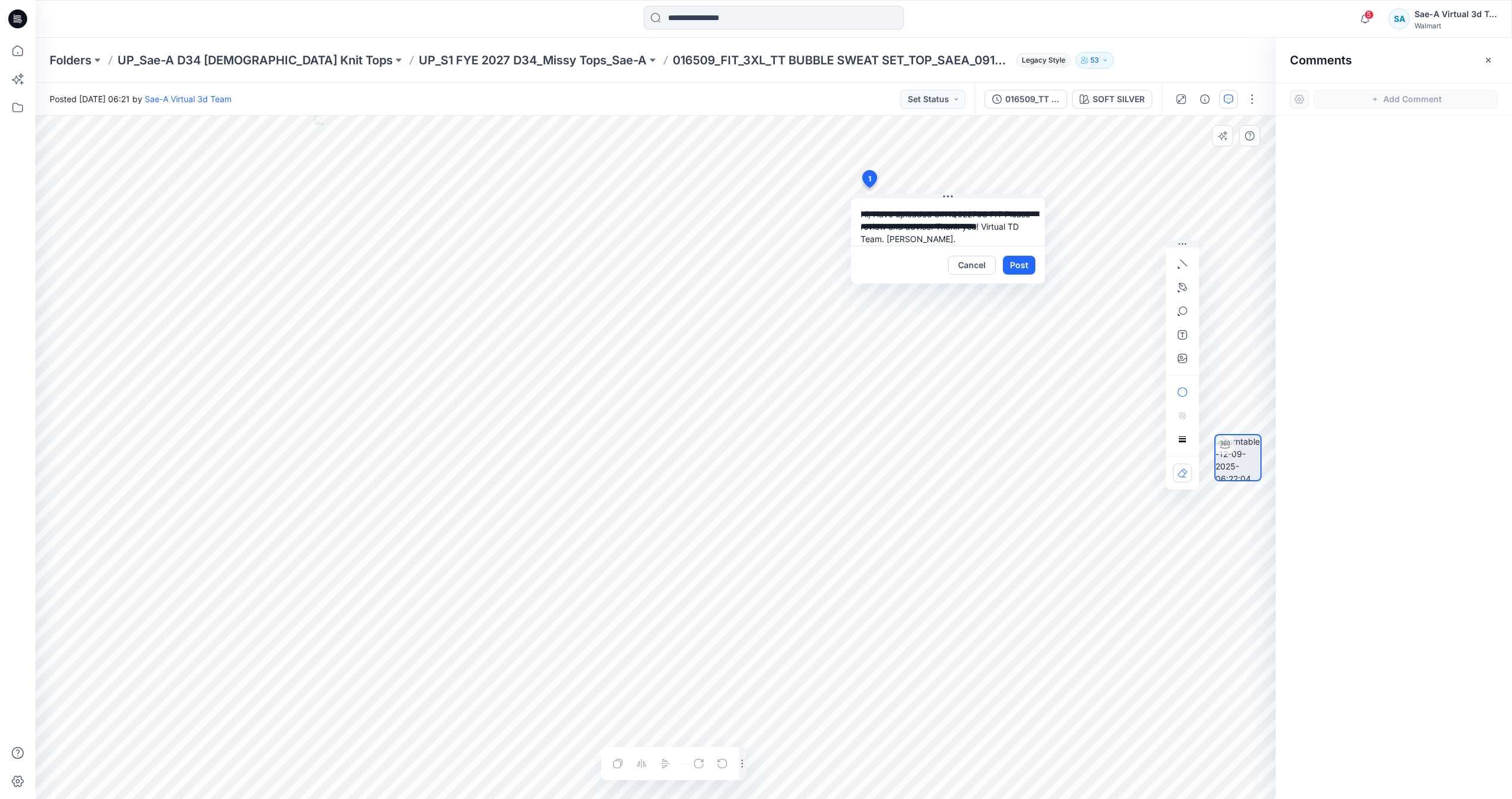
click at [986, 212] on textarea "**********" at bounding box center [948, 222] width 194 height 48
paste textarea "**********"
type textarea "**********"
click at [1028, 262] on button "Post" at bounding box center [1019, 265] width 32 height 19
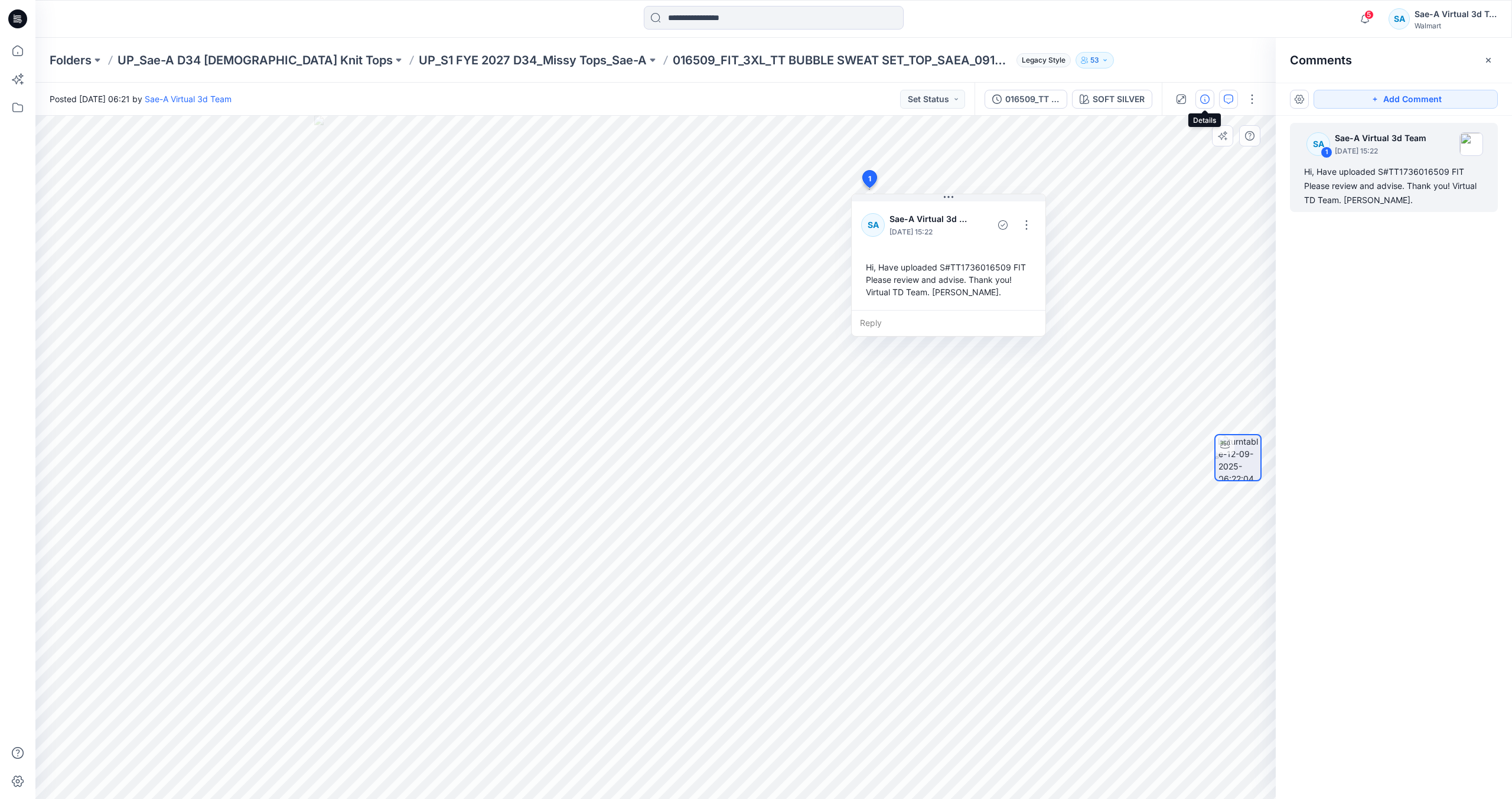
click at [1206, 100] on icon "button" at bounding box center [1205, 99] width 9 height 9
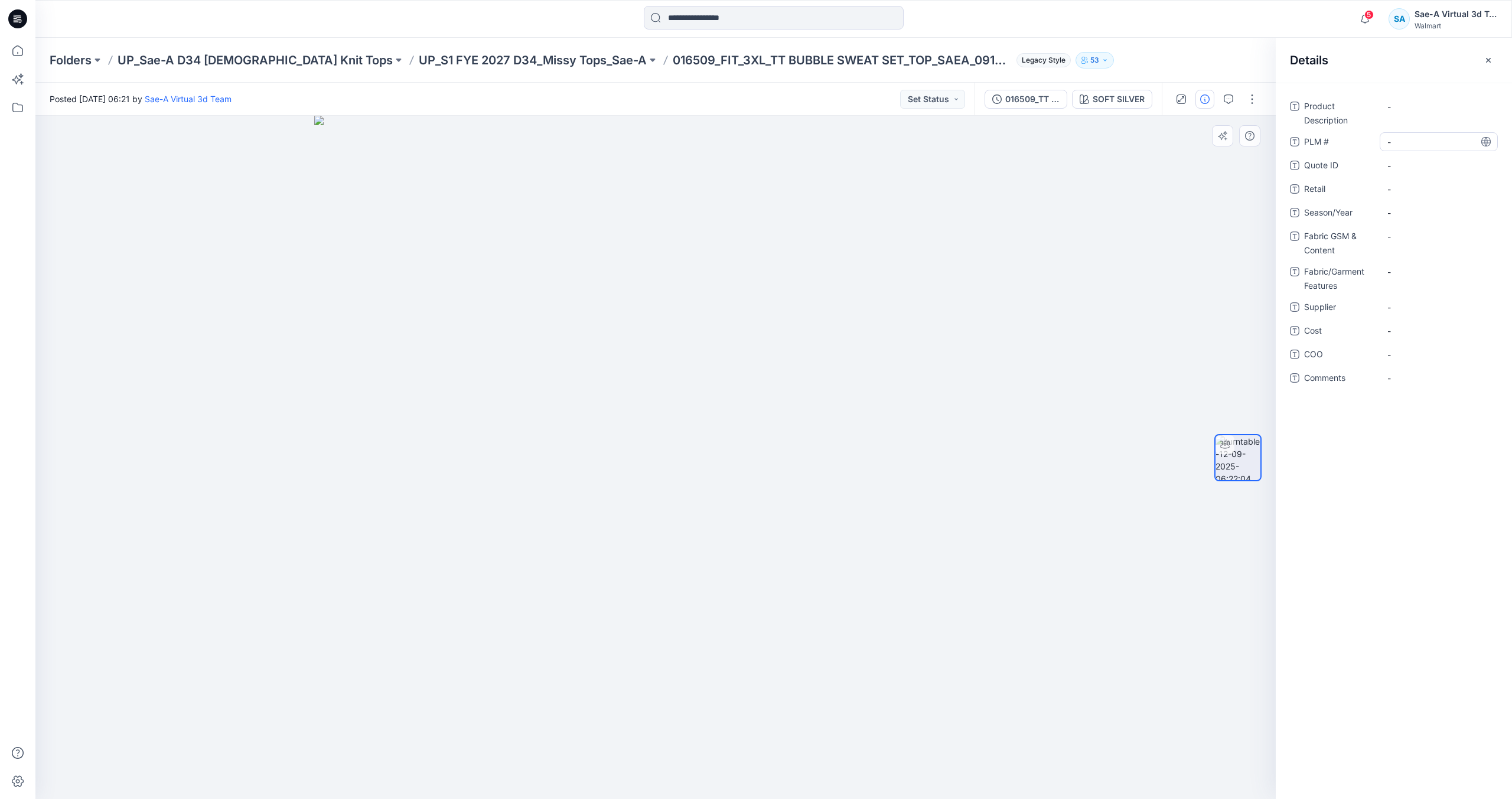
click at [1417, 139] on \ "-" at bounding box center [1439, 142] width 103 height 12
type textarea "**********"
click at [1422, 112] on Description "-" at bounding box center [1439, 107] width 103 height 12
drag, startPoint x: 680, startPoint y: 59, endPoint x: 846, endPoint y: 58, distance: 166.0
click at [846, 58] on p "016509_FIT_3XL_TT BUBBLE SWEAT SET_TOP_SAEA_091025" at bounding box center [842, 61] width 339 height 17
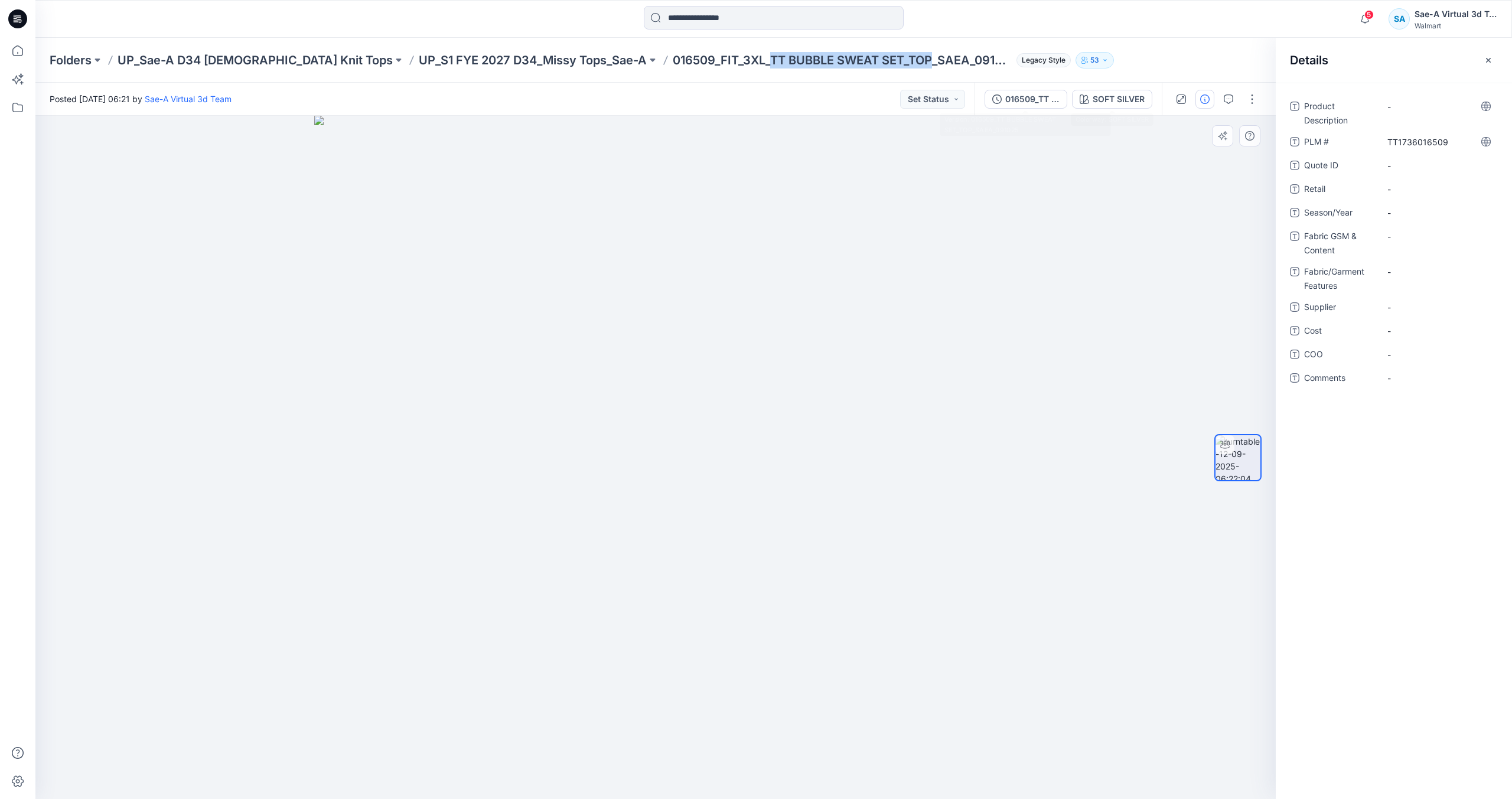
copy p "TT BUBBLE SWEAT SET_TOP"
click at [1399, 108] on Description "-" at bounding box center [1439, 107] width 103 height 12
type textarea "**********"
click at [1253, 96] on button "button" at bounding box center [1252, 99] width 19 height 19
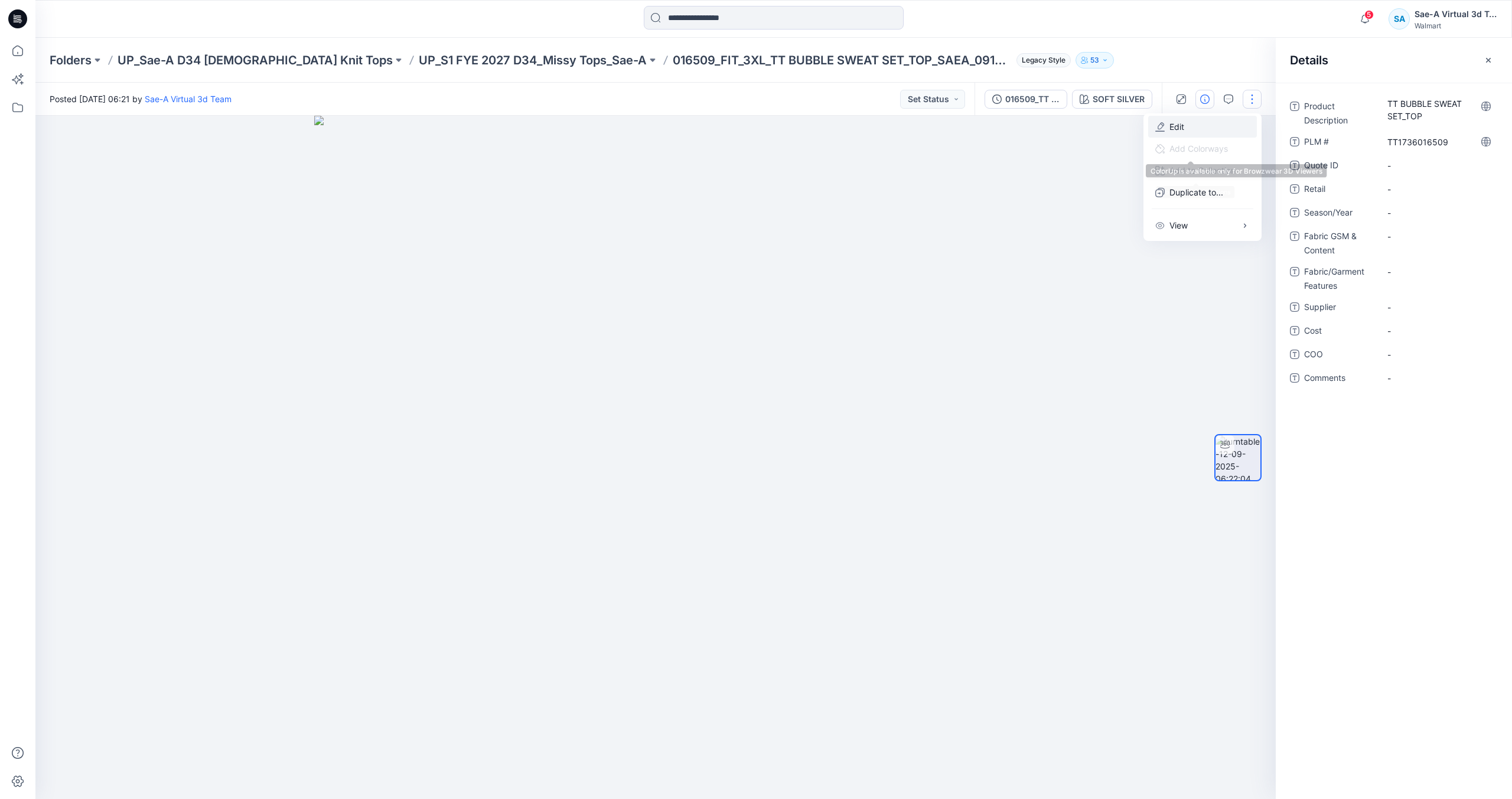
click at [1195, 129] on button "Edit" at bounding box center [1203, 127] width 109 height 21
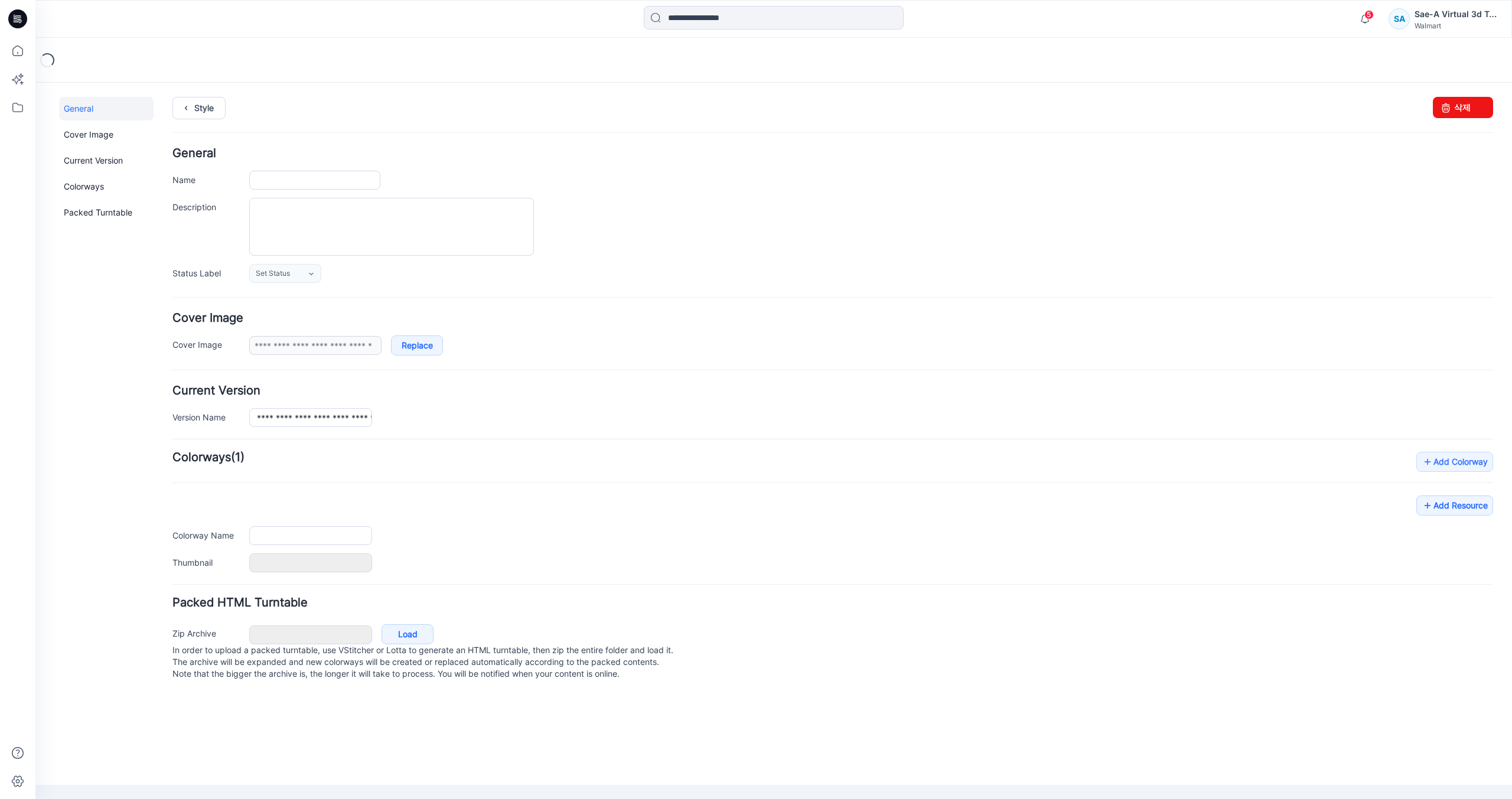
type input "**********"
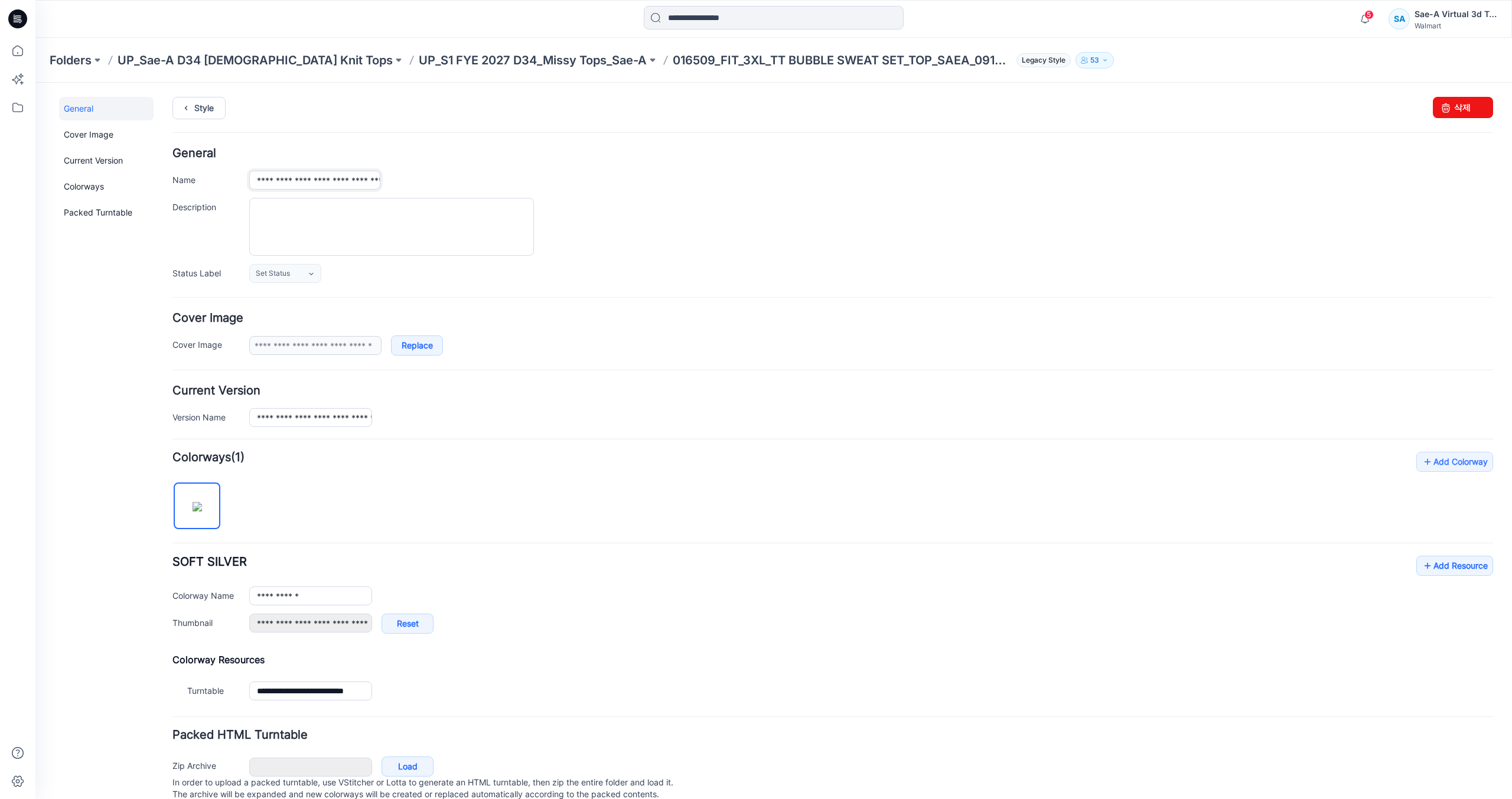
scroll to position [0, 114]
drag, startPoint x: 318, startPoint y: 180, endPoint x: 468, endPoint y: 176, distance: 150.1
click at [597, 178] on div "**********" at bounding box center [872, 180] width 1244 height 19
click at [345, 184] on input "**********" at bounding box center [315, 180] width 131 height 19
drag, startPoint x: 340, startPoint y: 180, endPoint x: 1322, endPoint y: 285, distance: 987.6
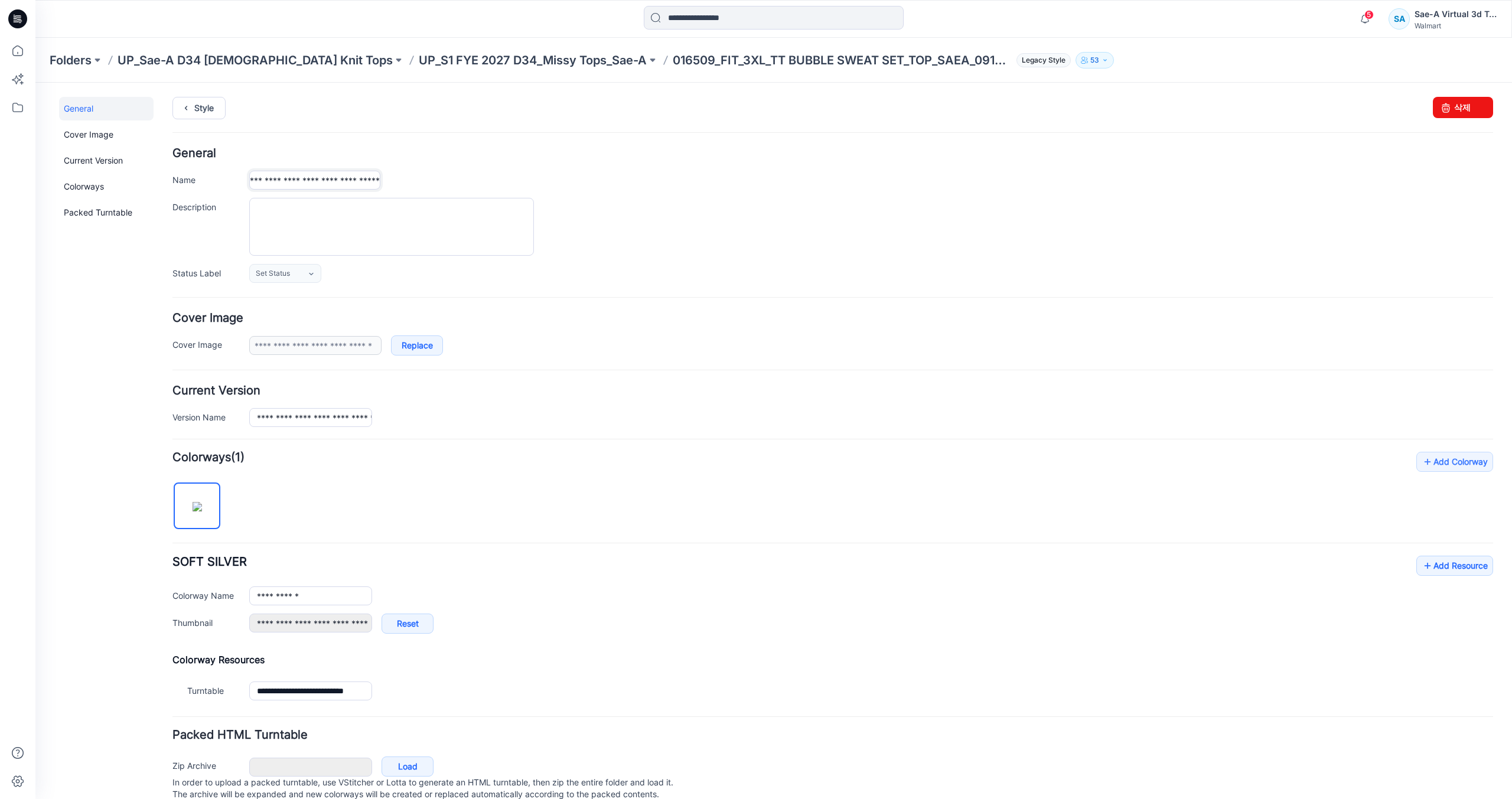
click at [1322, 285] on form "**********" at bounding box center [833, 481] width 1321 height 669
type input "**********"
click at [856, 234] on div at bounding box center [872, 226] width 1244 height 58
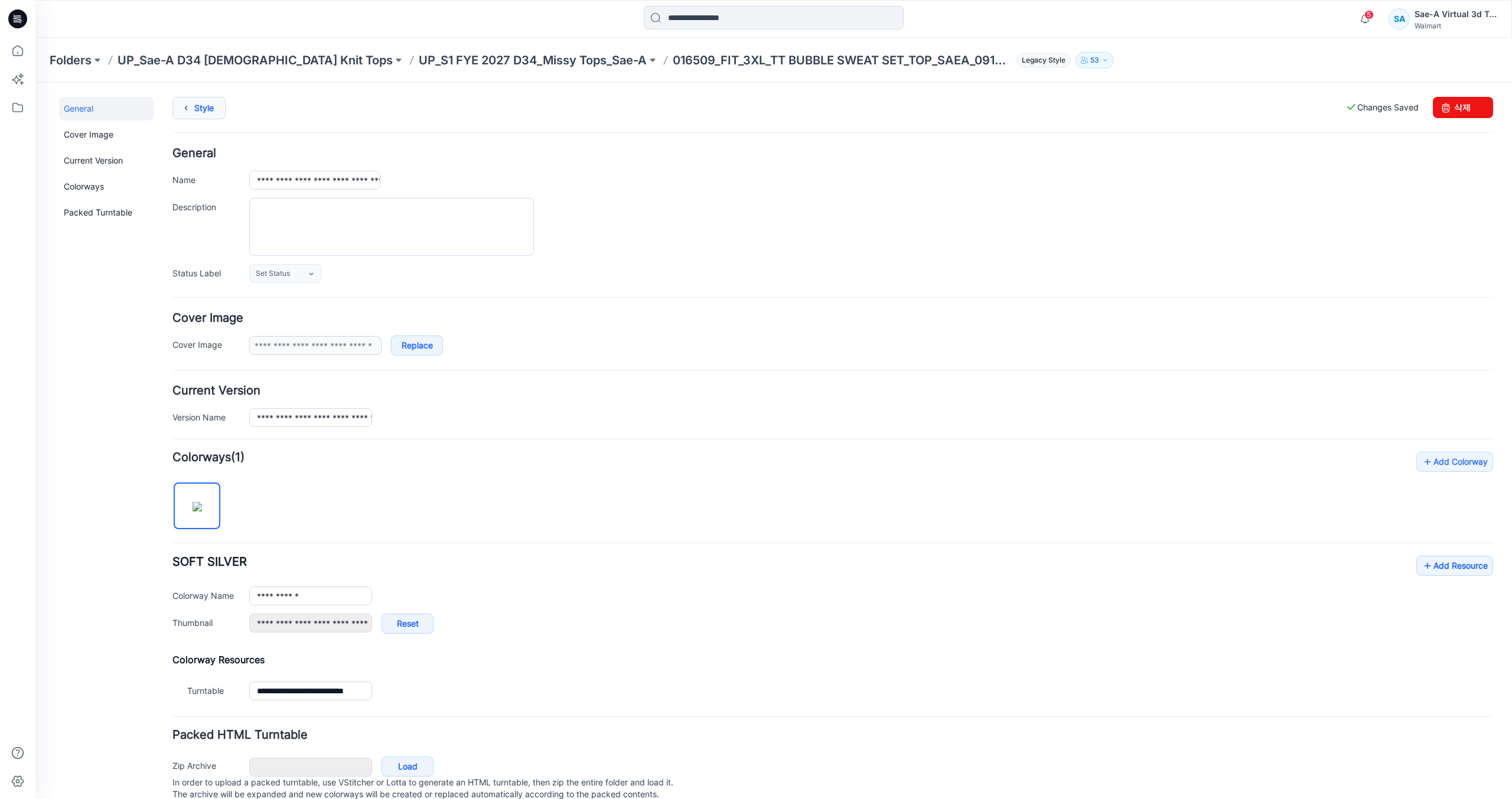
click at [215, 116] on link "Style" at bounding box center [199, 107] width 53 height 22
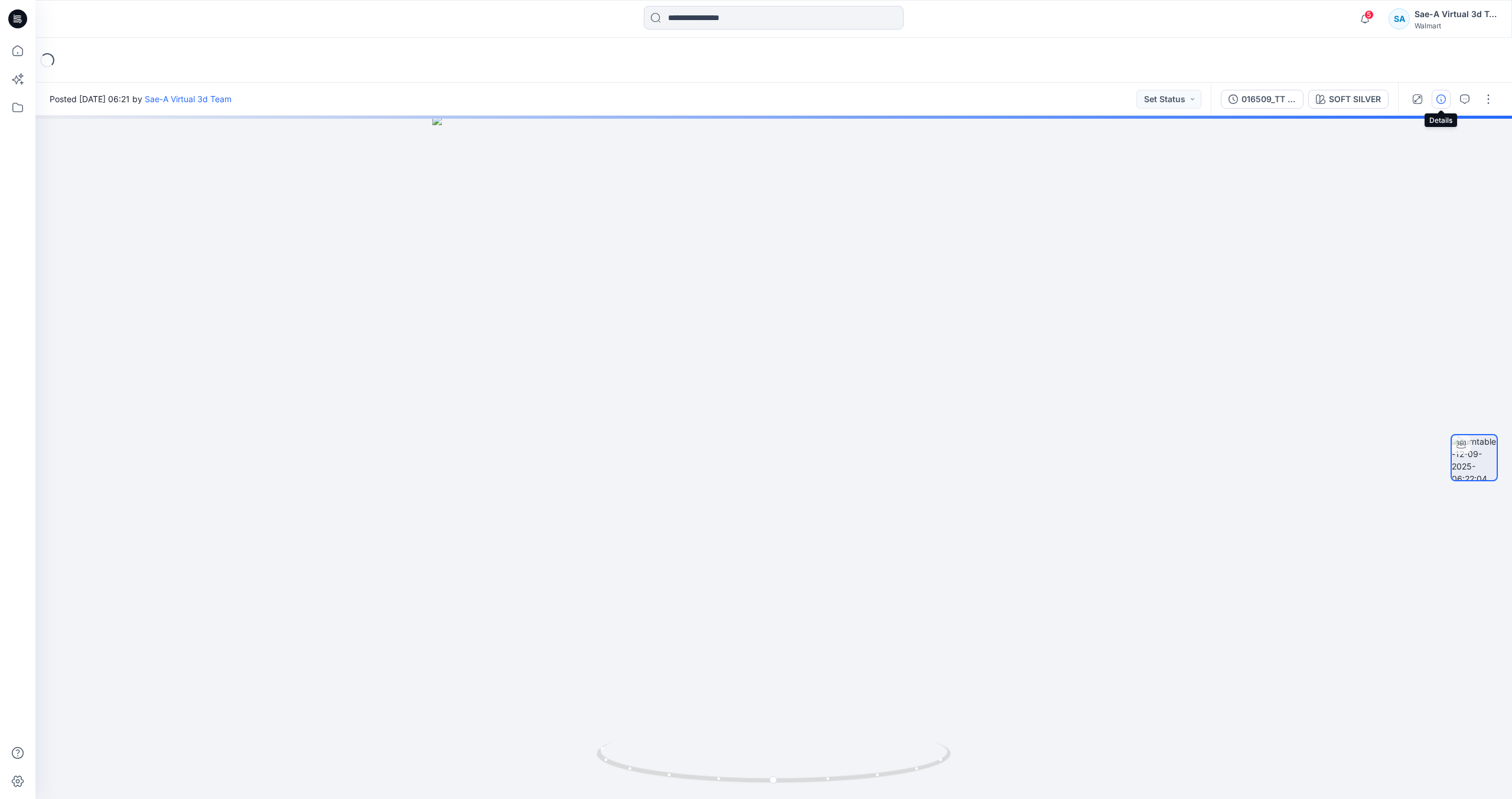
click at [1445, 99] on icon "button" at bounding box center [1441, 99] width 9 height 9
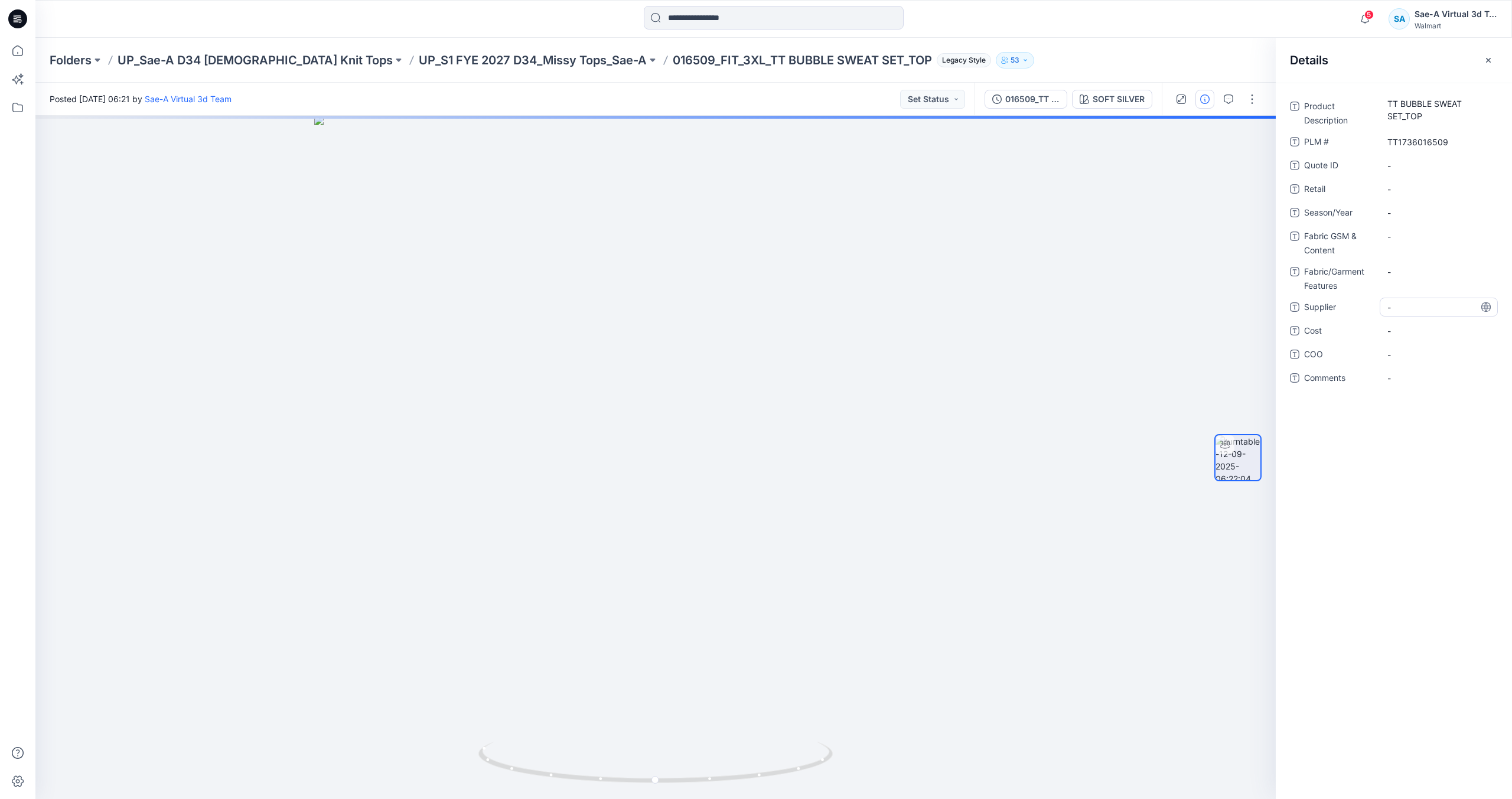
click at [1410, 308] on span "-" at bounding box center [1439, 307] width 103 height 12
type textarea "****"
click at [1110, 52] on div "Folders UP_Sae-A D34 Ladies Knit Tops UP_S1 FYE 2027 D34_Missy Tops_Sae-A 01650…" at bounding box center [728, 61] width 1356 height 17
click at [1138, 59] on div "Folders UP_Sae-A D34 Ladies Knit Tops UP_S1 FYE 2027 D34_Missy Tops_Sae-A 01650…" at bounding box center [728, 61] width 1356 height 17
click at [1252, 96] on button "button" at bounding box center [1252, 99] width 19 height 19
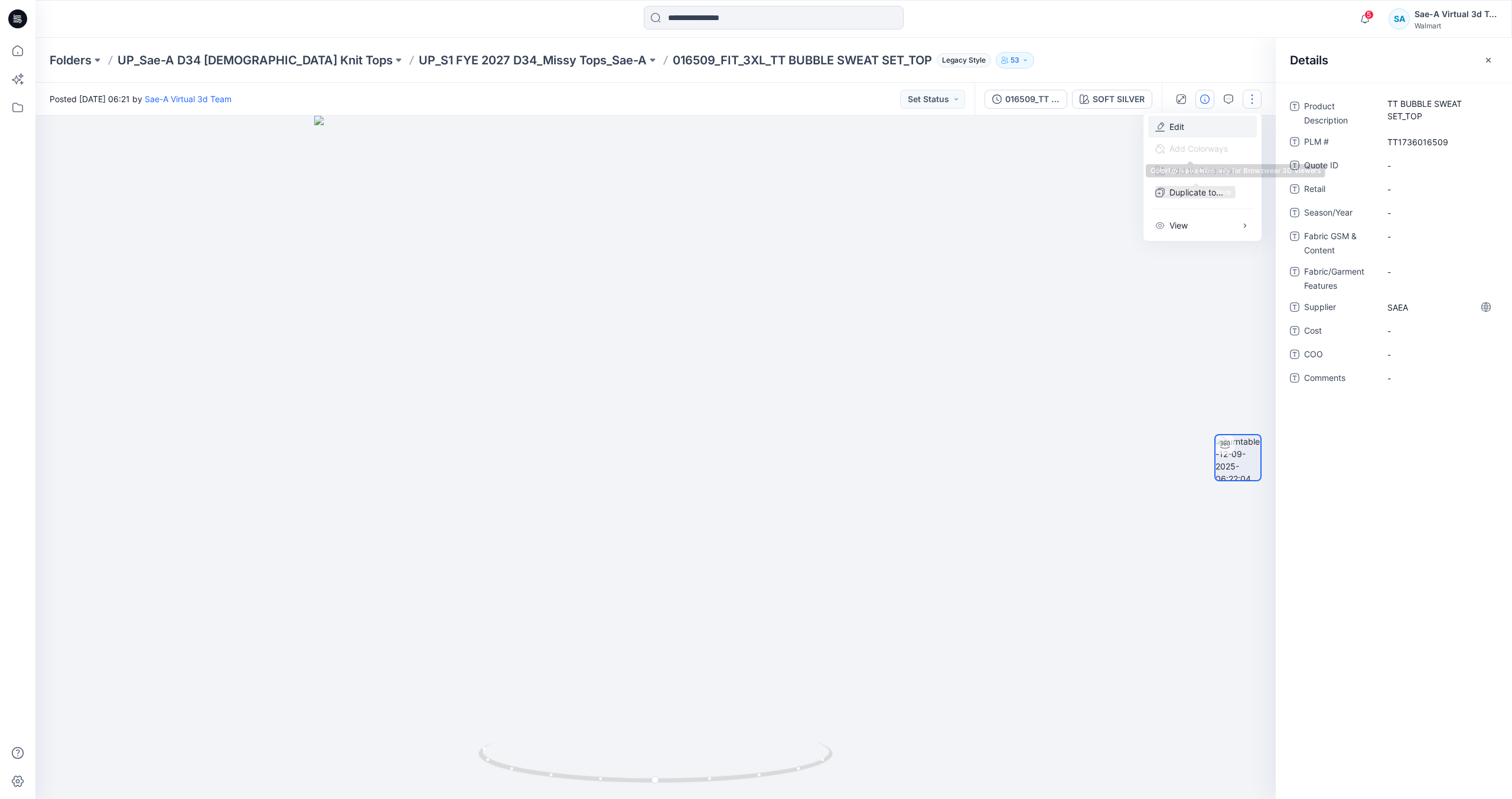
click at [1196, 127] on button "Edit" at bounding box center [1203, 127] width 109 height 21
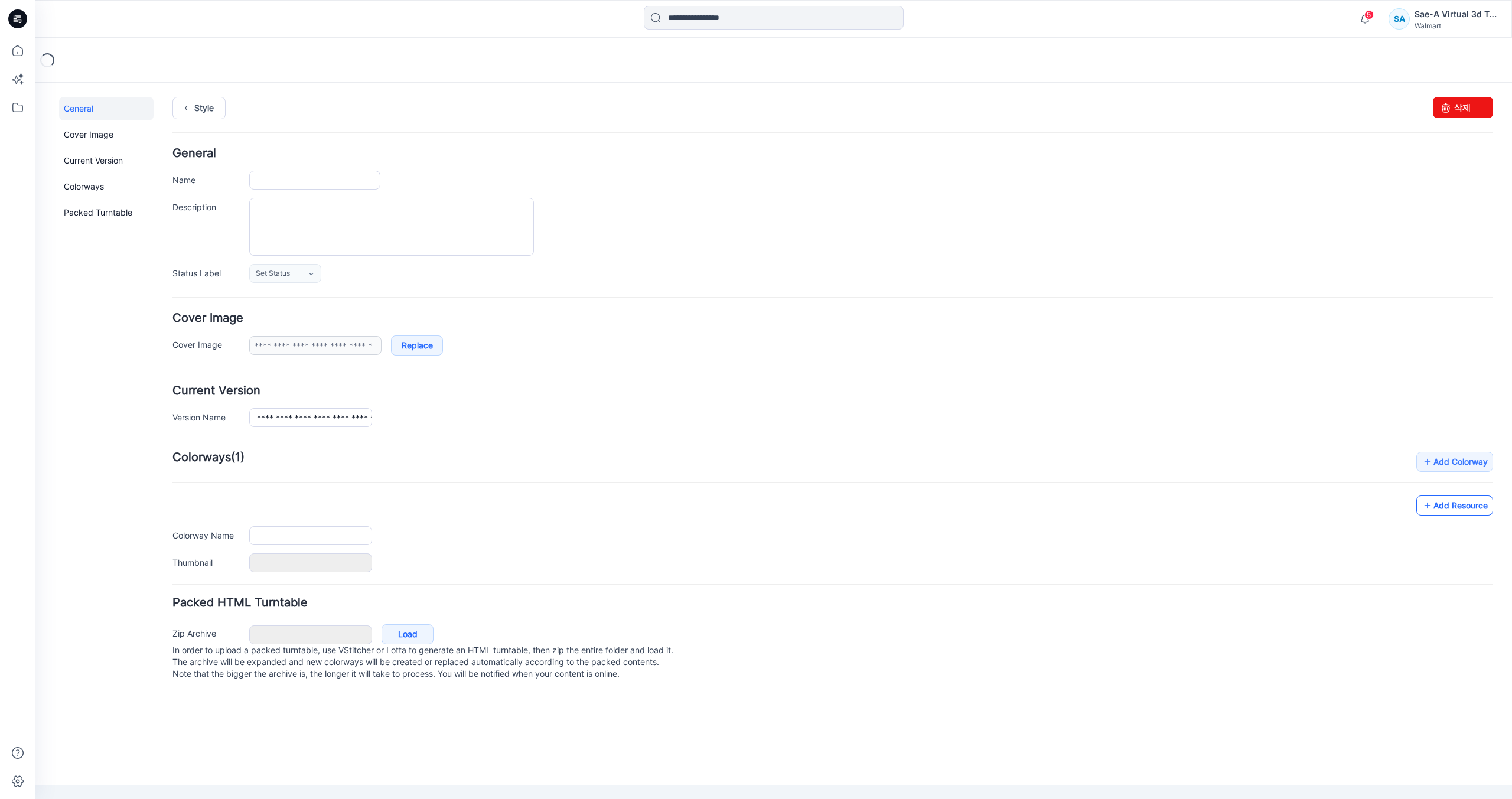
type input "**********"
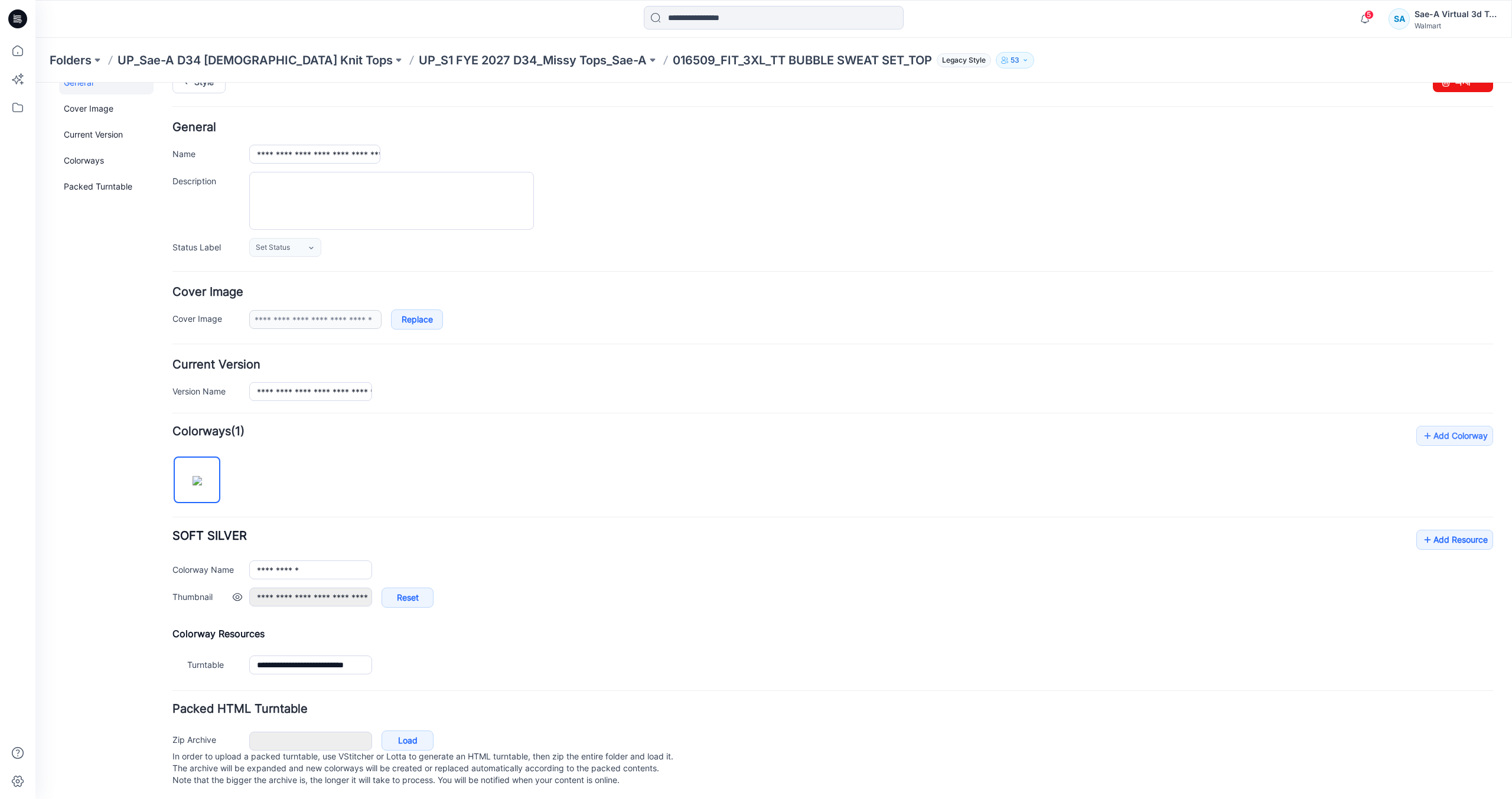
scroll to position [41, 0]
click at [1424, 527] on icon at bounding box center [1428, 537] width 12 height 19
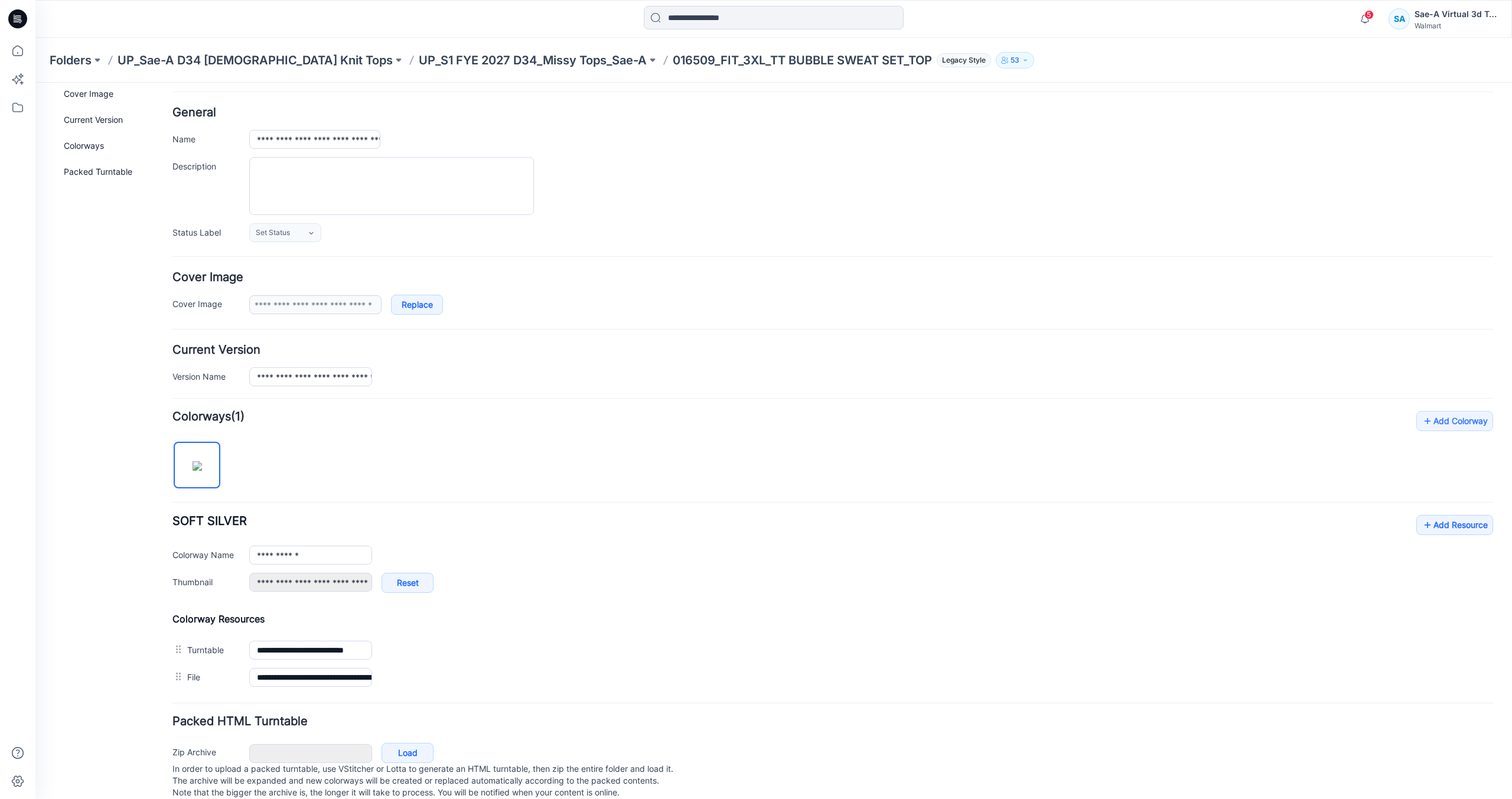
scroll to position [0, 0]
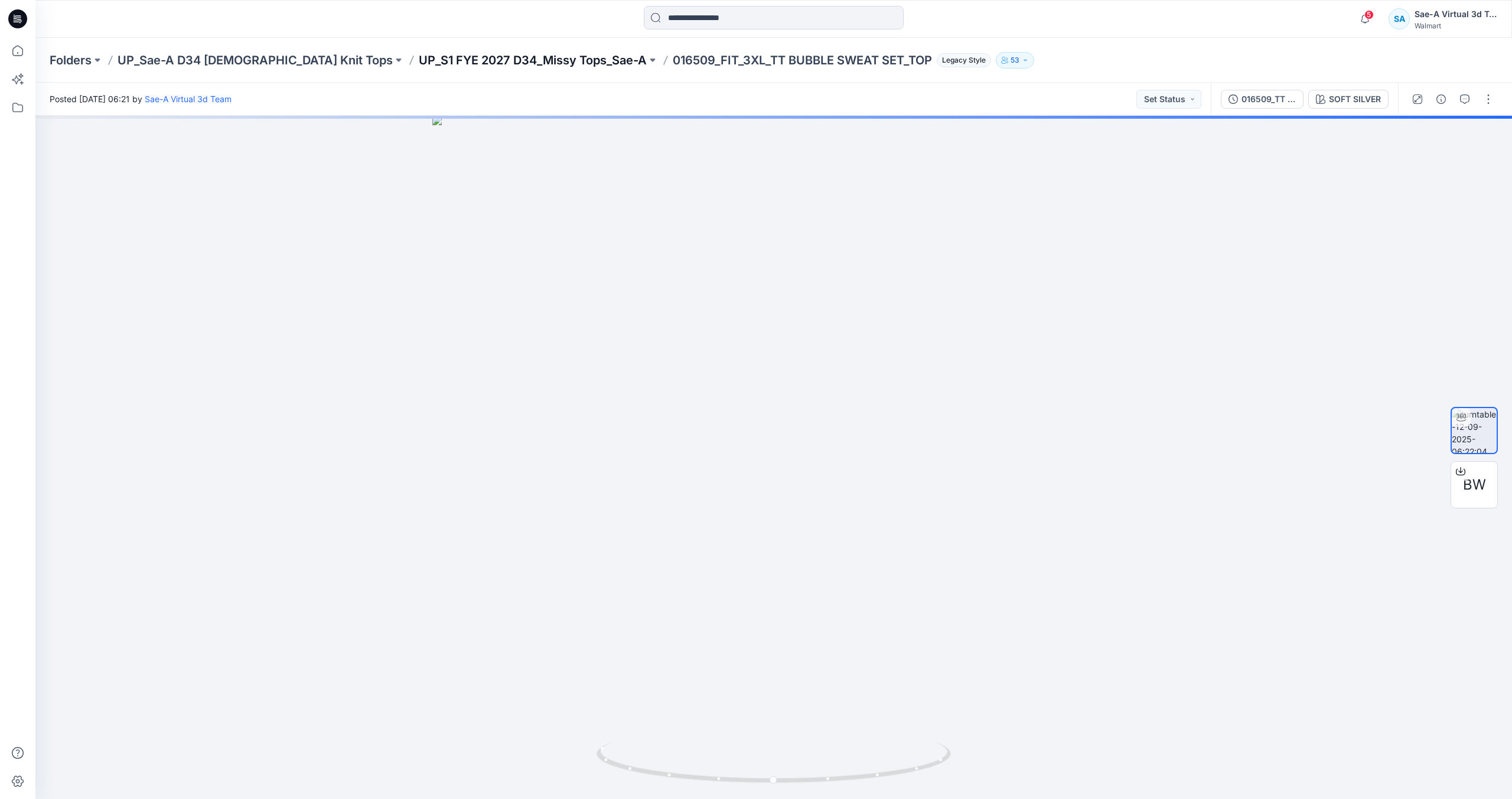
click at [524, 63] on p "UP_S1 FYE 2027 D34_Missy Tops_Sae-A" at bounding box center [532, 61] width 228 height 17
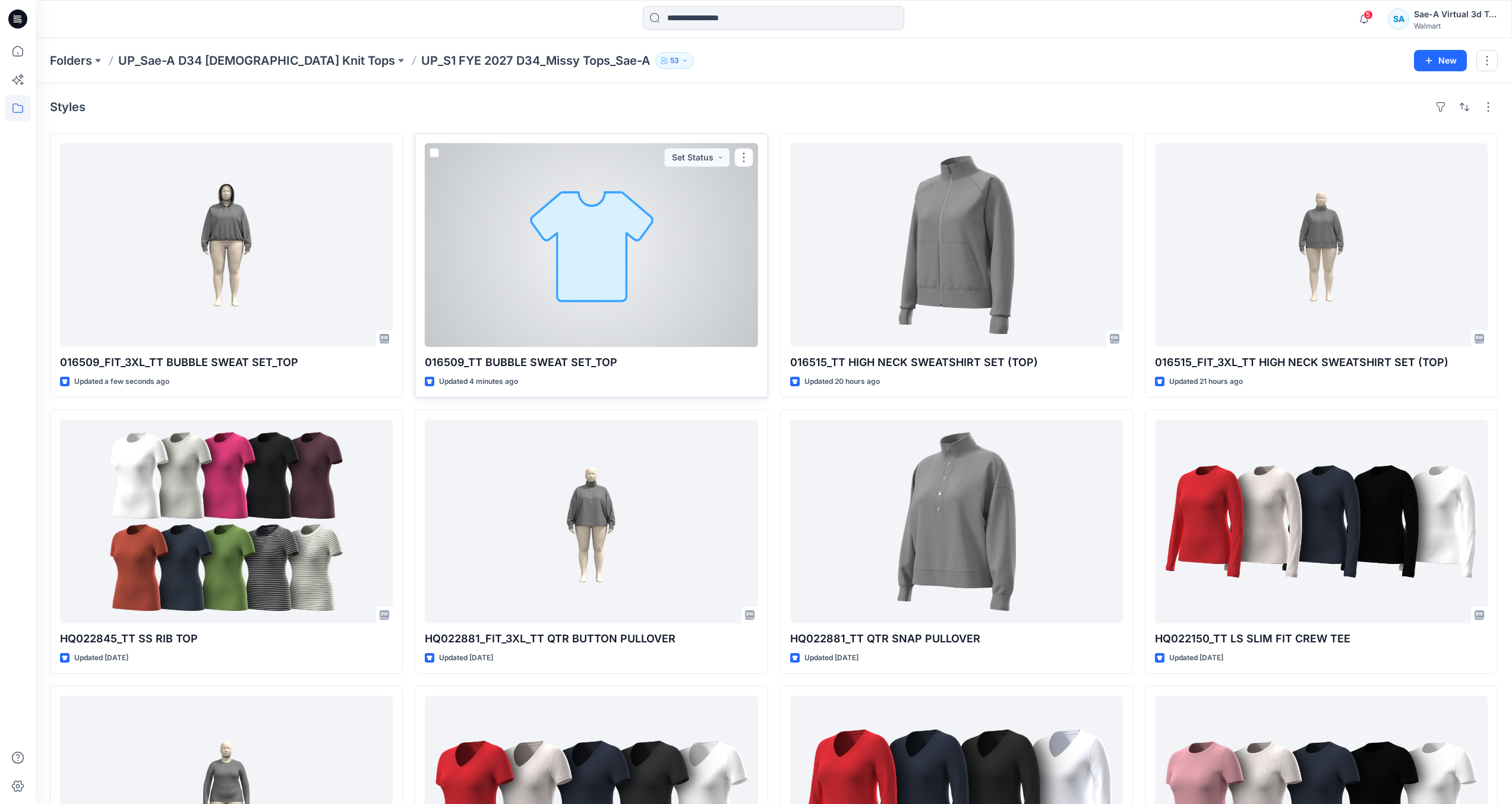
click at [585, 253] on div at bounding box center [591, 245] width 333 height 204
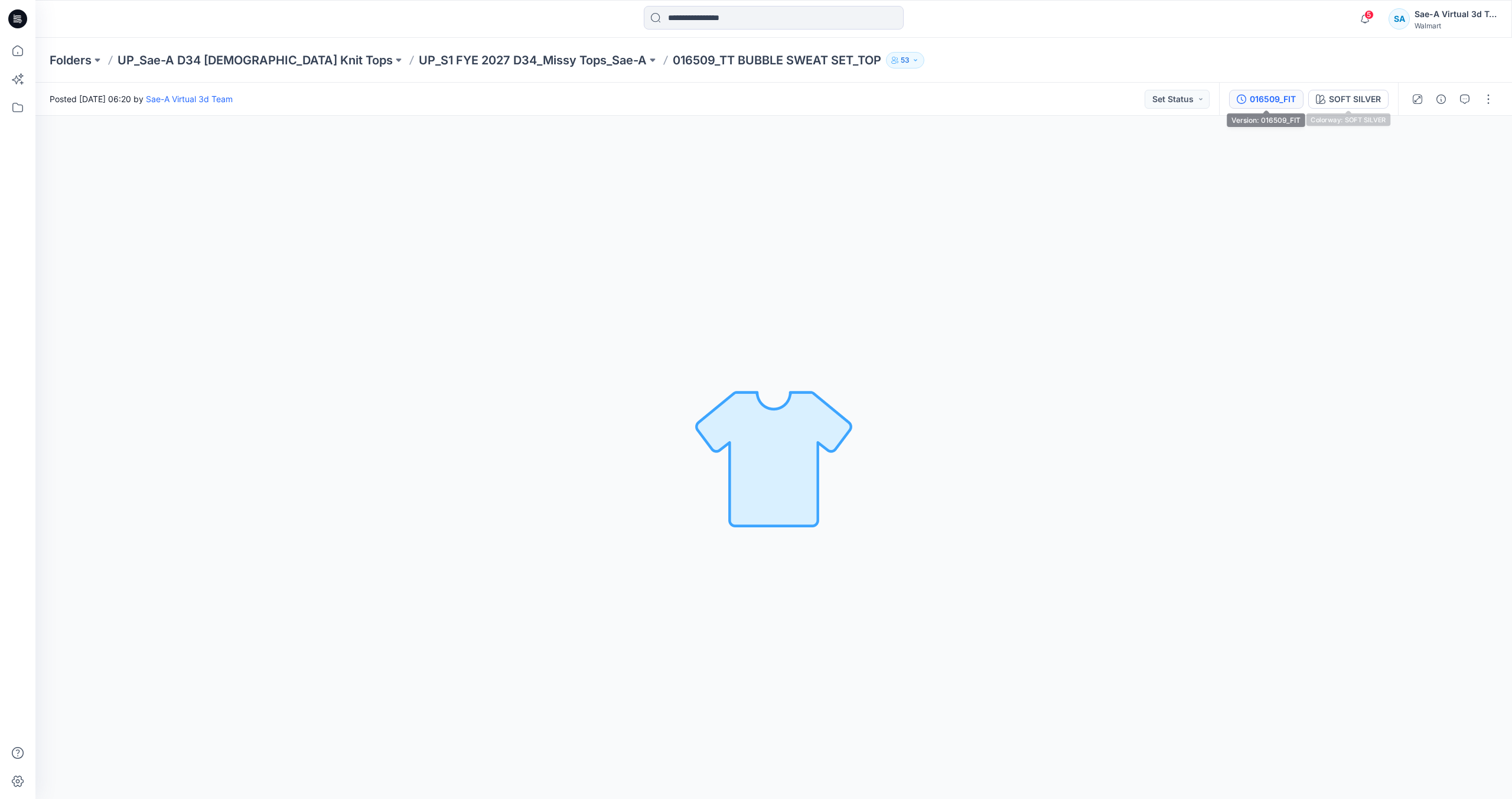
click at [1264, 96] on div "016509_FIT" at bounding box center [1273, 99] width 46 height 13
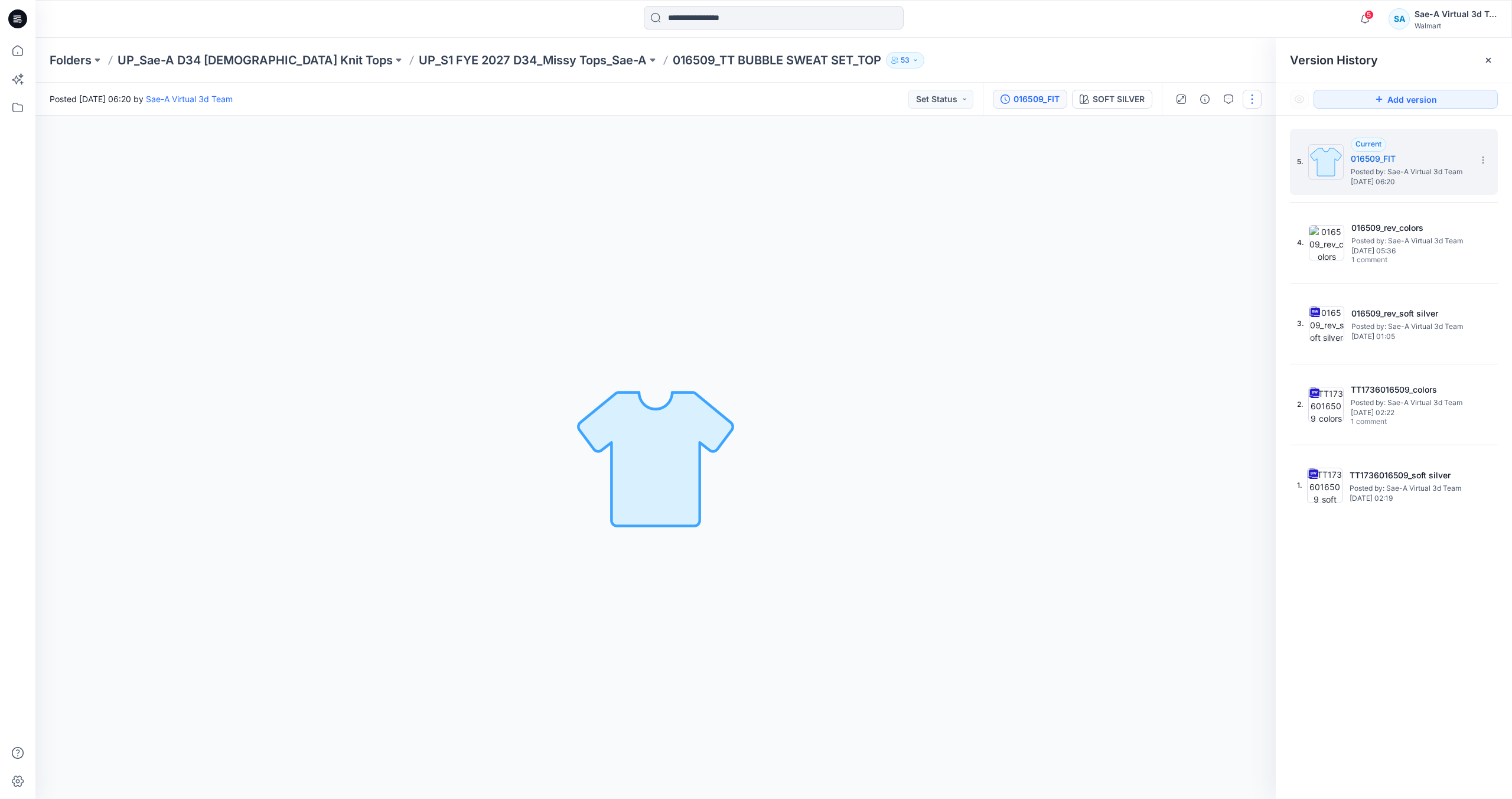
click at [1256, 104] on button "button" at bounding box center [1252, 99] width 19 height 19
click at [1240, 154] on button "Edit" at bounding box center [1203, 160] width 109 height 21
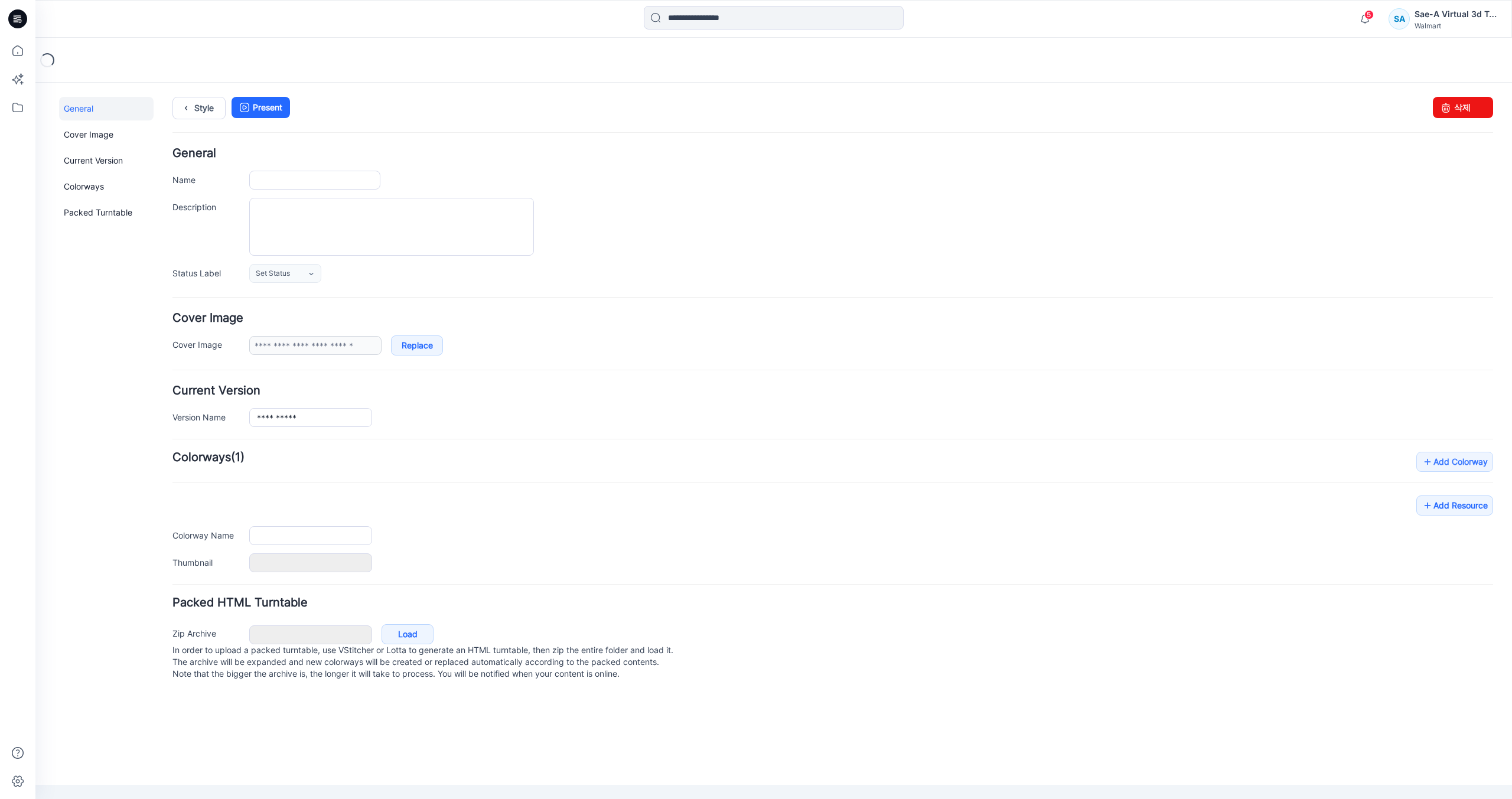
type input "**********"
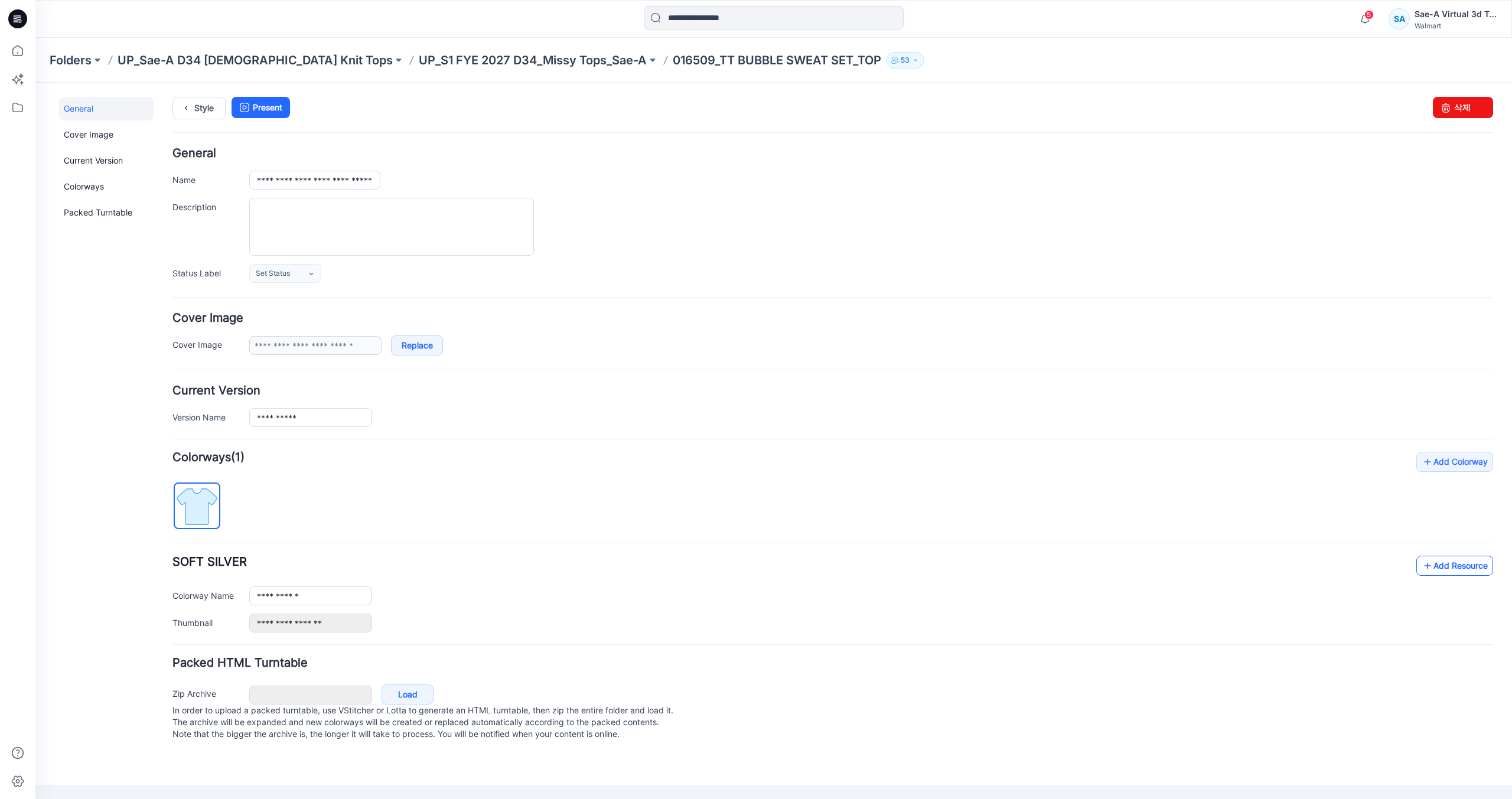
click at [1434, 563] on link "Add Resource" at bounding box center [1455, 566] width 77 height 20
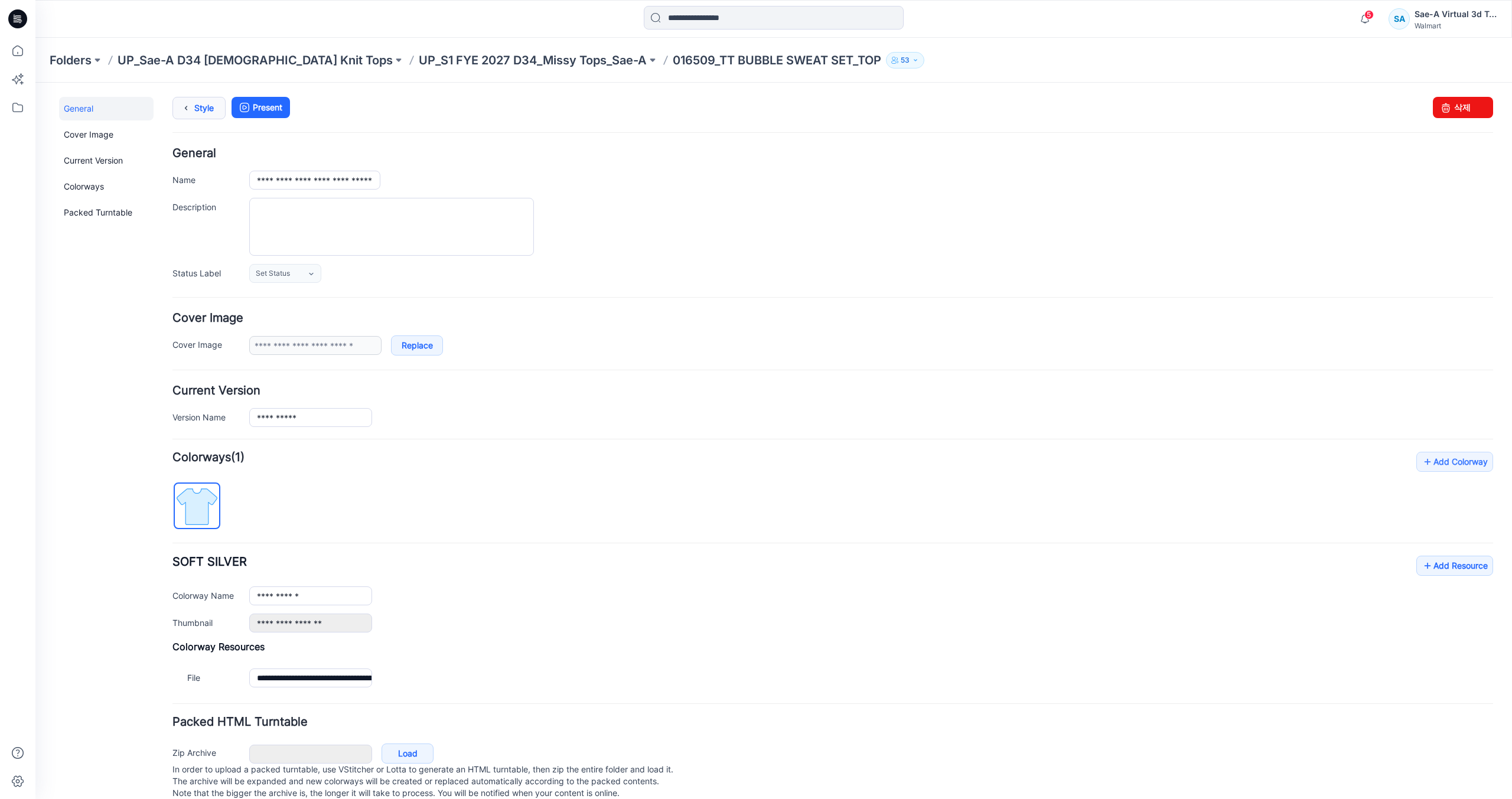
click at [194, 117] on link "Style" at bounding box center [199, 107] width 53 height 22
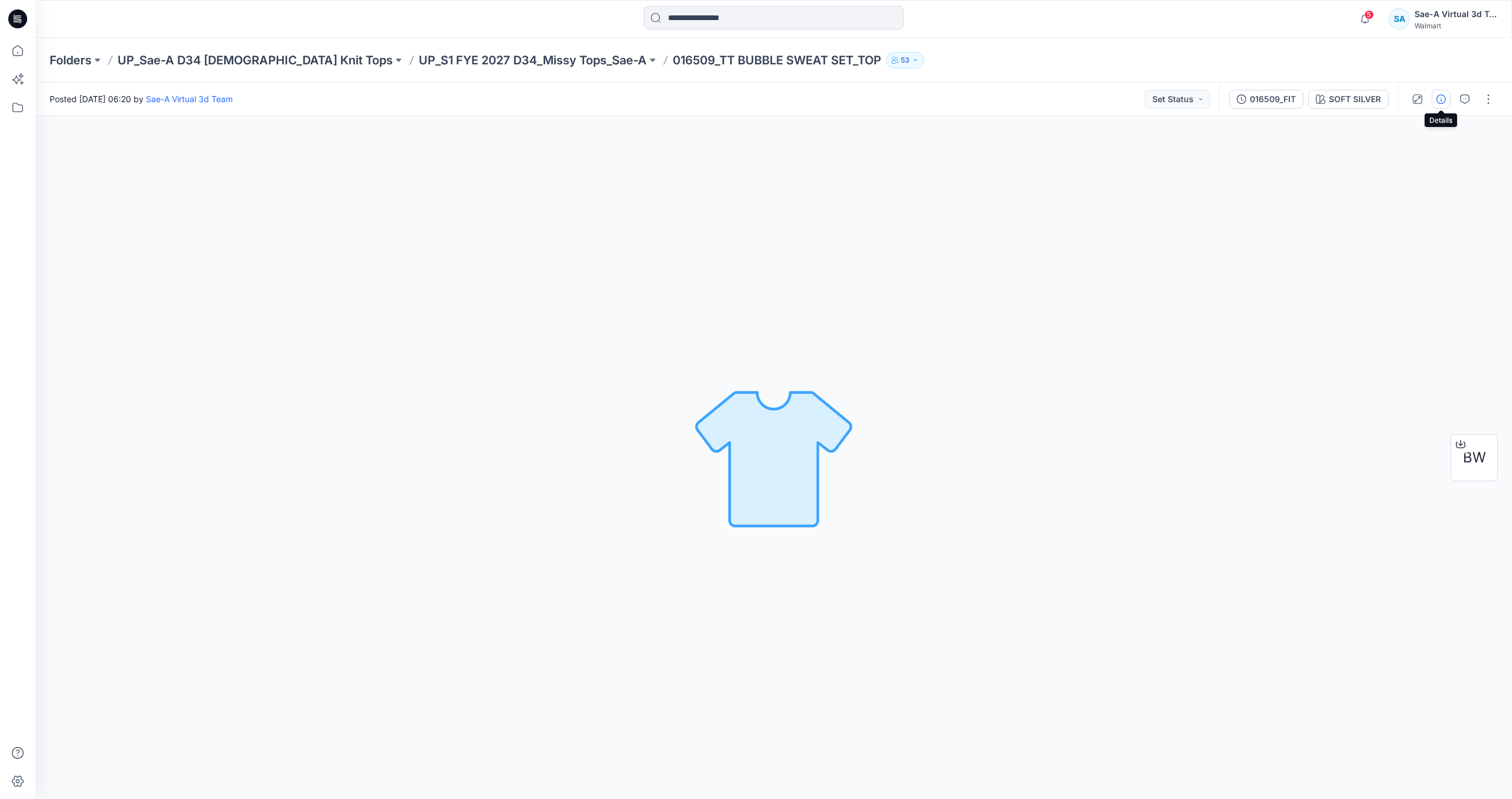
click at [1438, 103] on icon "button" at bounding box center [1441, 99] width 9 height 9
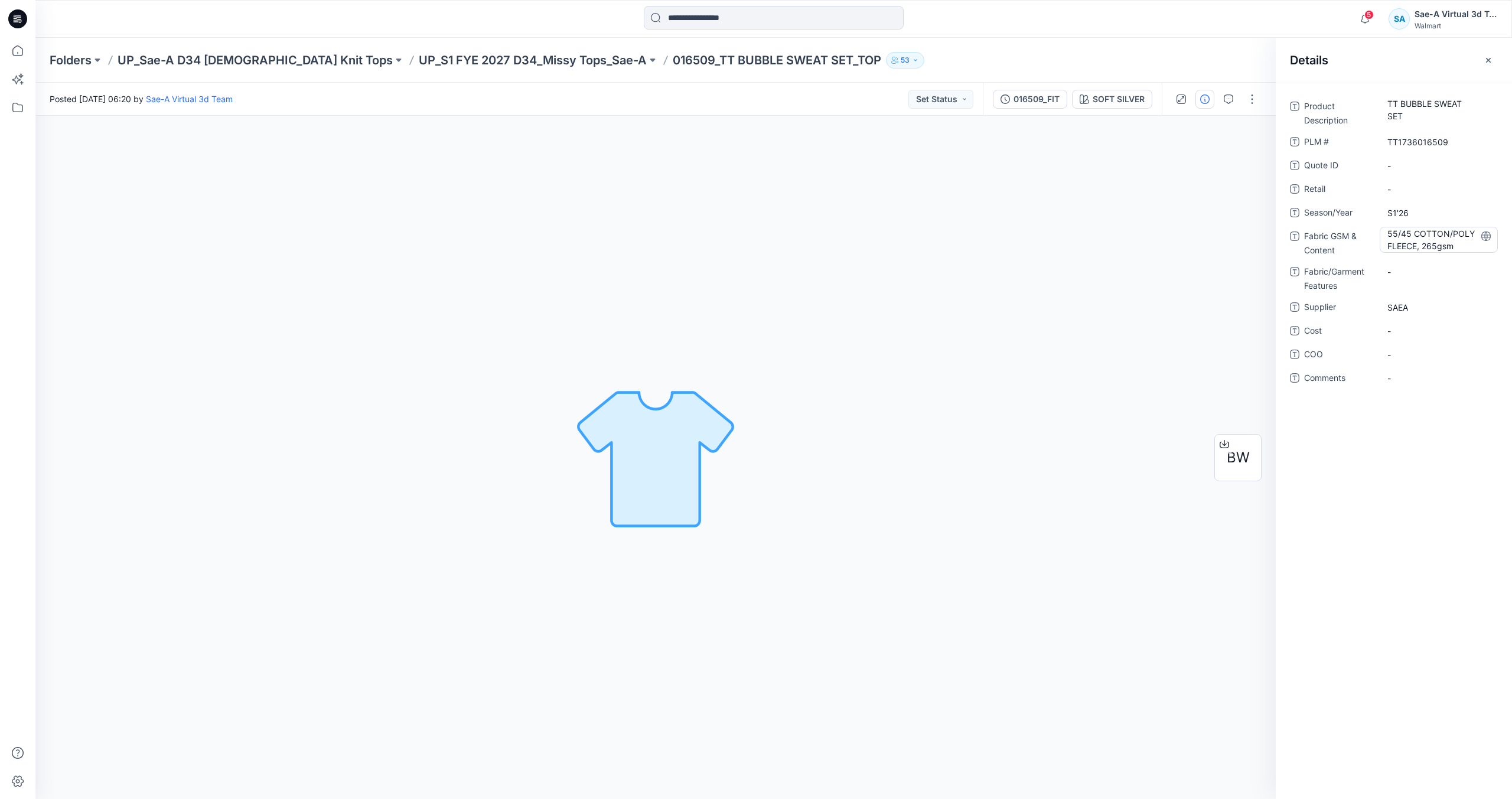
click at [1429, 243] on Content "55/45 COTTON/POLY FLEECE, 265gsm" at bounding box center [1439, 239] width 103 height 25
click at [1442, 243] on textarea "**********" at bounding box center [1439, 239] width 118 height 25
click at [941, 68] on div "Folders UP_Sae-A D34 [DEMOGRAPHIC_DATA] Knit Tops UP_S1 FYE 2027 D34_Missy Tops…" at bounding box center [728, 61] width 1356 height 17
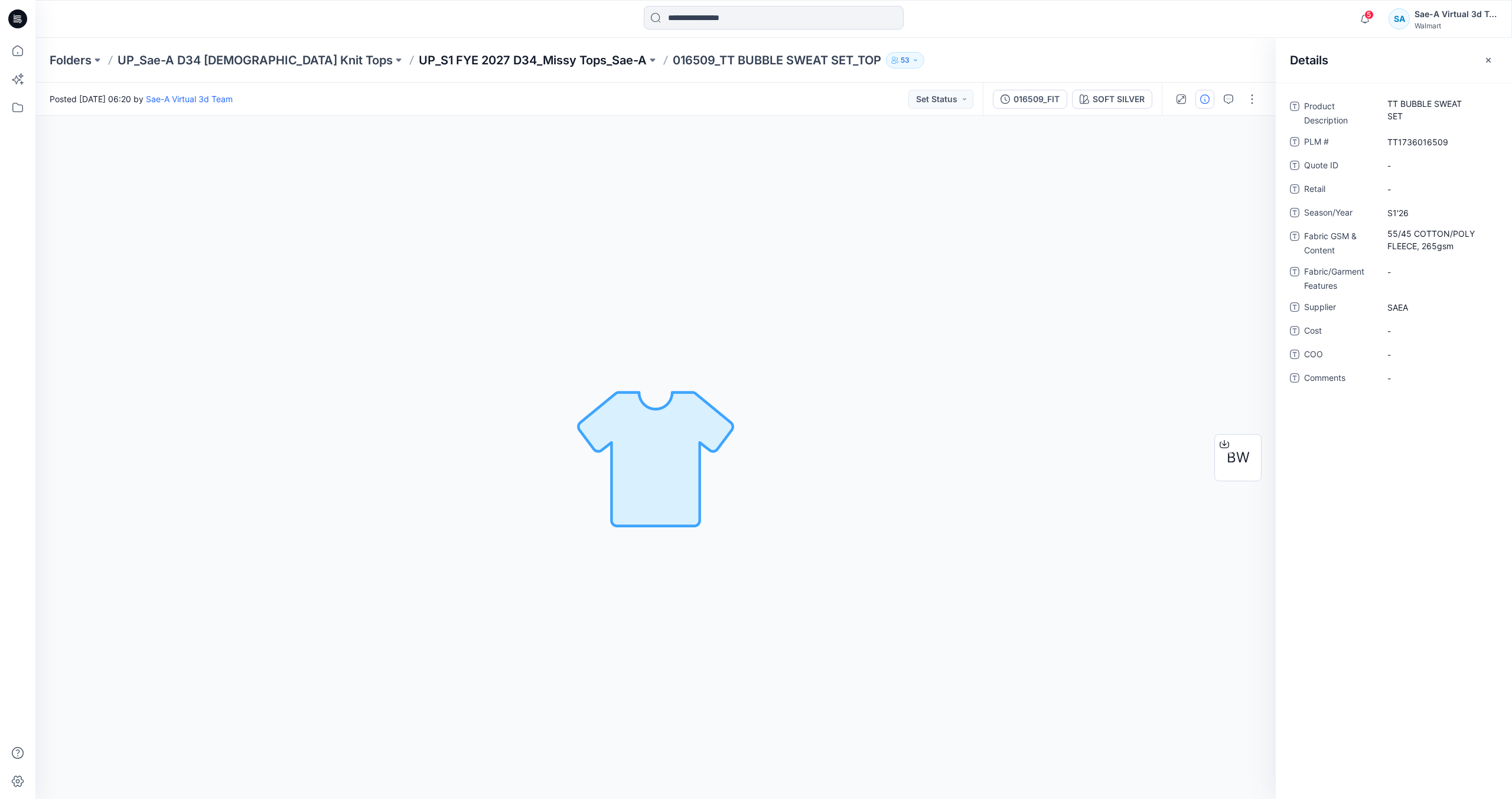
click at [460, 58] on p "UP_S1 FYE 2027 D34_Missy Tops_Sae-A" at bounding box center [532, 61] width 228 height 17
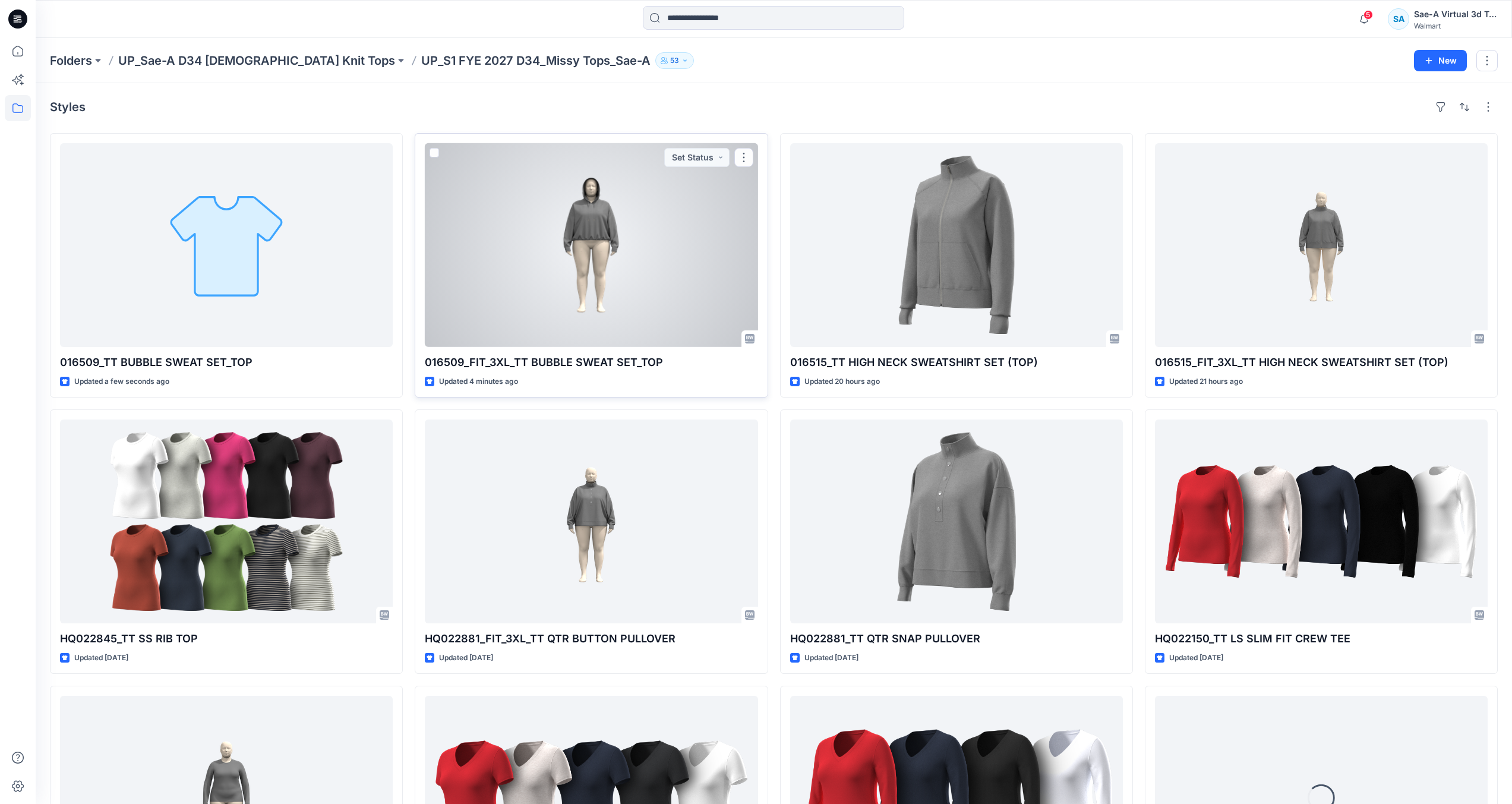
click at [556, 277] on div at bounding box center [591, 245] width 333 height 204
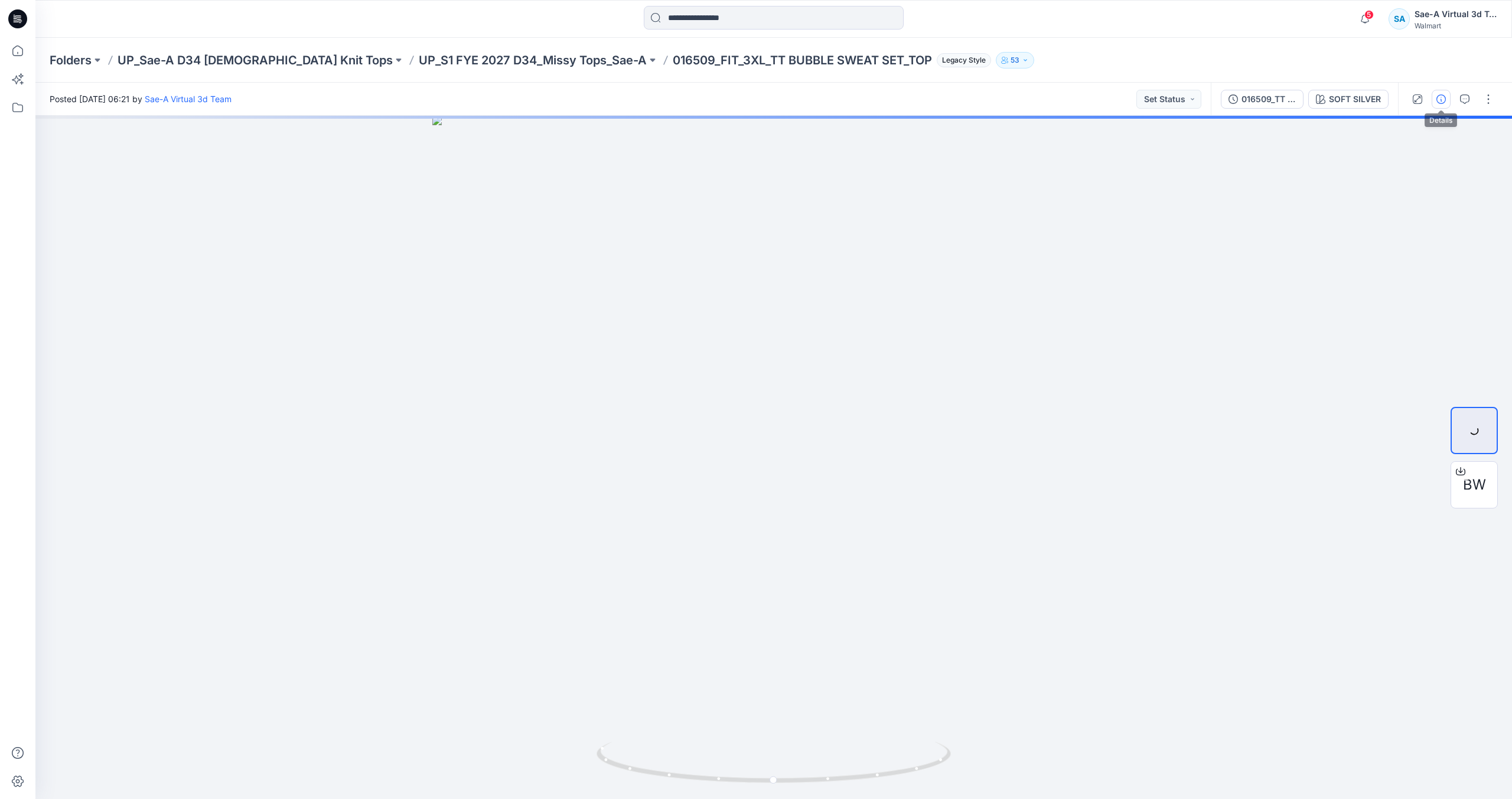
click at [1440, 97] on icon "button" at bounding box center [1441, 99] width 9 height 9
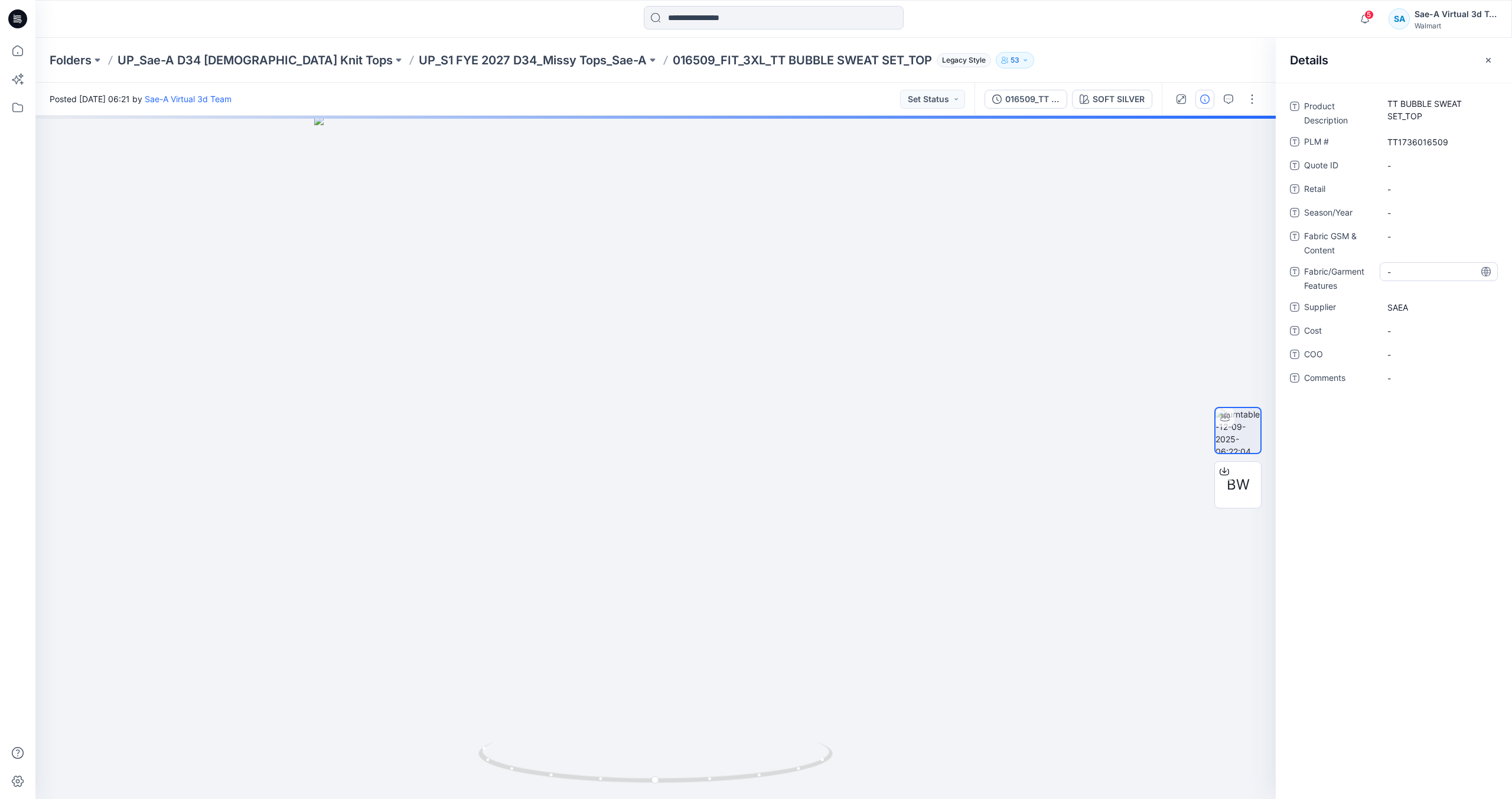
click at [1407, 271] on Features "-" at bounding box center [1439, 272] width 103 height 12
drag, startPoint x: 1418, startPoint y: 274, endPoint x: 1540, endPoint y: 274, distance: 122.0
click at [1512, 274] on html "5 Notifications Your style 016509_FIT_3XL_TT BUBBLE SWEAT SET_TOP is ready 1 ne…" at bounding box center [756, 399] width 1512 height 799
click at [1400, 268] on textarea "**********" at bounding box center [1439, 272] width 118 height 19
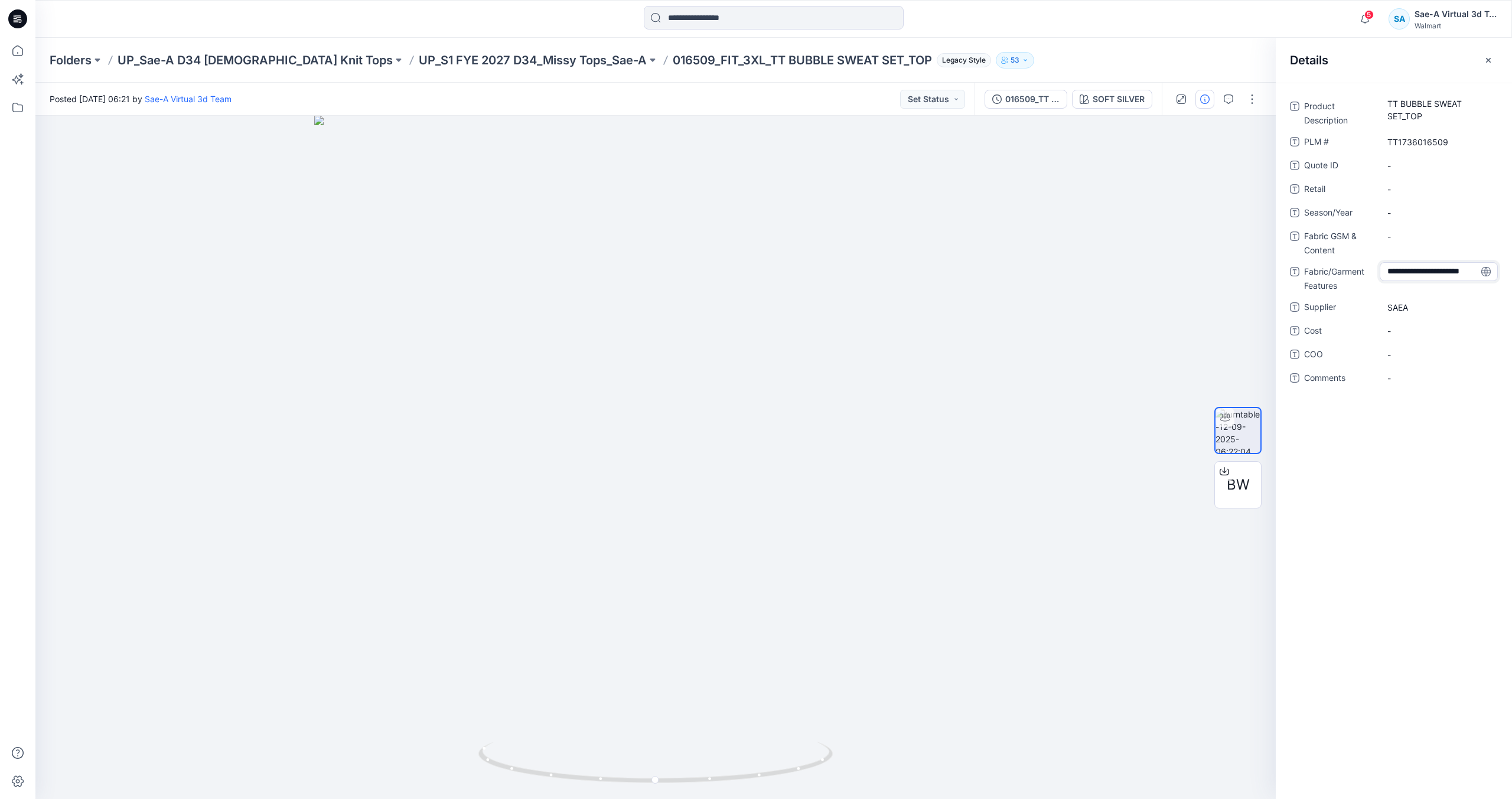
click at [1400, 268] on textarea "**********" at bounding box center [1439, 272] width 118 height 19
click at [1447, 264] on textarea "**********" at bounding box center [1439, 272] width 118 height 19
click at [1450, 264] on textarea "**********" at bounding box center [1439, 272] width 118 height 19
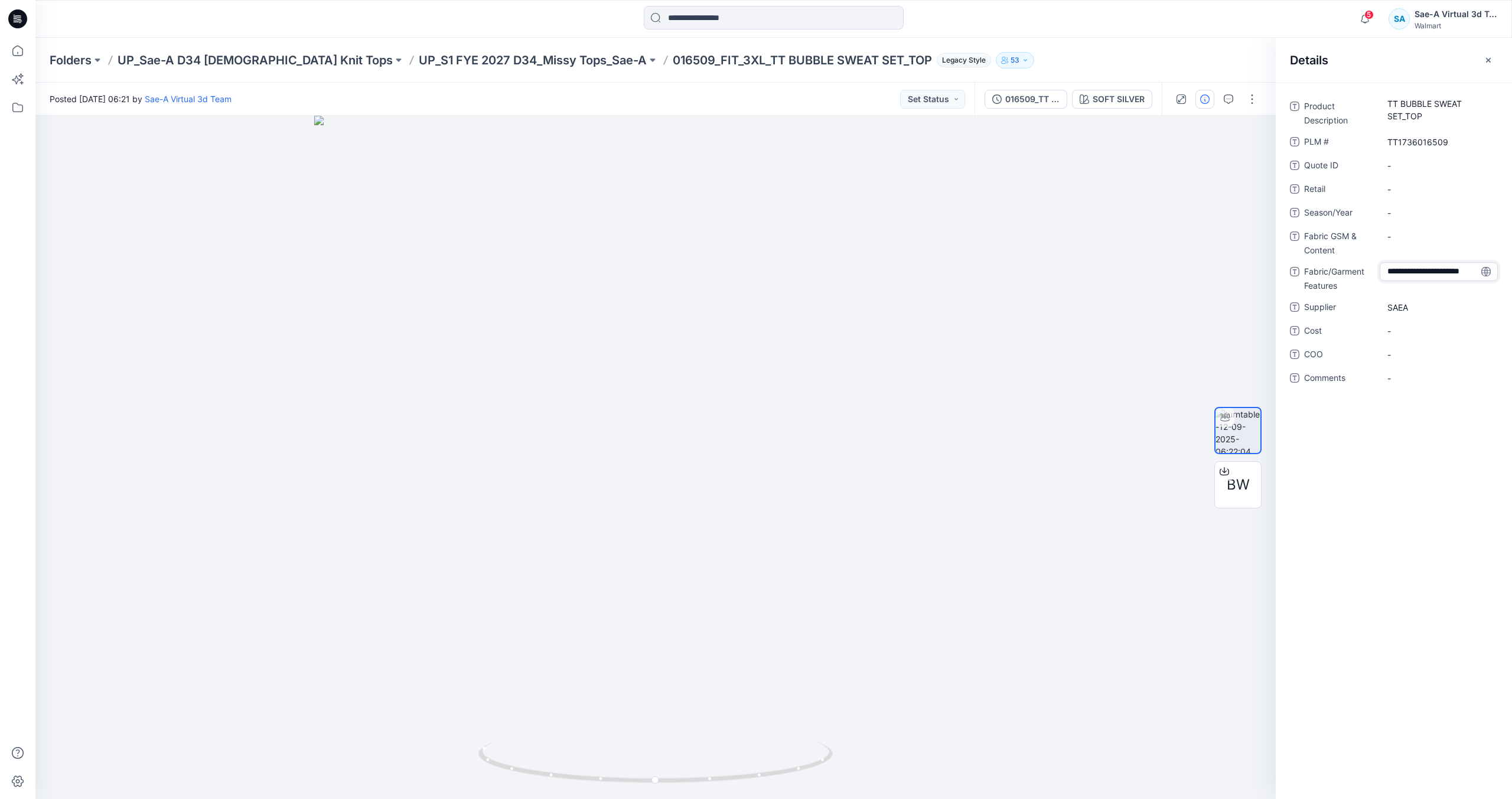
scroll to position [0, 0]
drag, startPoint x: 1476, startPoint y: 267, endPoint x: 1289, endPoint y: 275, distance: 187.2
click at [1289, 275] on div "**********" at bounding box center [1395, 249] width 237 height 305
type textarea "******"
click at [1411, 243] on div "-" at bounding box center [1439, 236] width 118 height 19
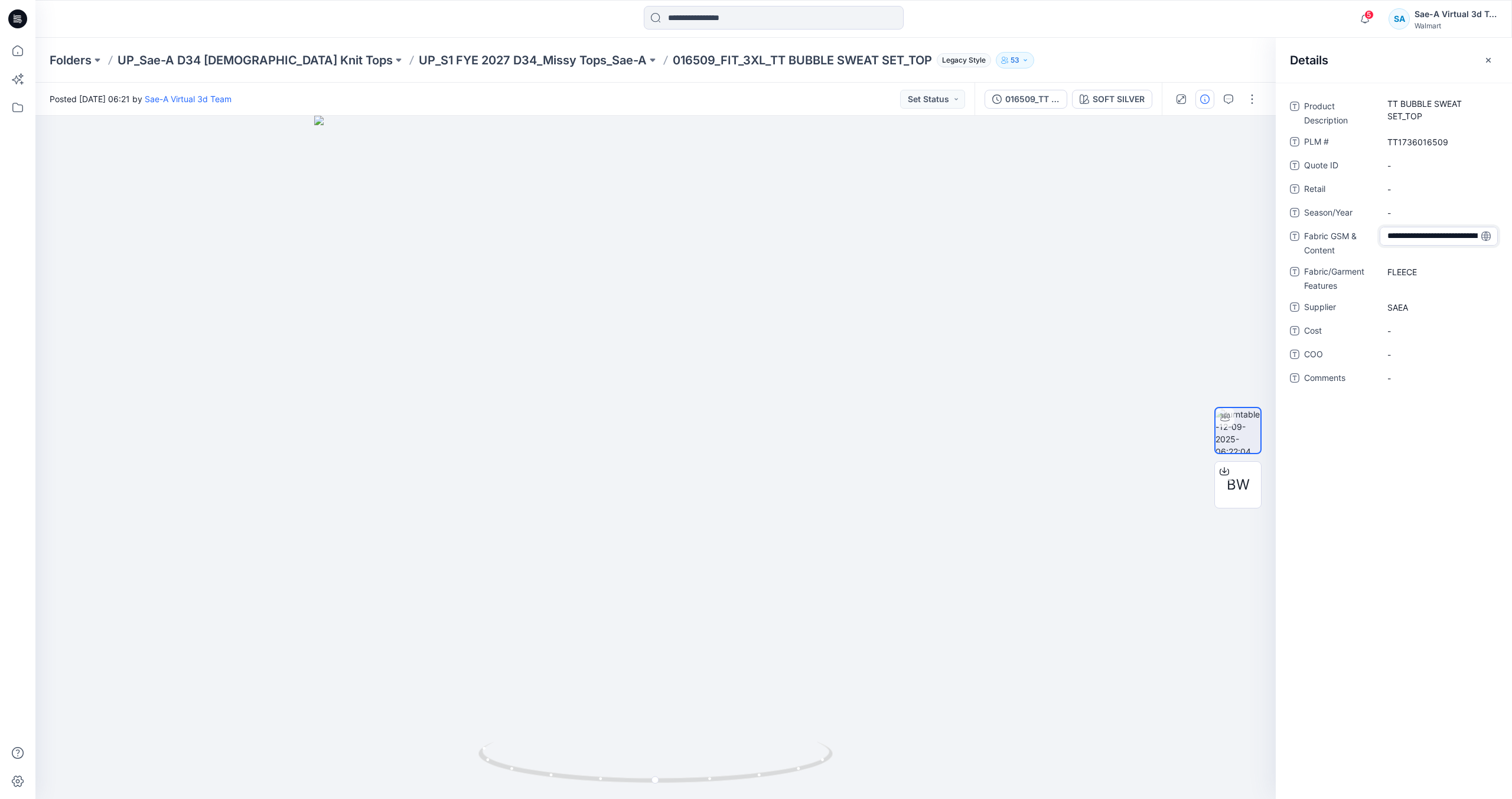
scroll to position [21, 0]
click at [1421, 229] on textarea "**********" at bounding box center [1439, 236] width 118 height 19
type textarea "**********"
click at [419, 53] on p "UP_S1 FYE 2027 D34_Missy Tops_Sae-A" at bounding box center [532, 61] width 228 height 17
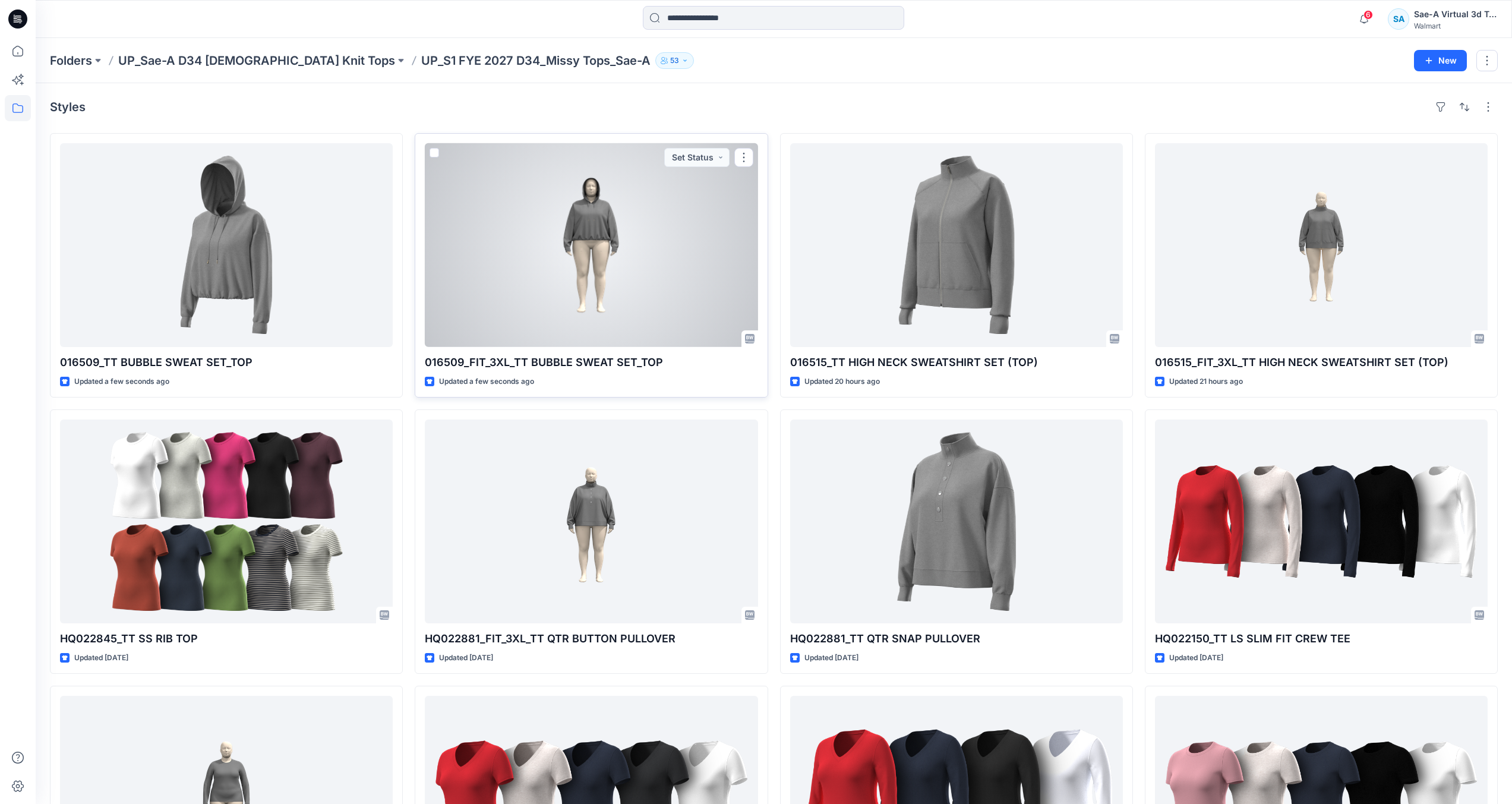
click at [650, 302] on div at bounding box center [591, 245] width 333 height 204
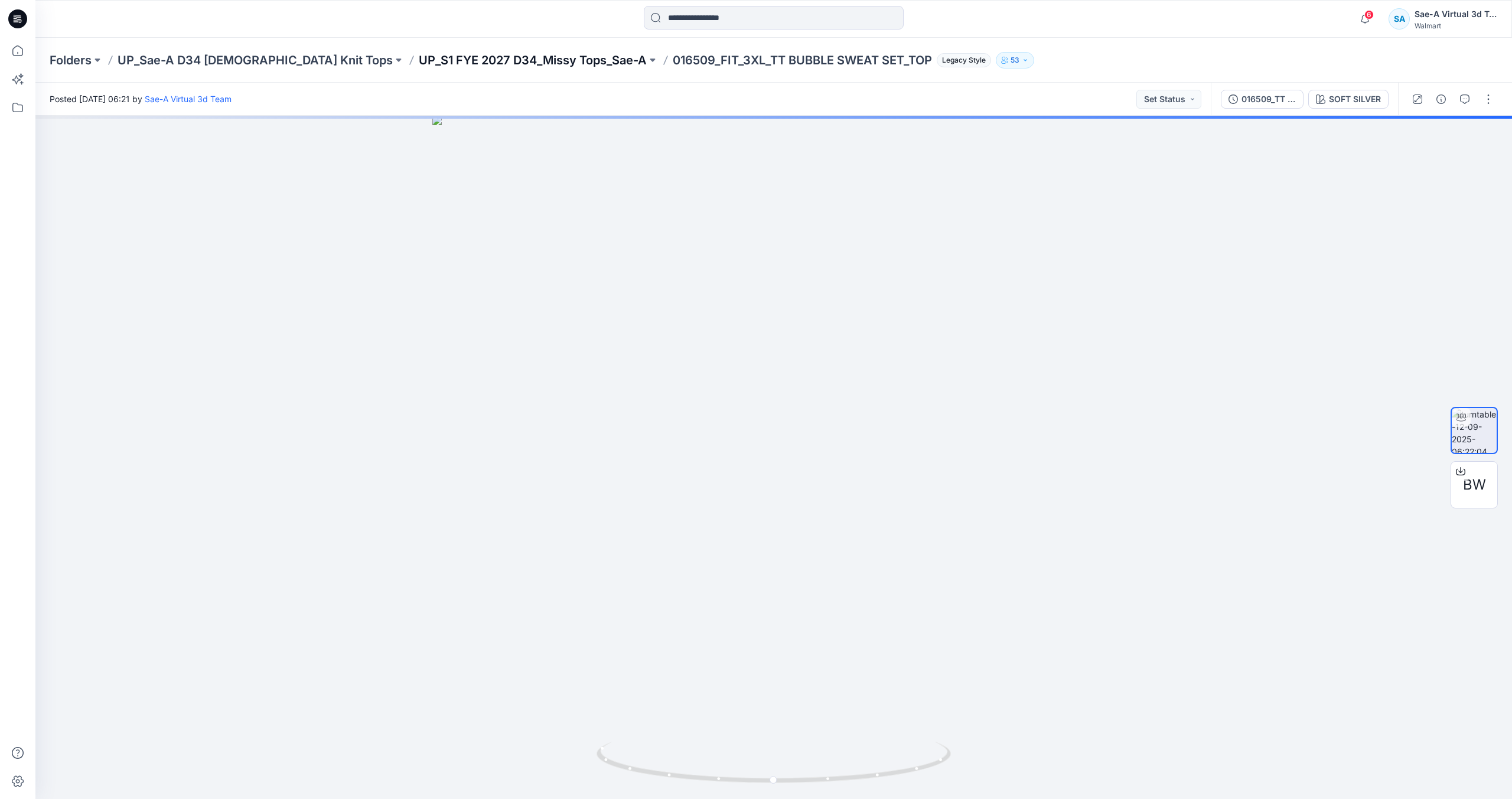
click at [521, 57] on p "UP_S1 FYE 2027 D34_Missy Tops_Sae-A" at bounding box center [532, 61] width 228 height 17
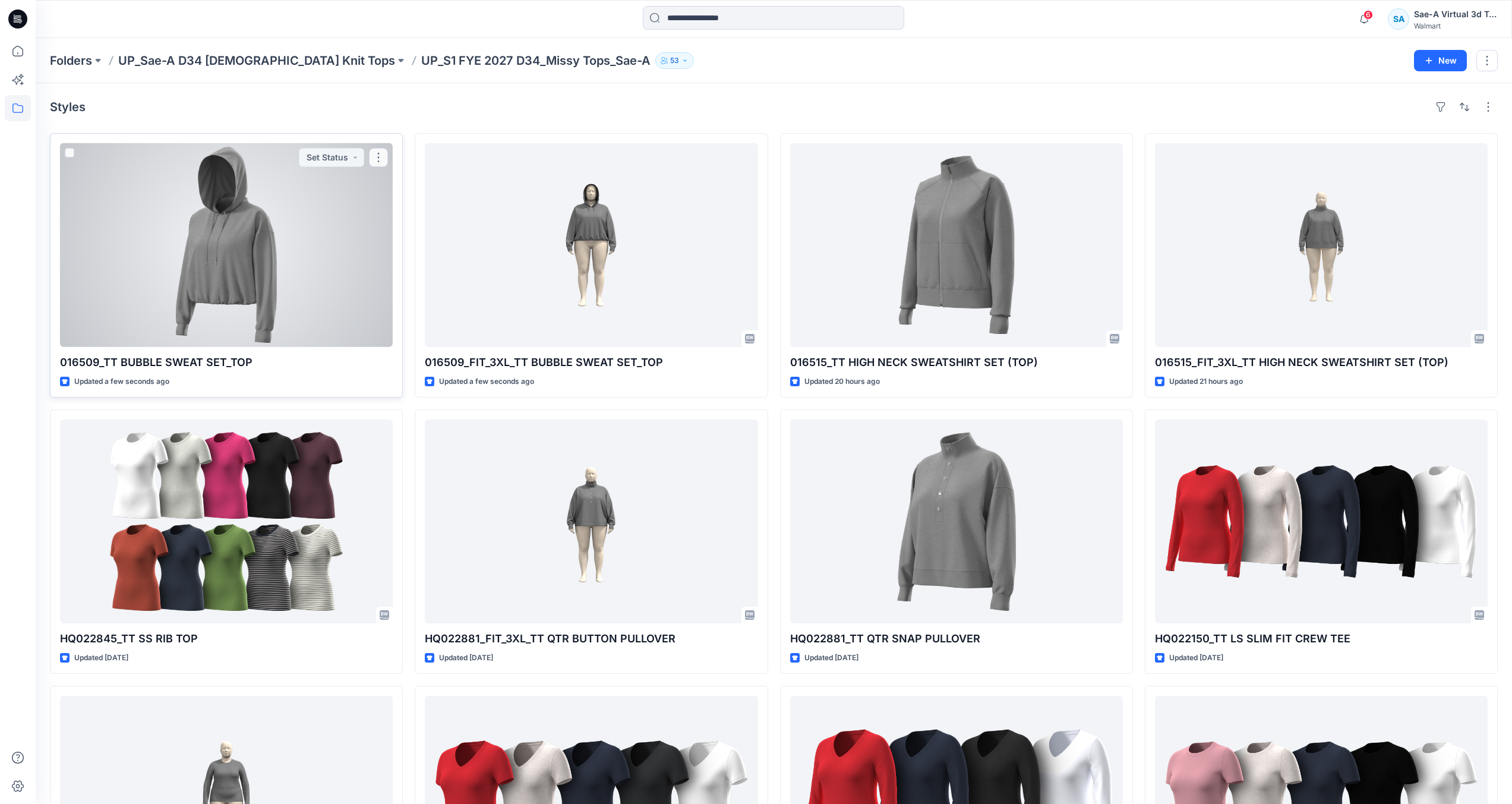
click at [200, 253] on div at bounding box center [226, 245] width 333 height 204
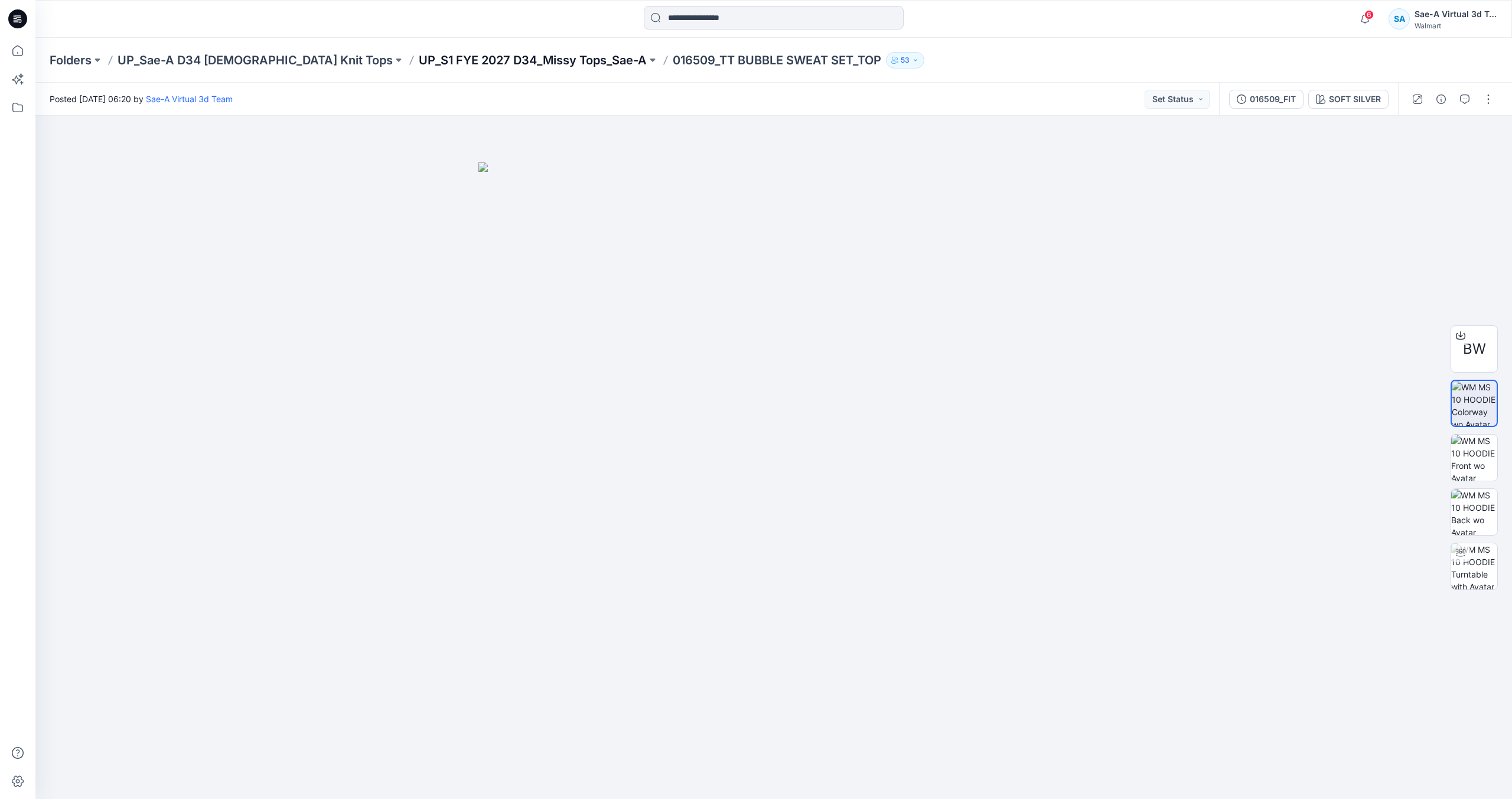
click at [511, 64] on p "UP_S1 FYE 2027 D34_Missy Tops_Sae-A" at bounding box center [532, 61] width 228 height 17
